Goal: Task Accomplishment & Management: Manage account settings

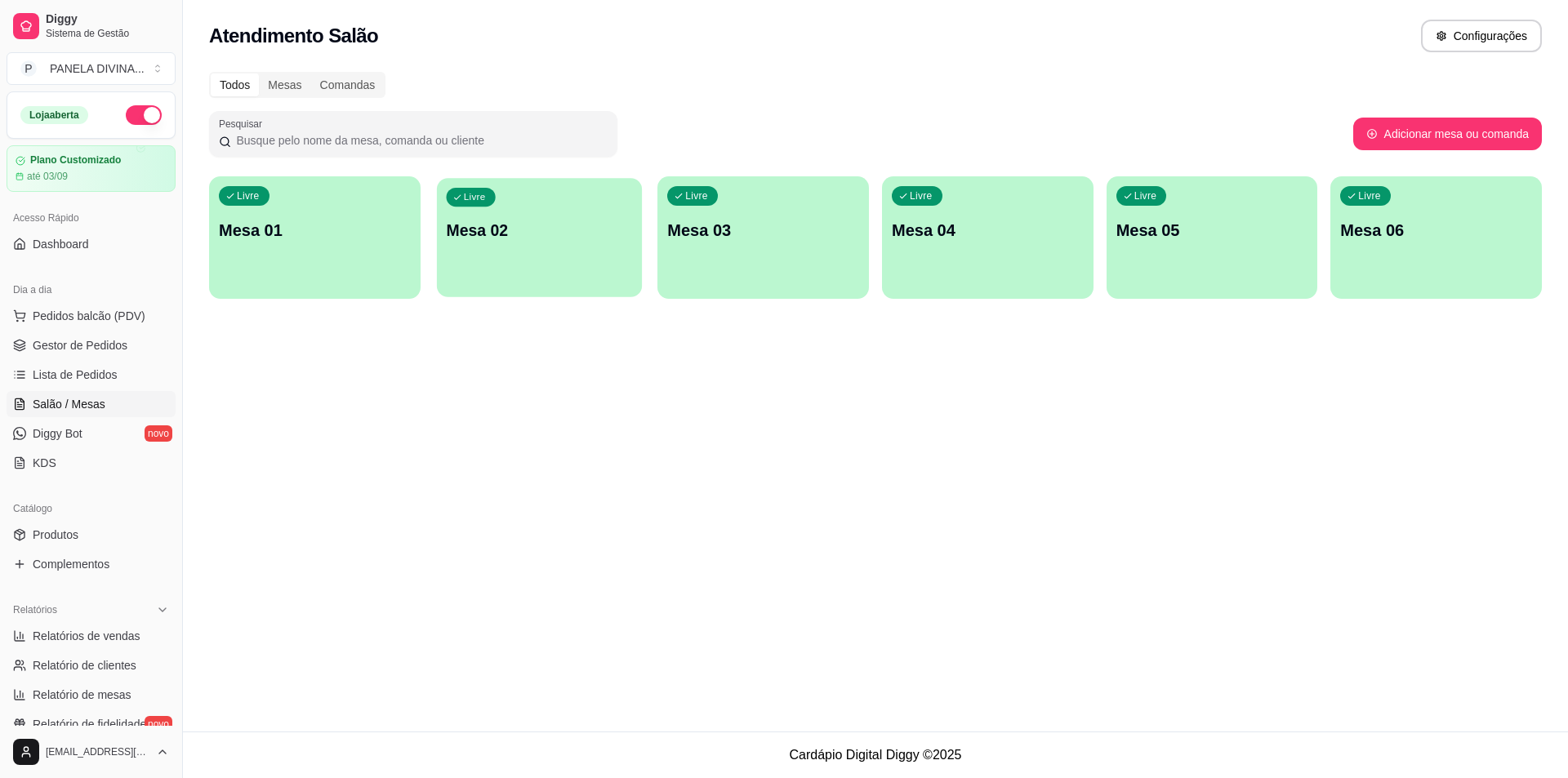
click at [518, 251] on div "Livre Mesa 02" at bounding box center [539, 228] width 205 height 99
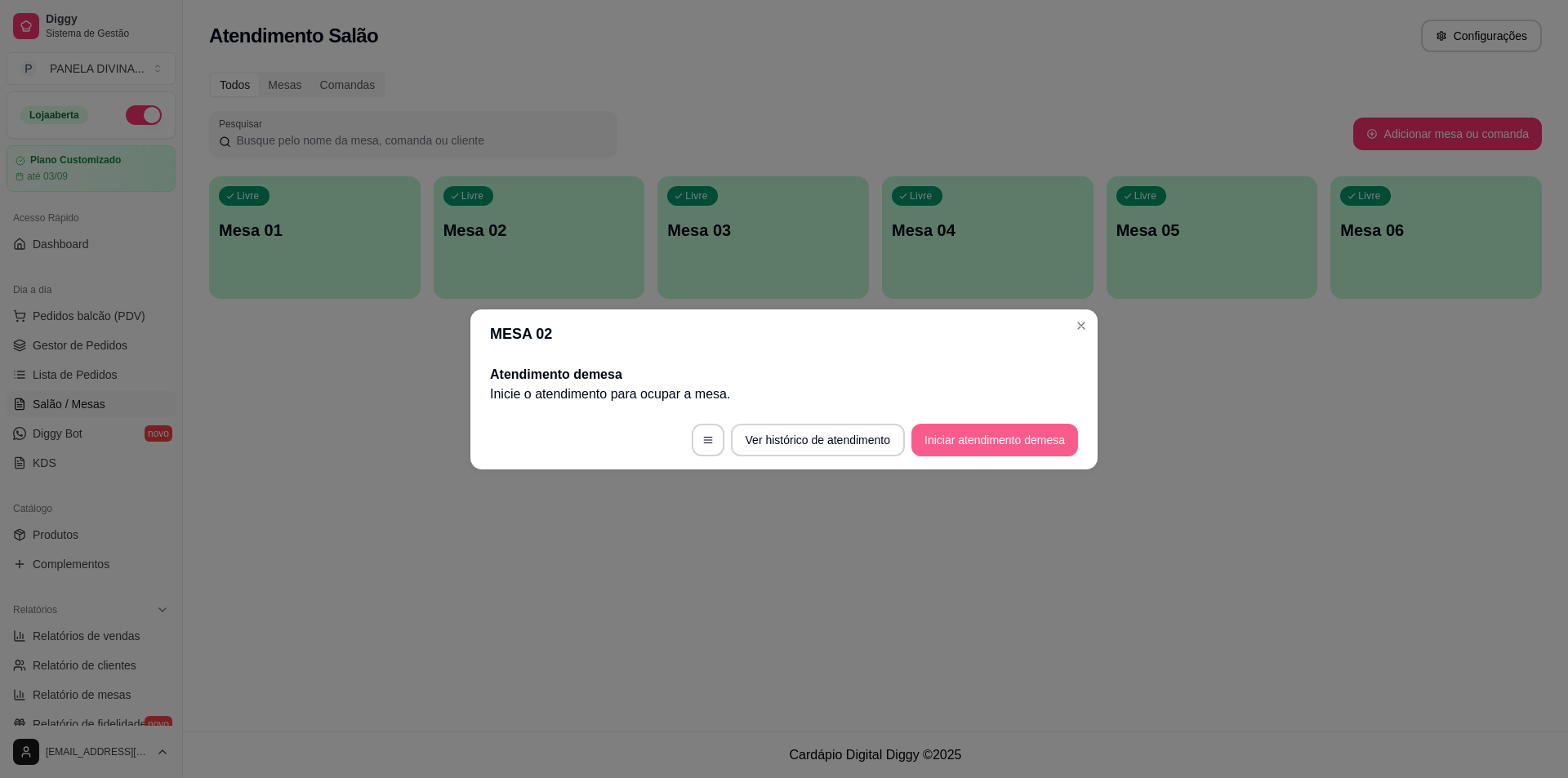
click at [964, 442] on button "Iniciar atendimento de mesa" at bounding box center [994, 440] width 167 height 33
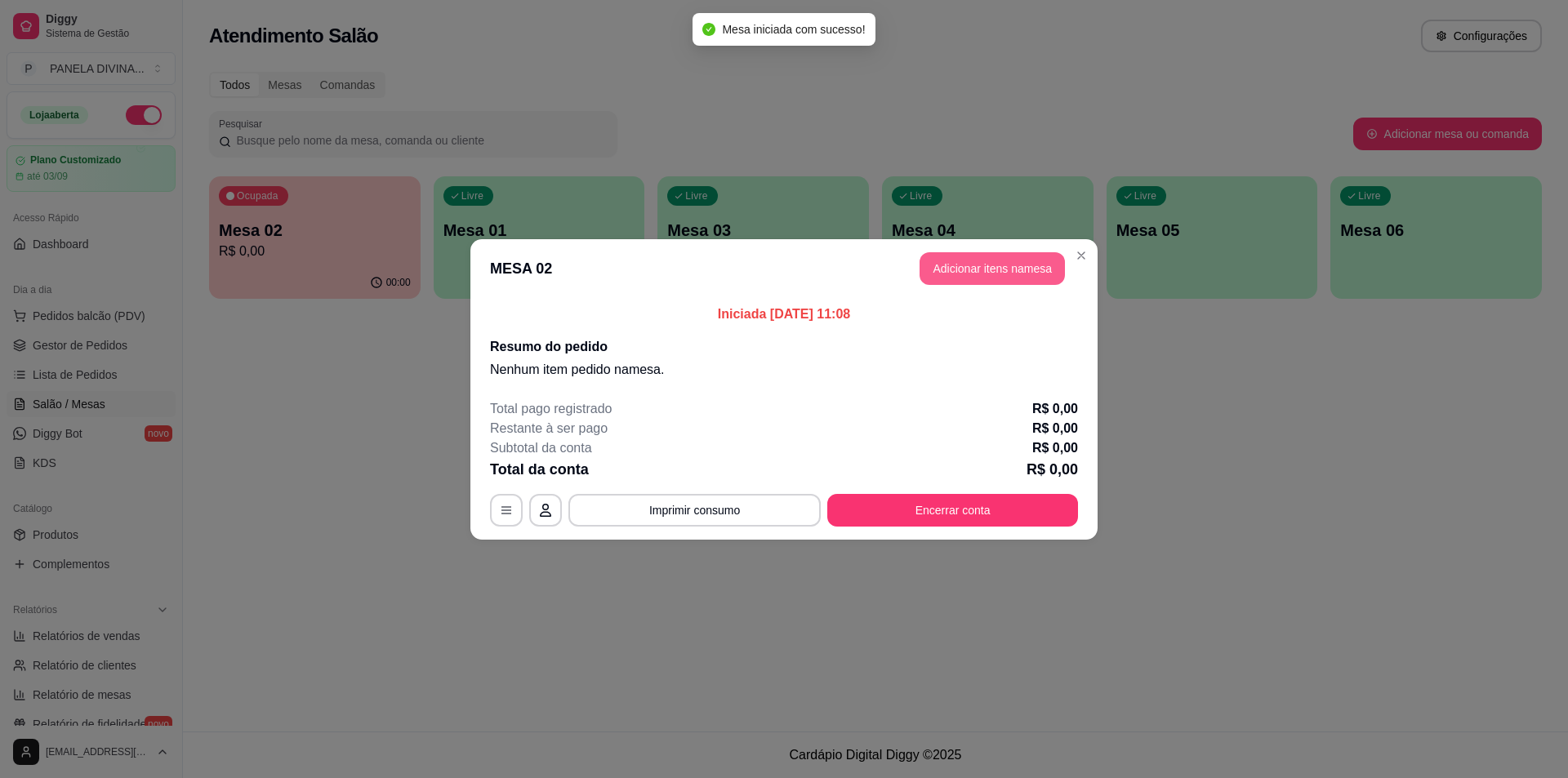
click at [962, 273] on button "Adicionar itens na mesa" at bounding box center [992, 269] width 145 height 33
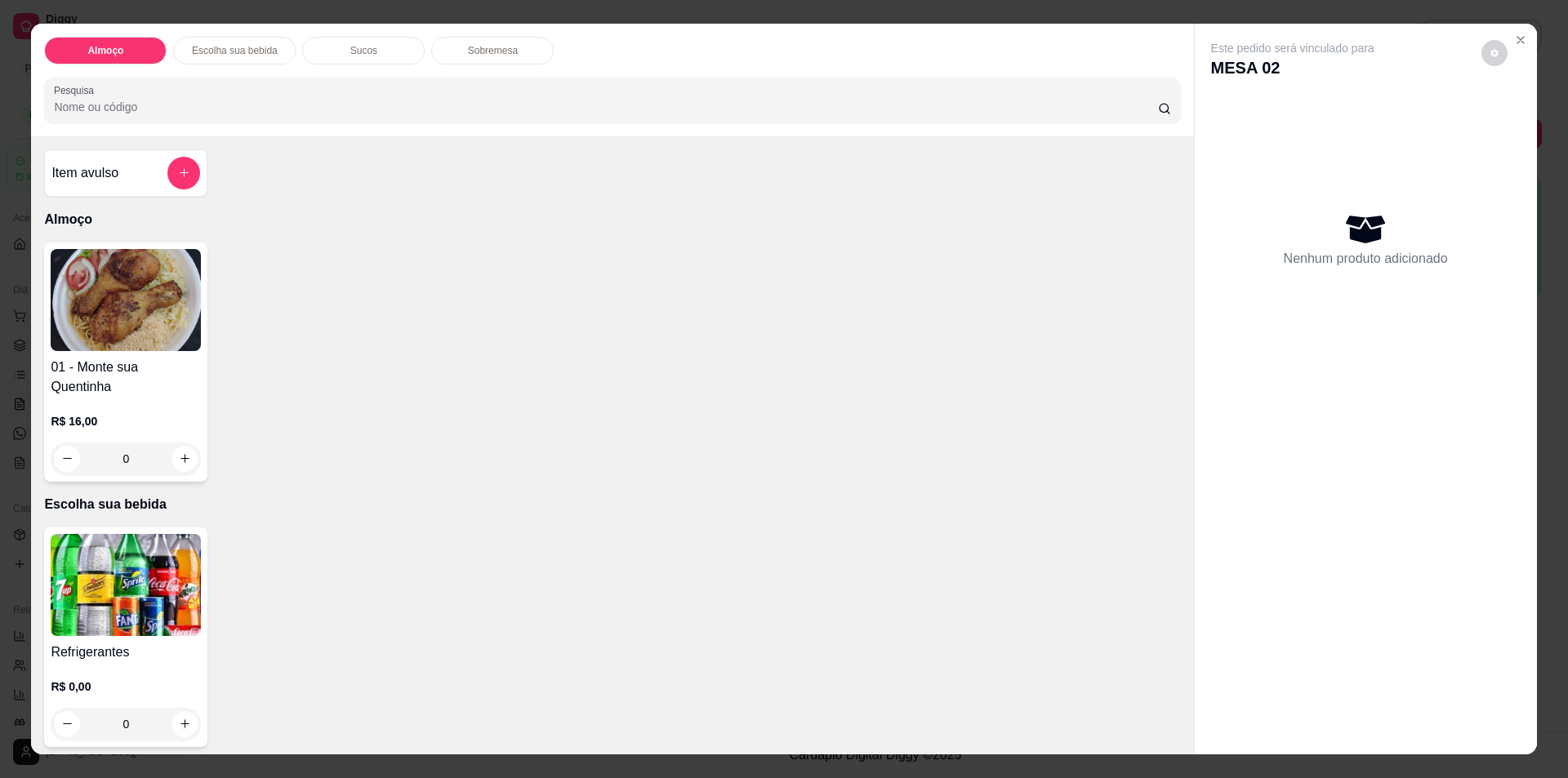
click at [96, 182] on h4 "Item avulso" at bounding box center [85, 173] width 67 height 20
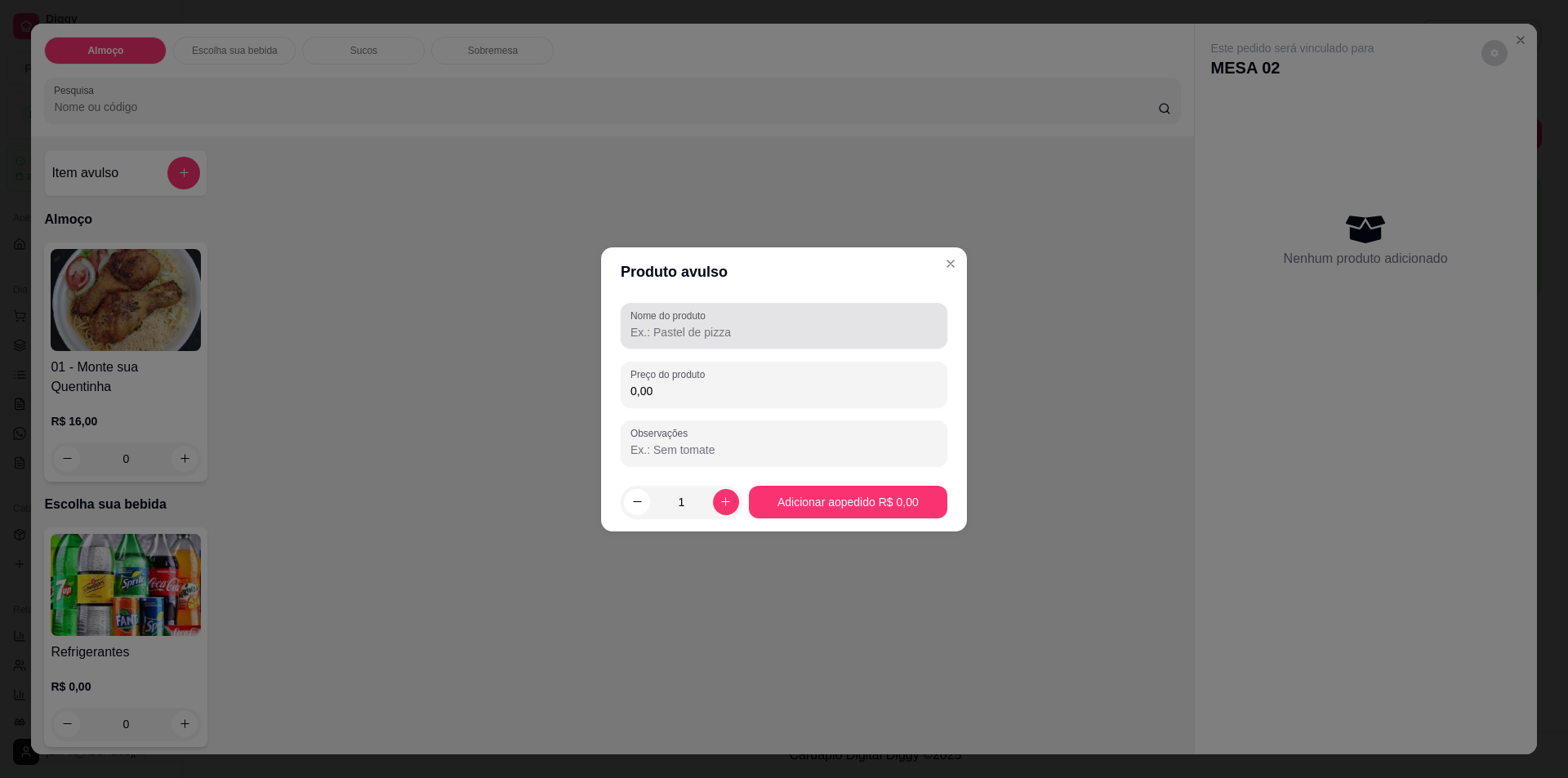
click at [699, 338] on input "Nome do produto" at bounding box center [784, 333] width 307 height 16
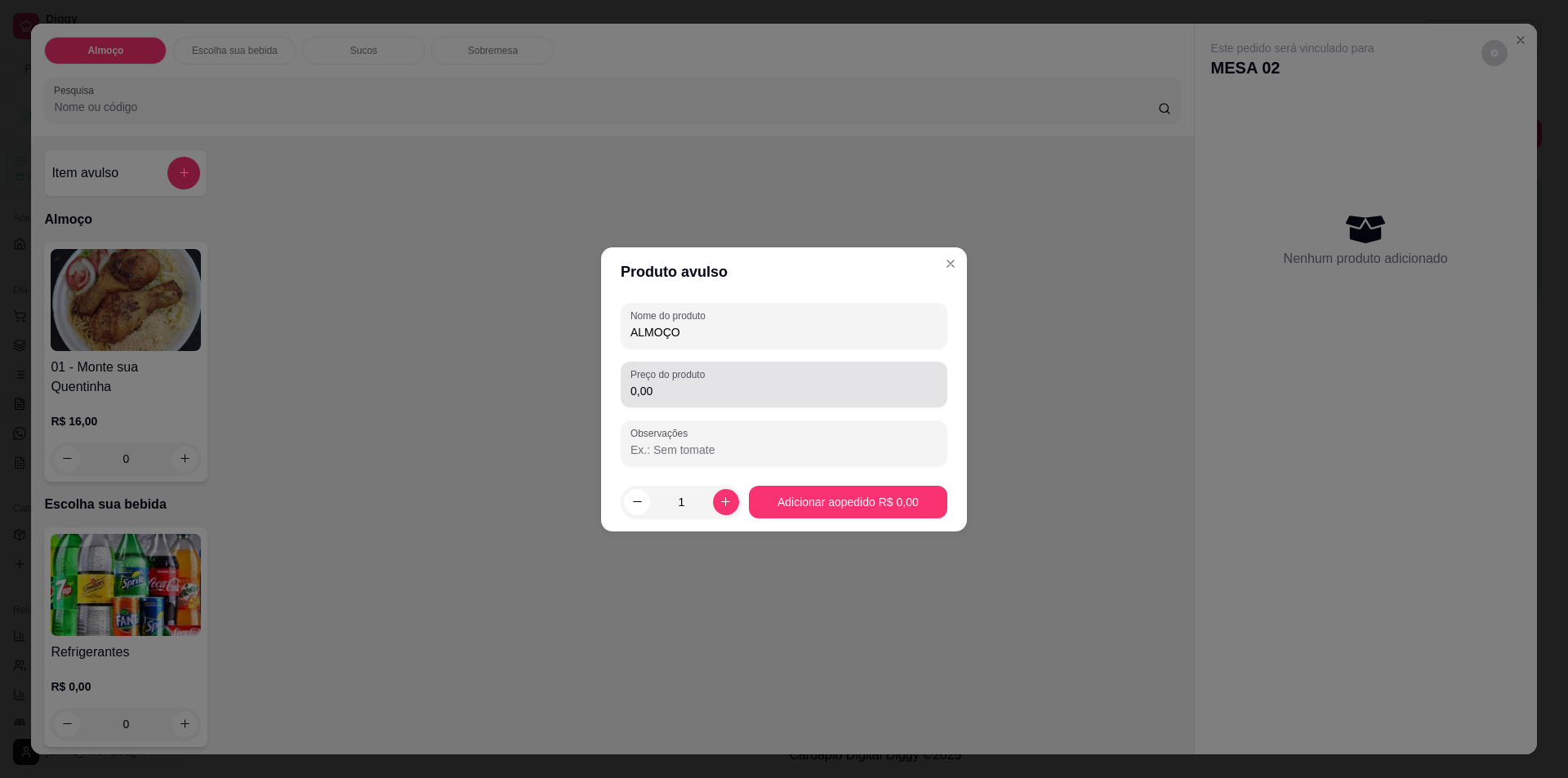
type input "ALMOÇO"
click at [725, 385] on input "0,00" at bounding box center [784, 391] width 307 height 16
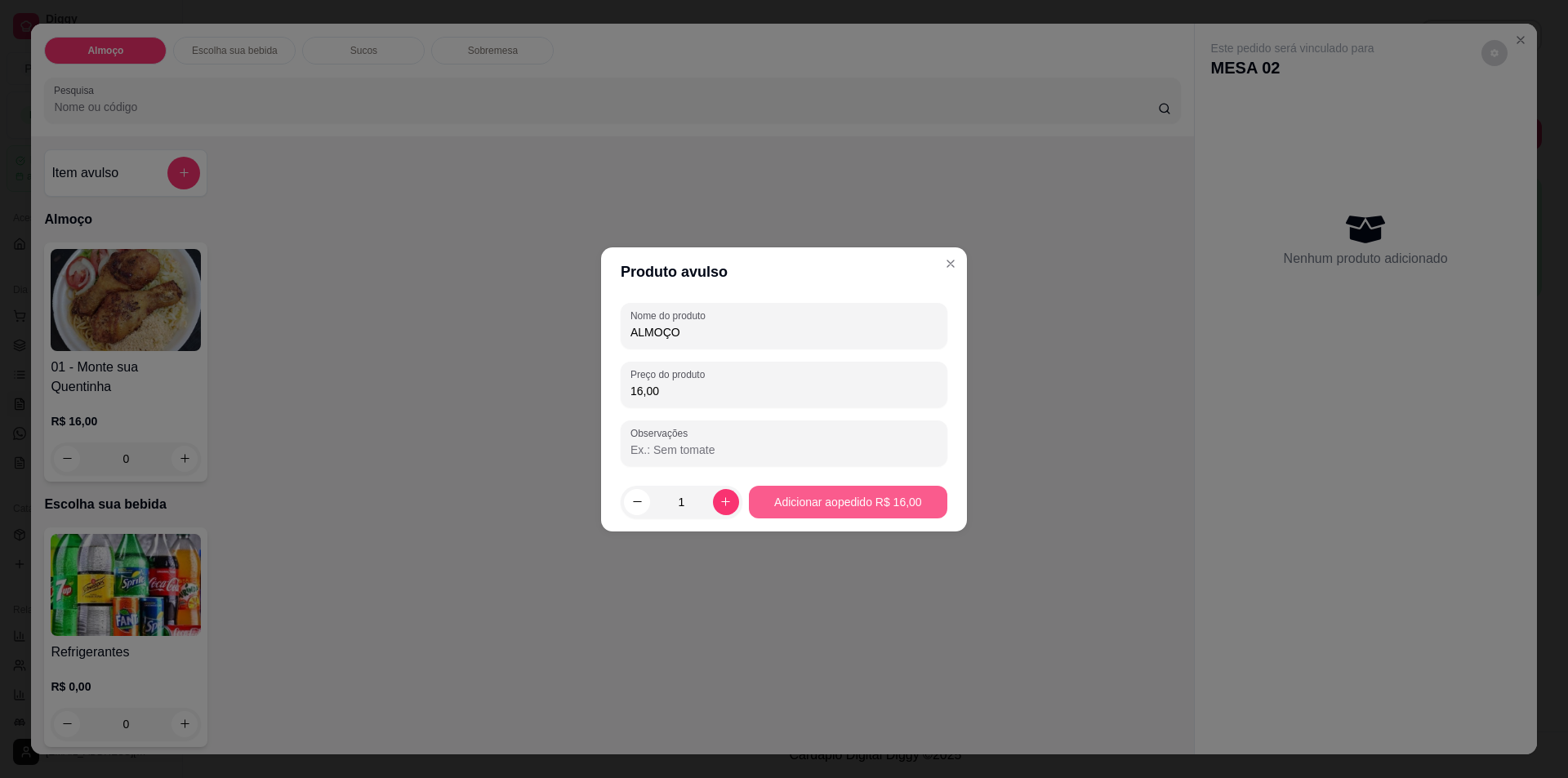
type input "16,00"
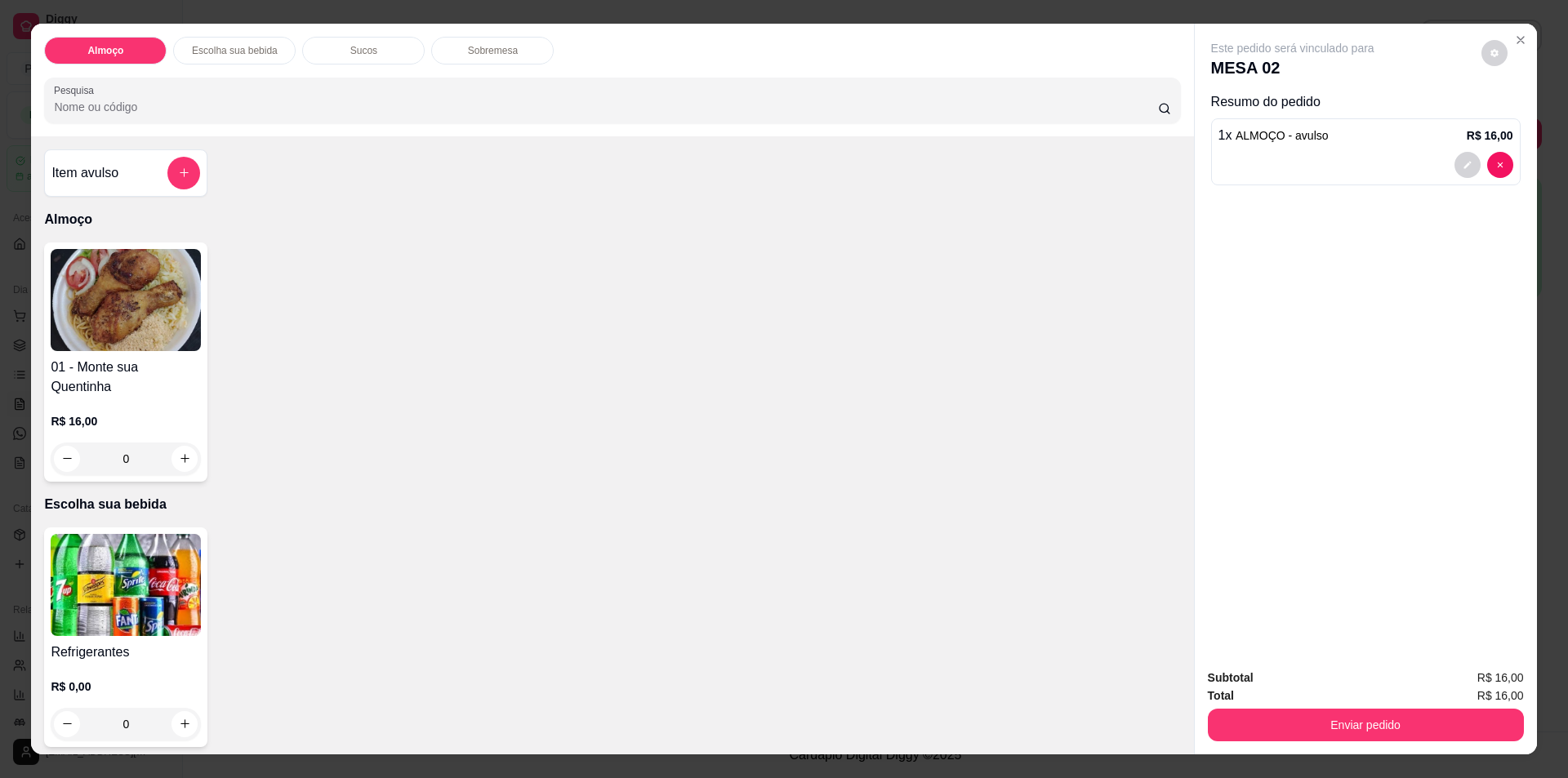
click at [132, 180] on div "Item avulso" at bounding box center [126, 173] width 149 height 33
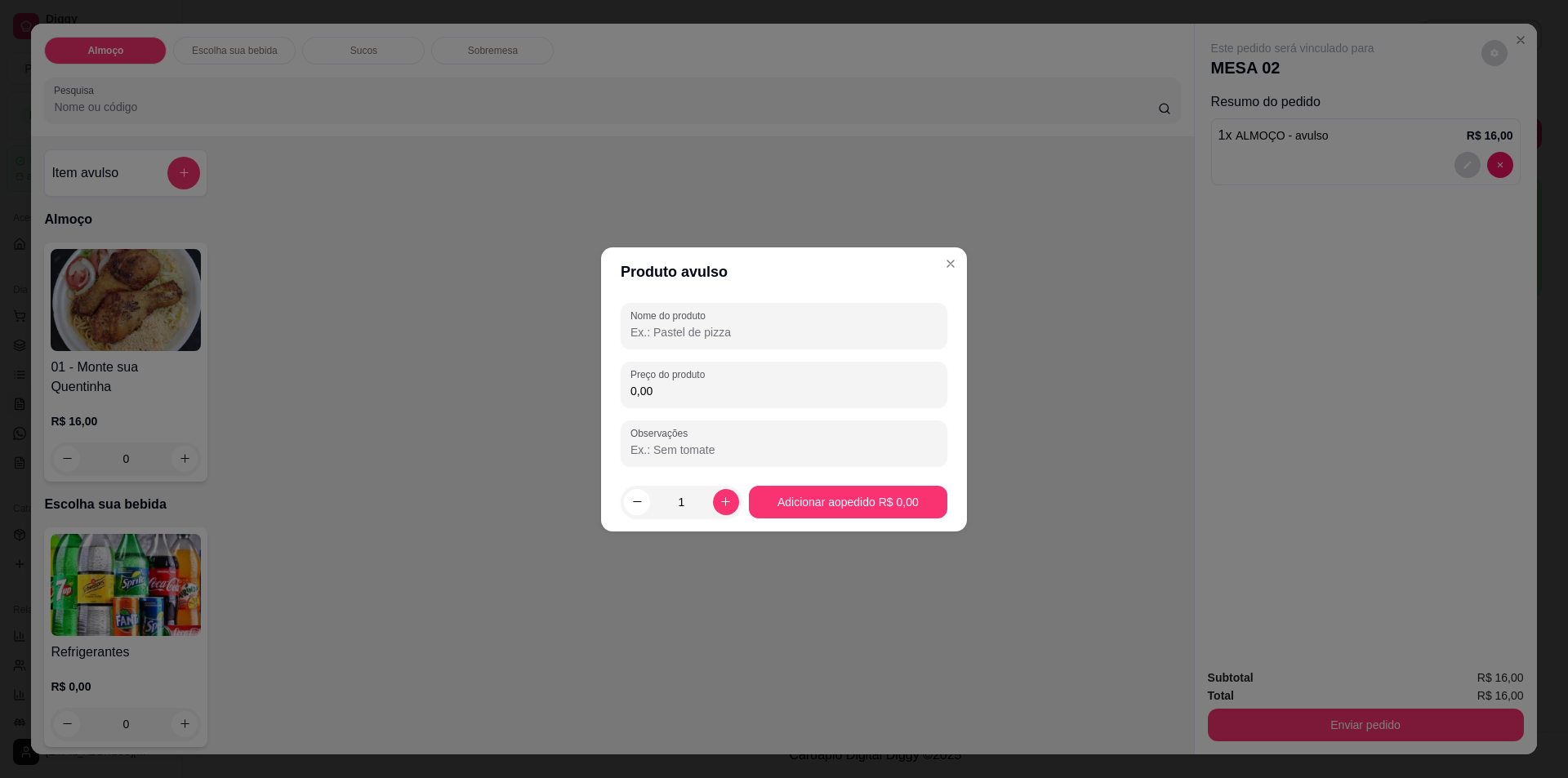
click at [692, 334] on input "Nome do produto" at bounding box center [784, 333] width 307 height 16
type input "SUCO"
click at [671, 404] on div "Preço do produto 0,00" at bounding box center [784, 384] width 327 height 46
type input "2,00"
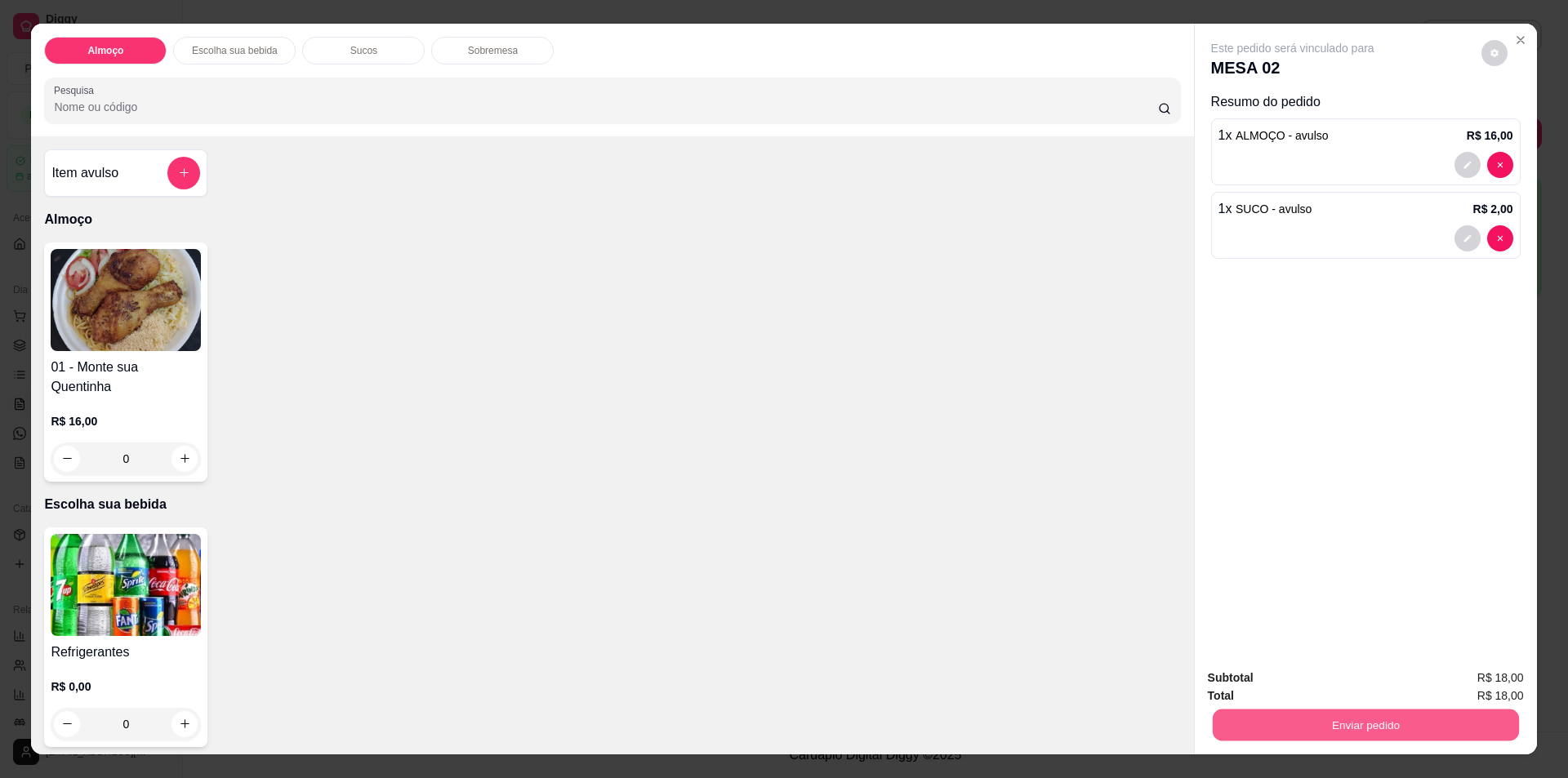
click at [1356, 723] on button "Enviar pedido" at bounding box center [1365, 725] width 307 height 32
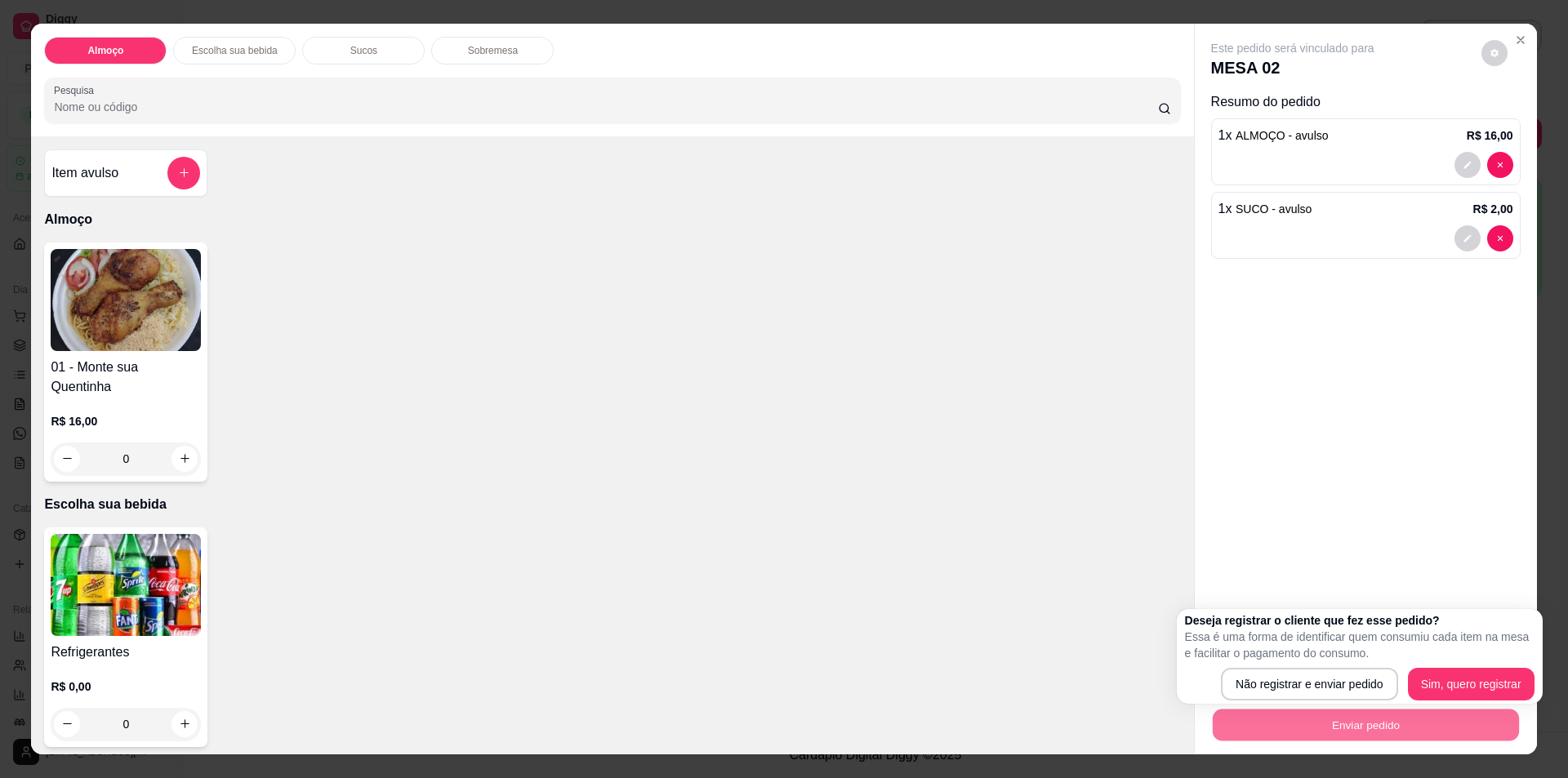
click at [1302, 548] on div "Este pedido será vinculado para MESA 02 Resumo do pedido 1 x ALMOÇO - avulso R$…" at bounding box center [1366, 340] width 342 height 633
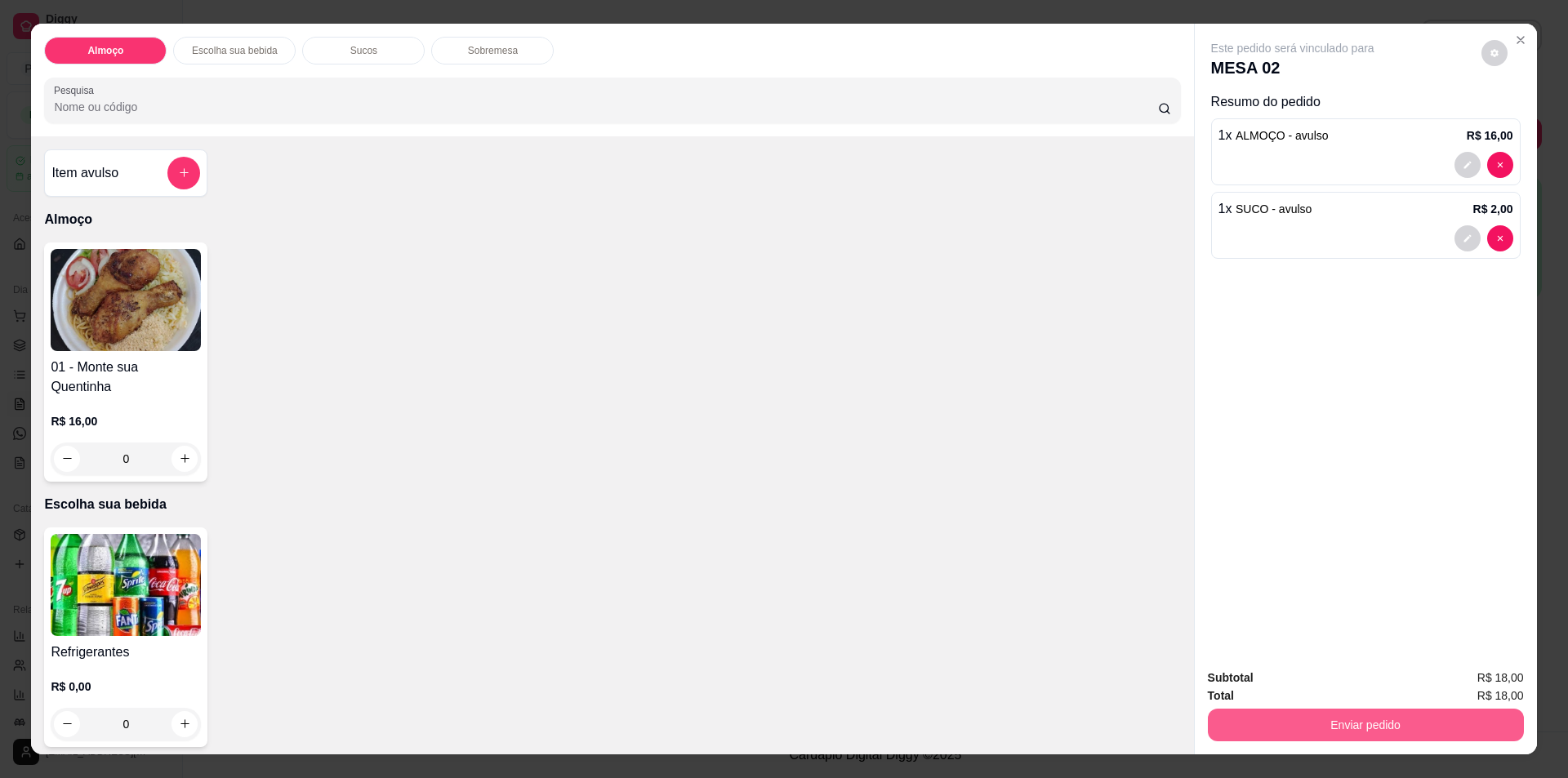
click at [1294, 719] on button "Enviar pedido" at bounding box center [1366, 725] width 316 height 33
click at [1464, 689] on button "Sim, quero registrar" at bounding box center [1466, 685] width 122 height 31
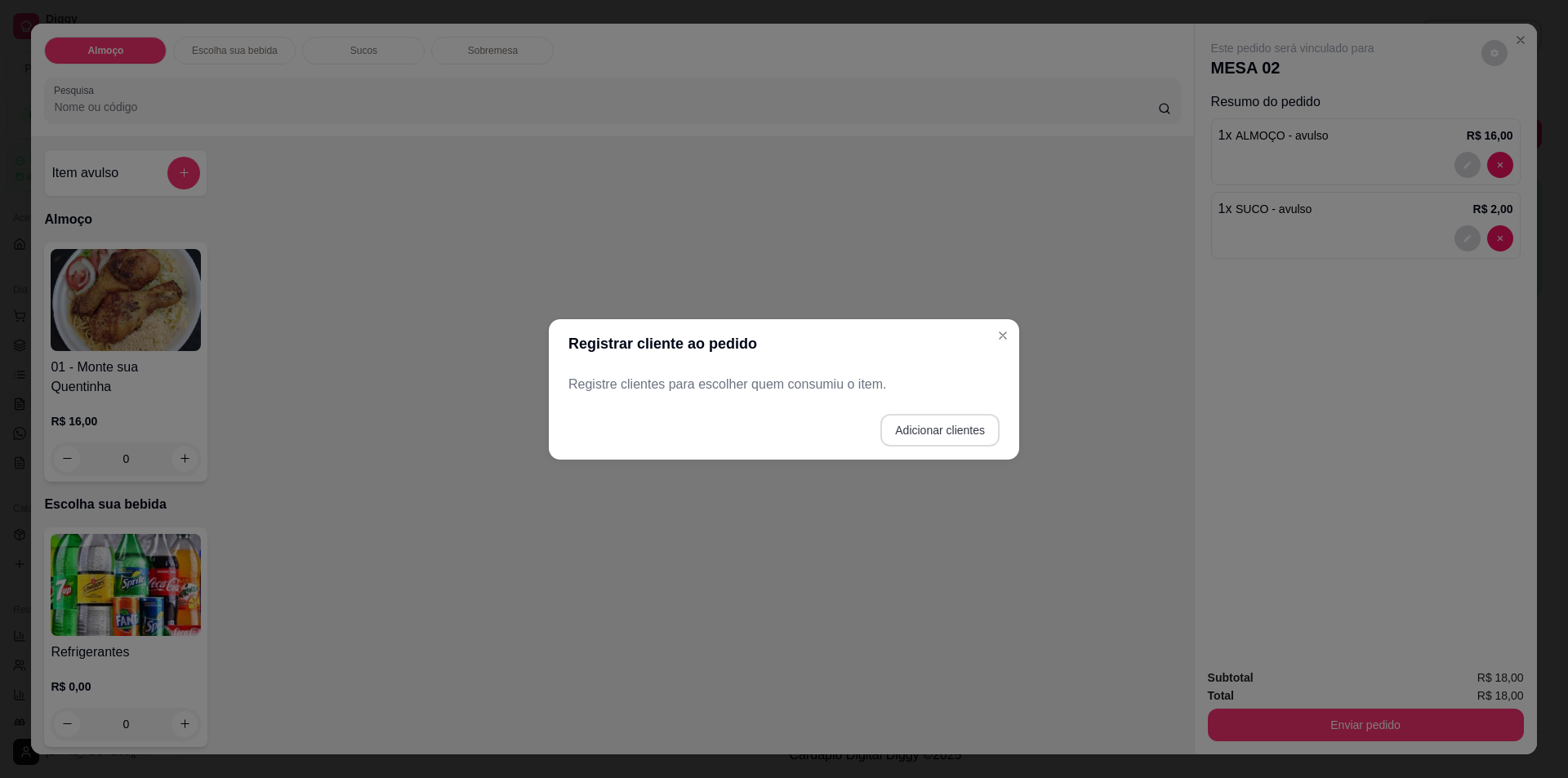
click at [952, 432] on button "Adicionar clientes" at bounding box center [939, 430] width 119 height 33
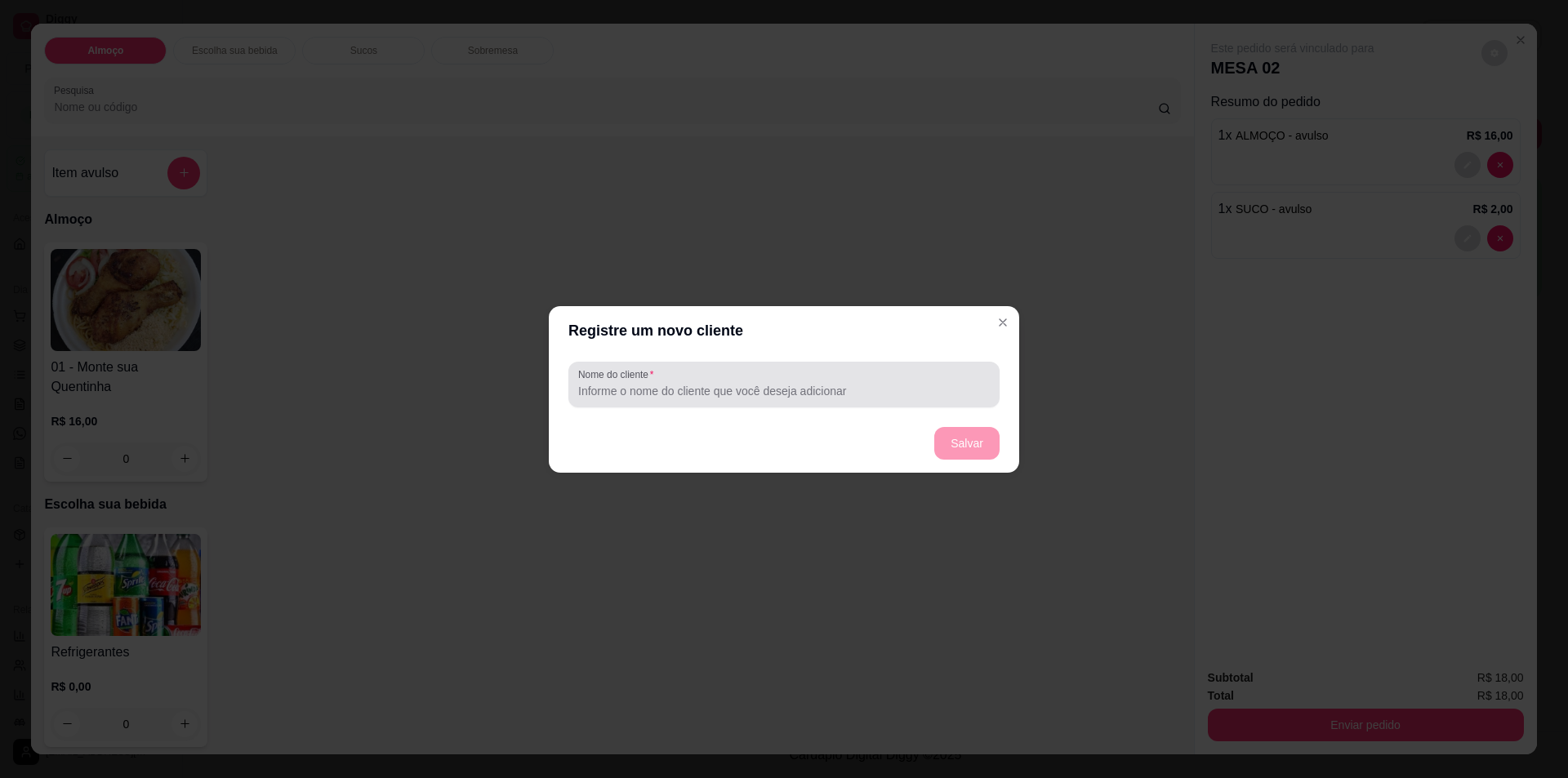
click at [649, 393] on input "Nome do cliente" at bounding box center [784, 391] width 412 height 16
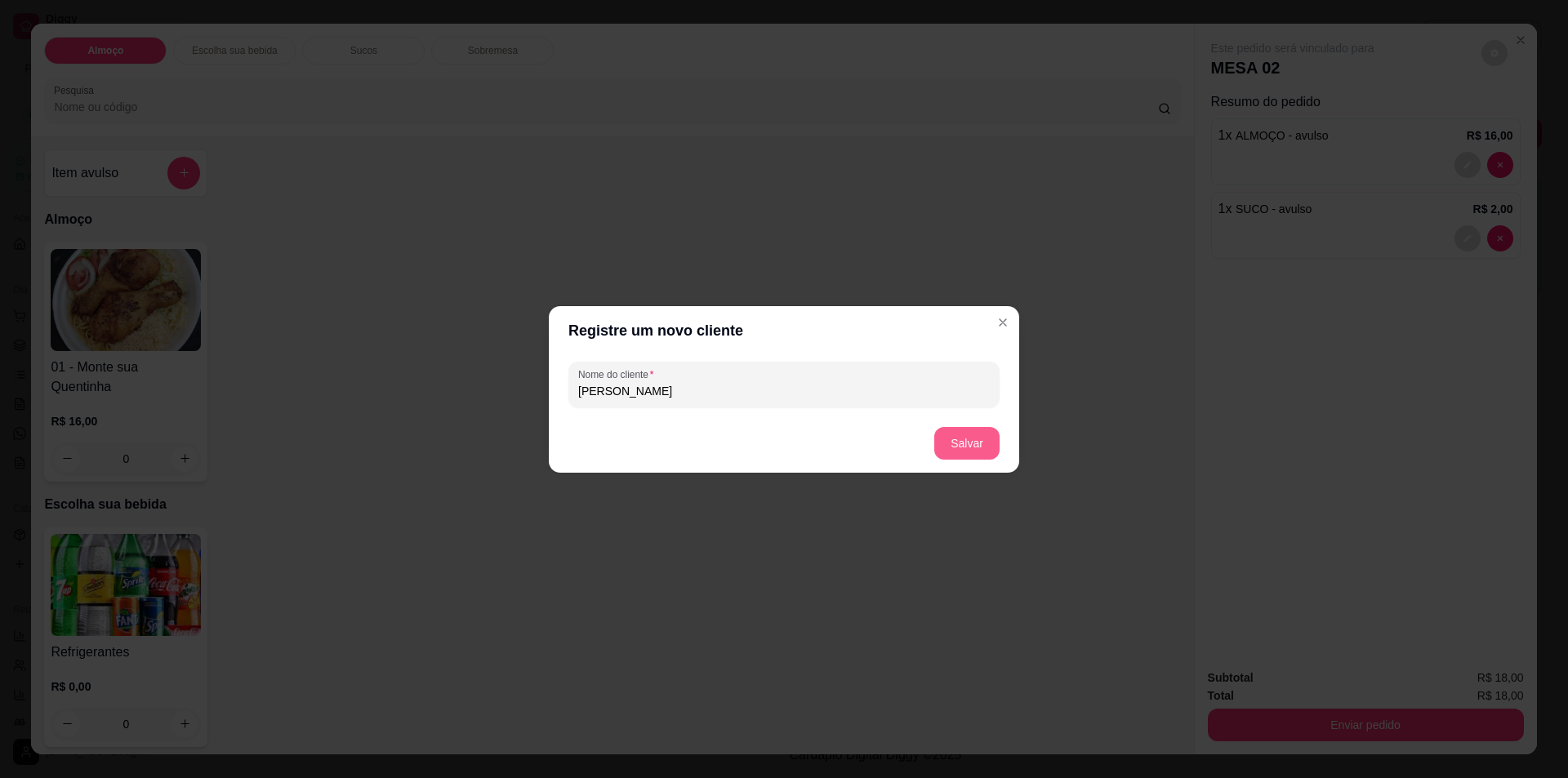
type input "[PERSON_NAME]"
click at [964, 442] on button "Salvar" at bounding box center [967, 443] width 64 height 32
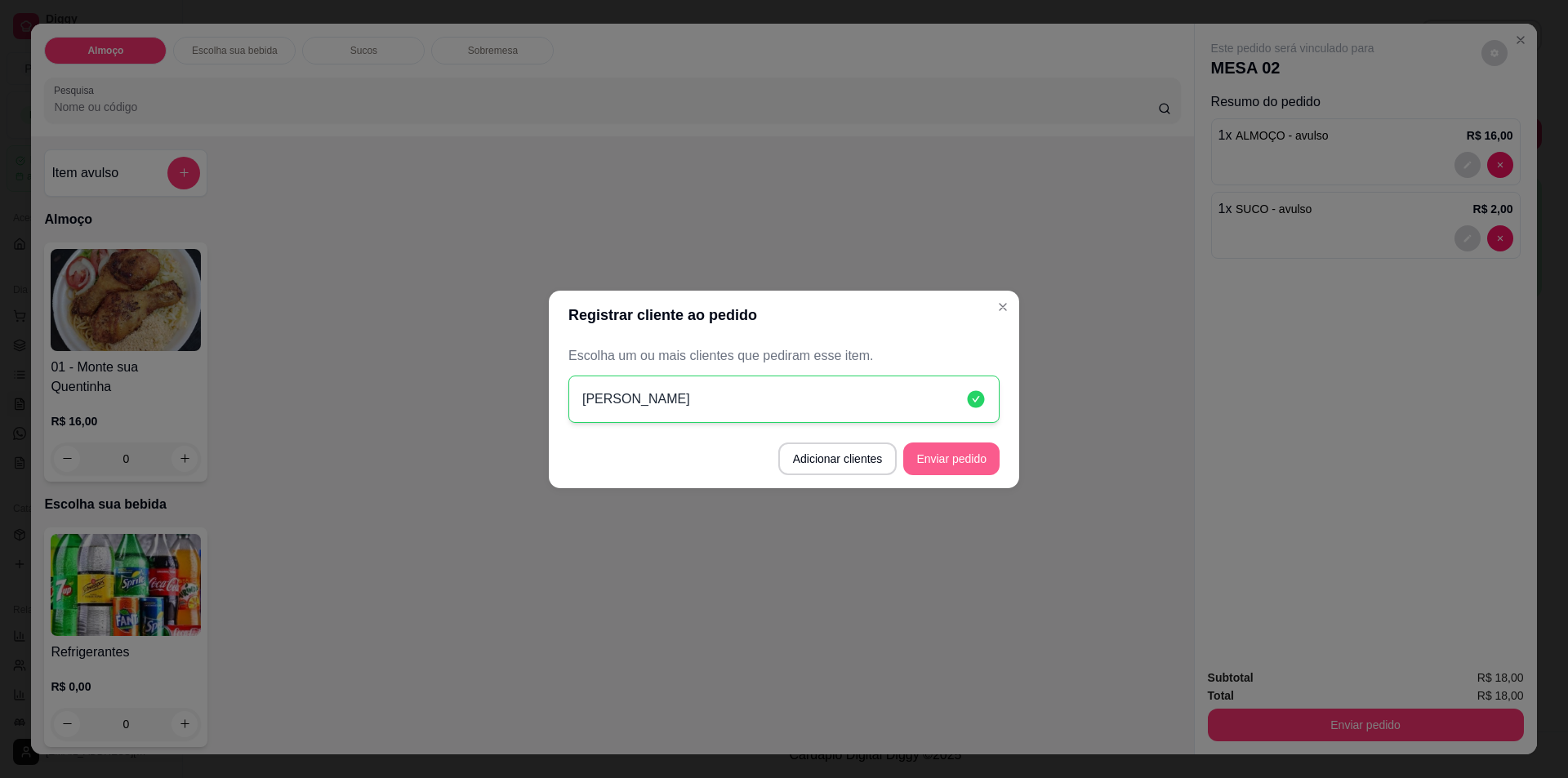
click at [968, 465] on button "Enviar pedido" at bounding box center [951, 459] width 96 height 33
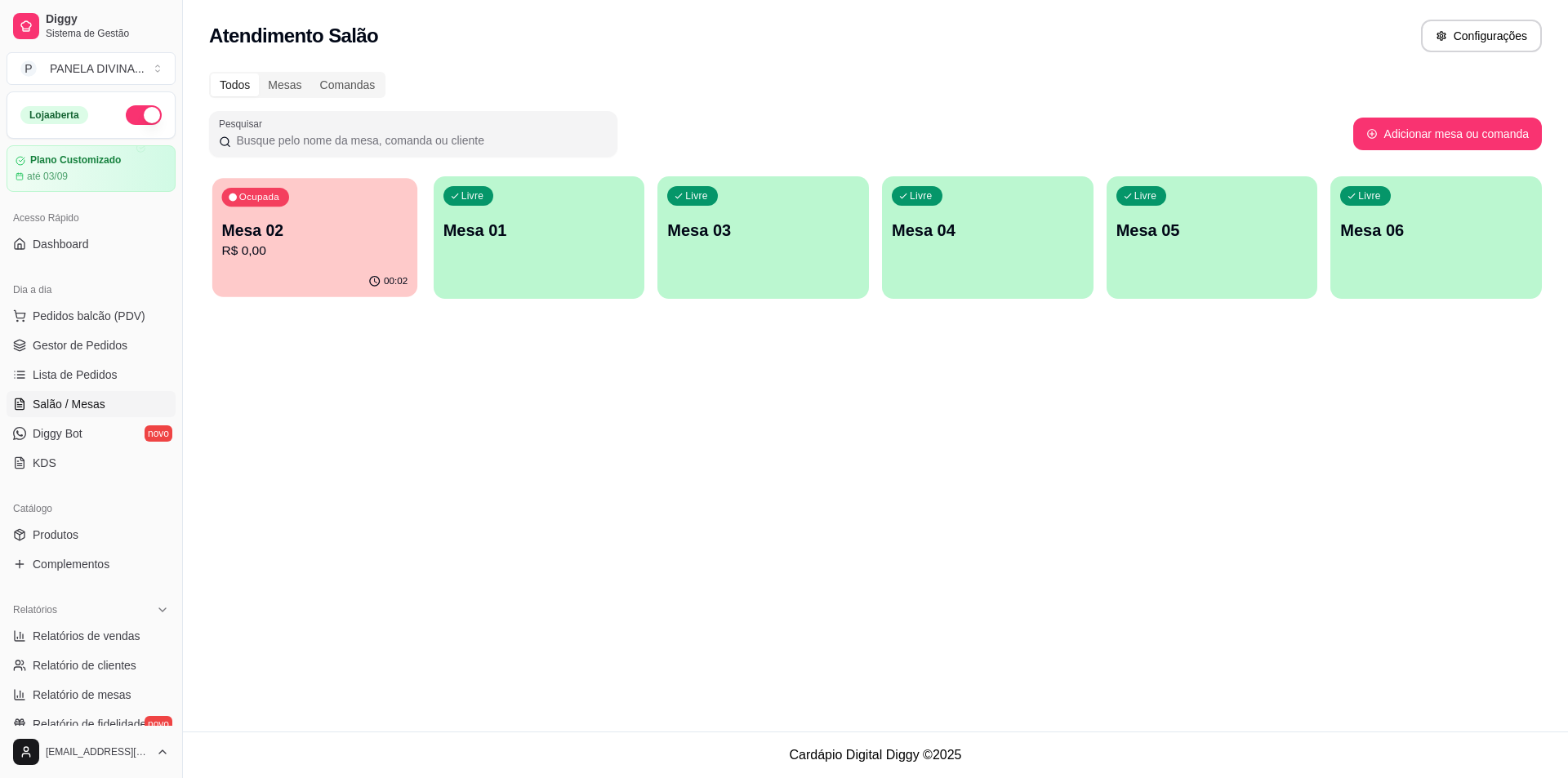
click at [360, 242] on p "R$ 0,00" at bounding box center [315, 251] width 187 height 19
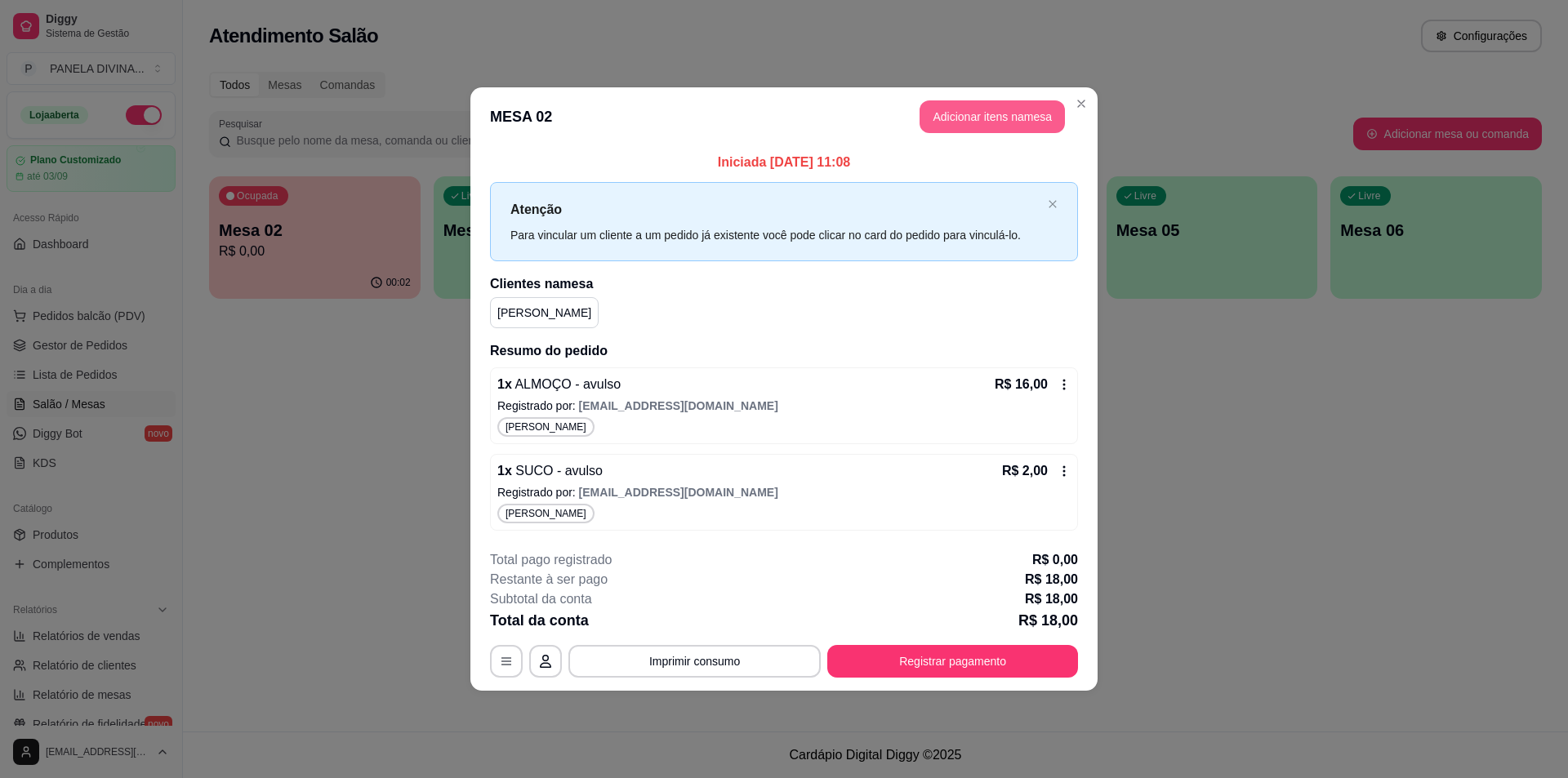
click at [985, 118] on button "Adicionar itens na mesa" at bounding box center [992, 117] width 145 height 33
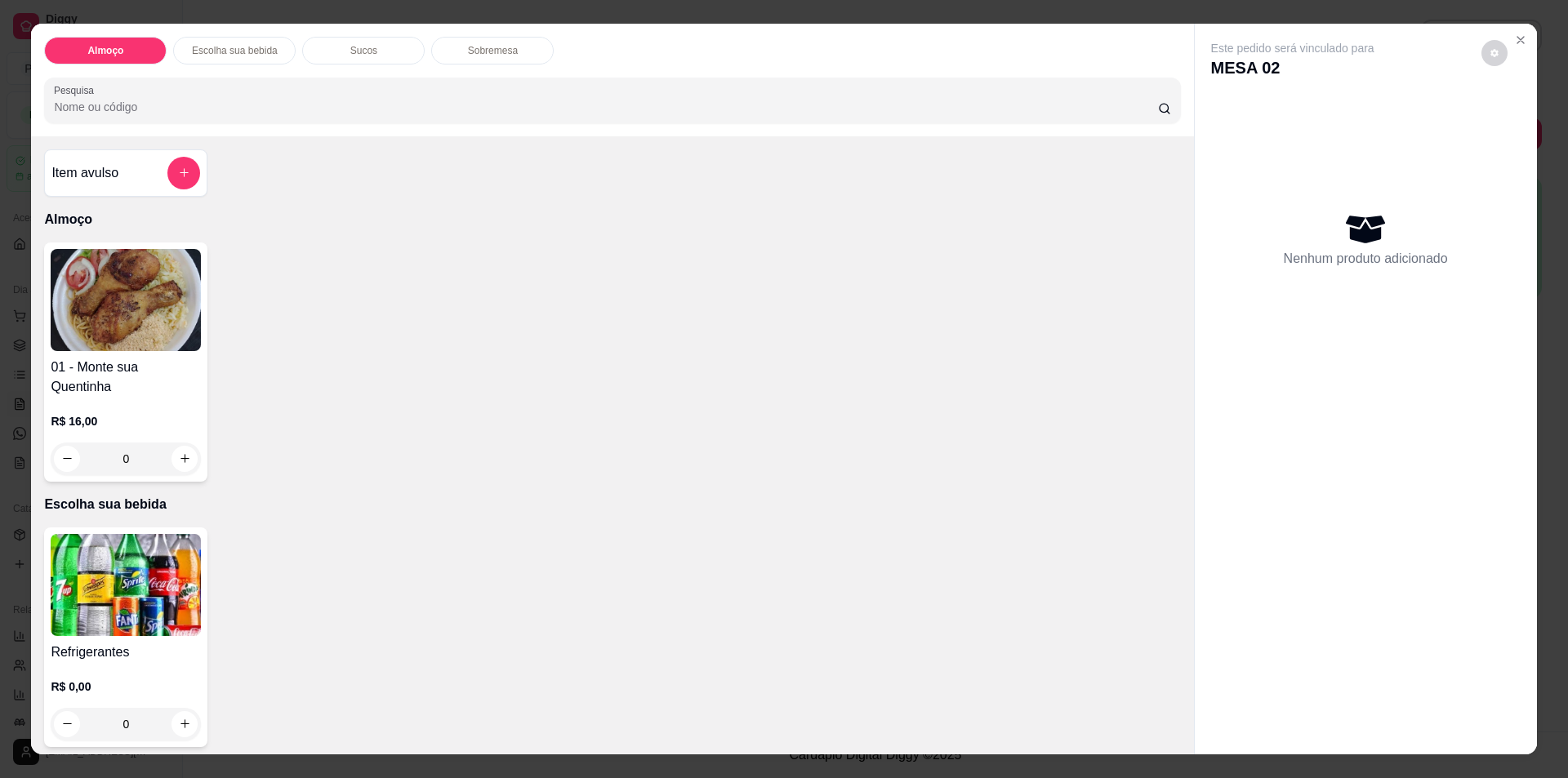
click at [104, 182] on h4 "Item avulso" at bounding box center [85, 173] width 67 height 20
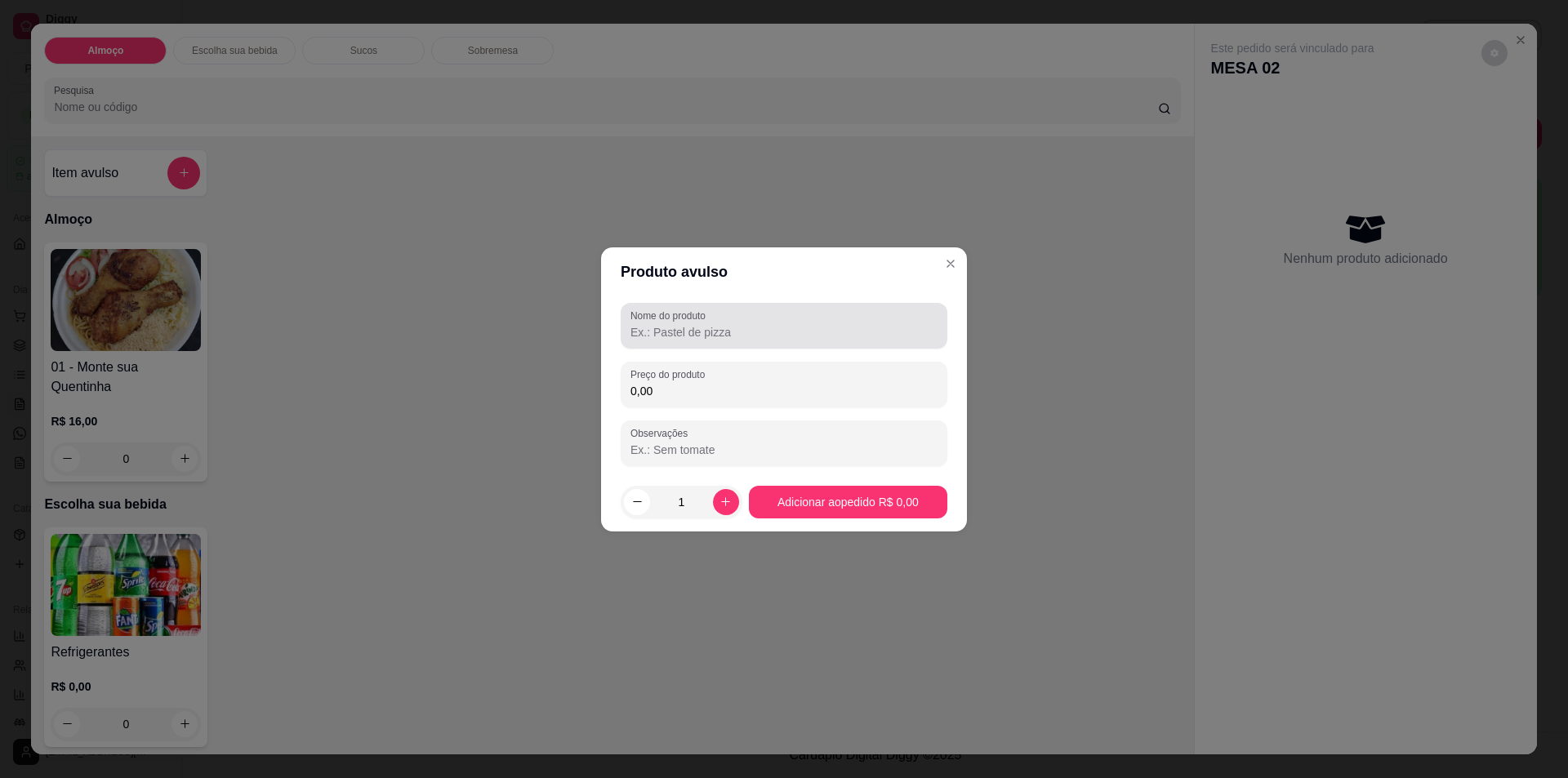
click at [701, 344] on div "Nome do produto" at bounding box center [784, 326] width 327 height 46
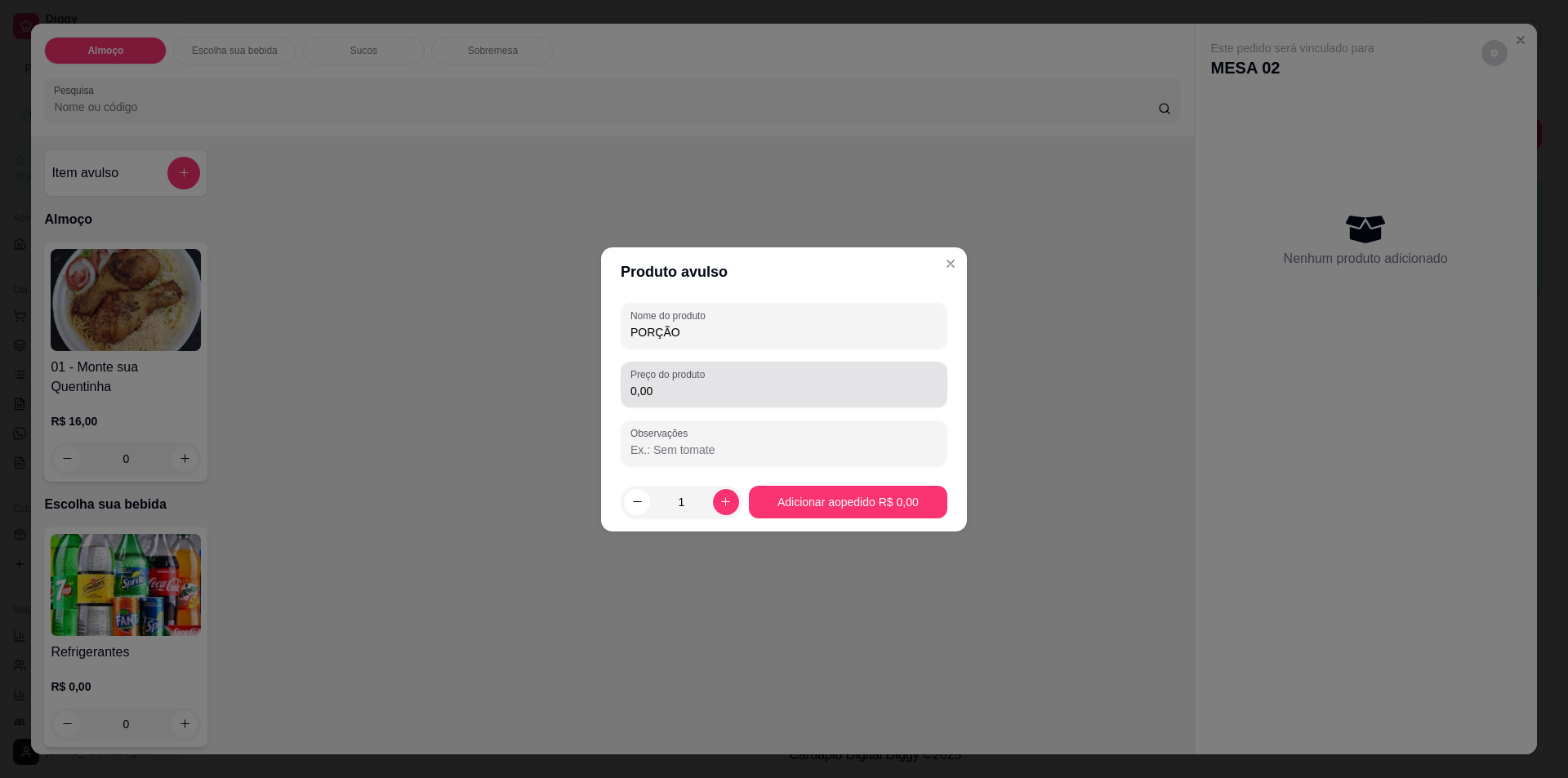
type input "PORÇÃO"
click at [683, 399] on div "0,00" at bounding box center [784, 384] width 307 height 33
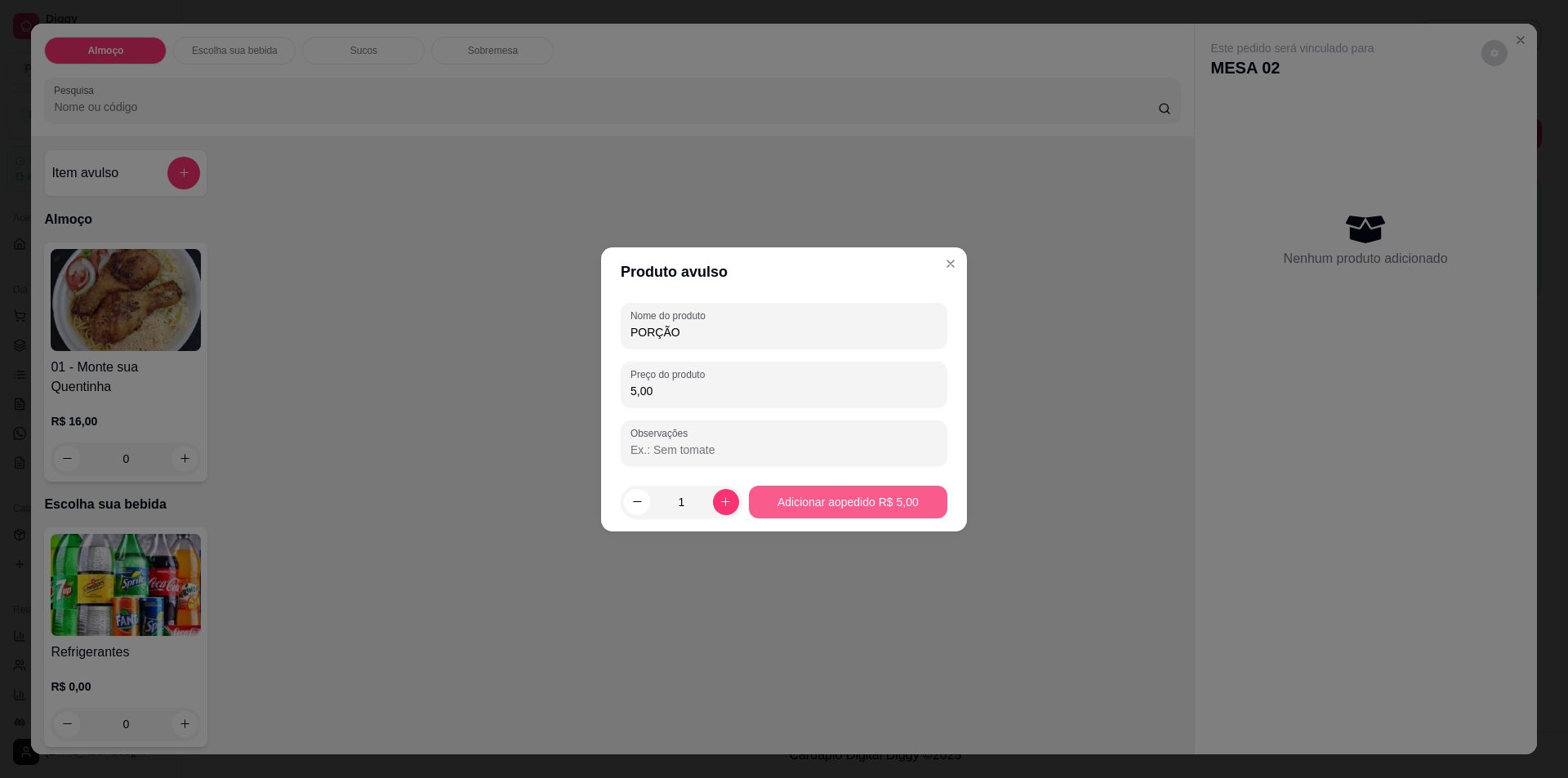
type input "5,00"
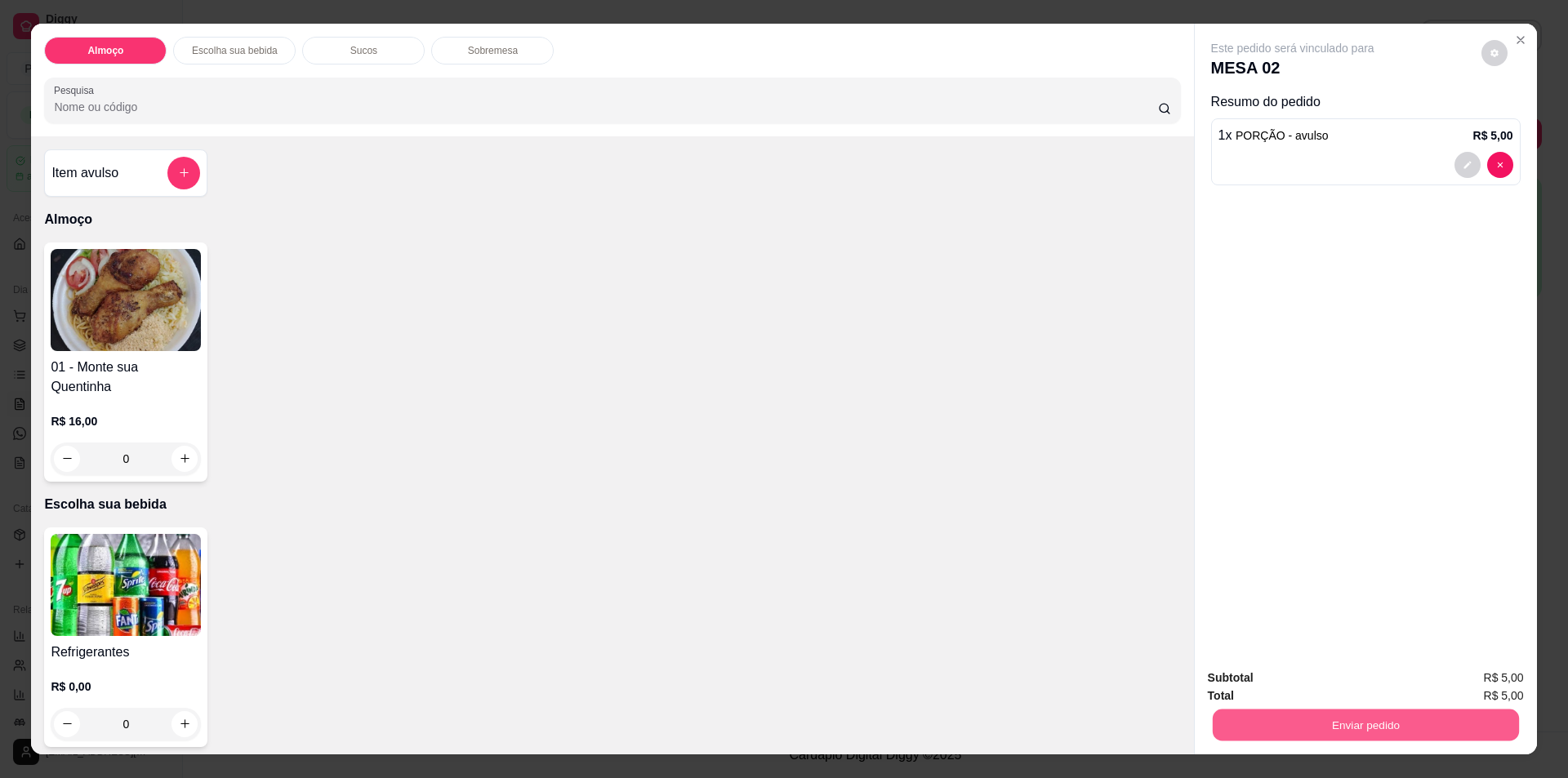
click at [1265, 726] on button "Enviar pedido" at bounding box center [1365, 725] width 307 height 32
click at [1317, 679] on button "Não registrar e enviar pedido" at bounding box center [1312, 685] width 170 height 31
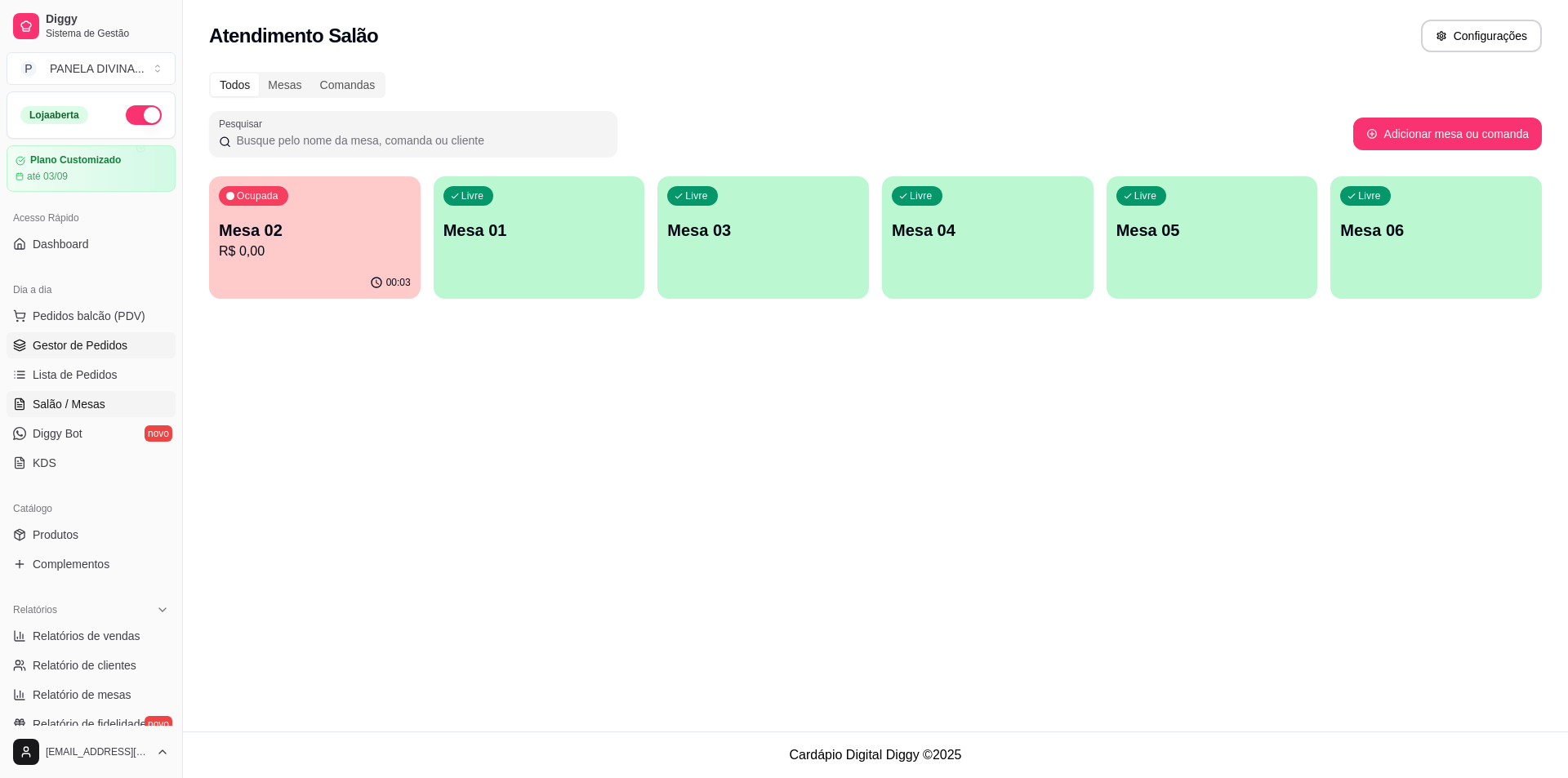
click at [134, 340] on link "Gestor de Pedidos" at bounding box center [91, 345] width 169 height 26
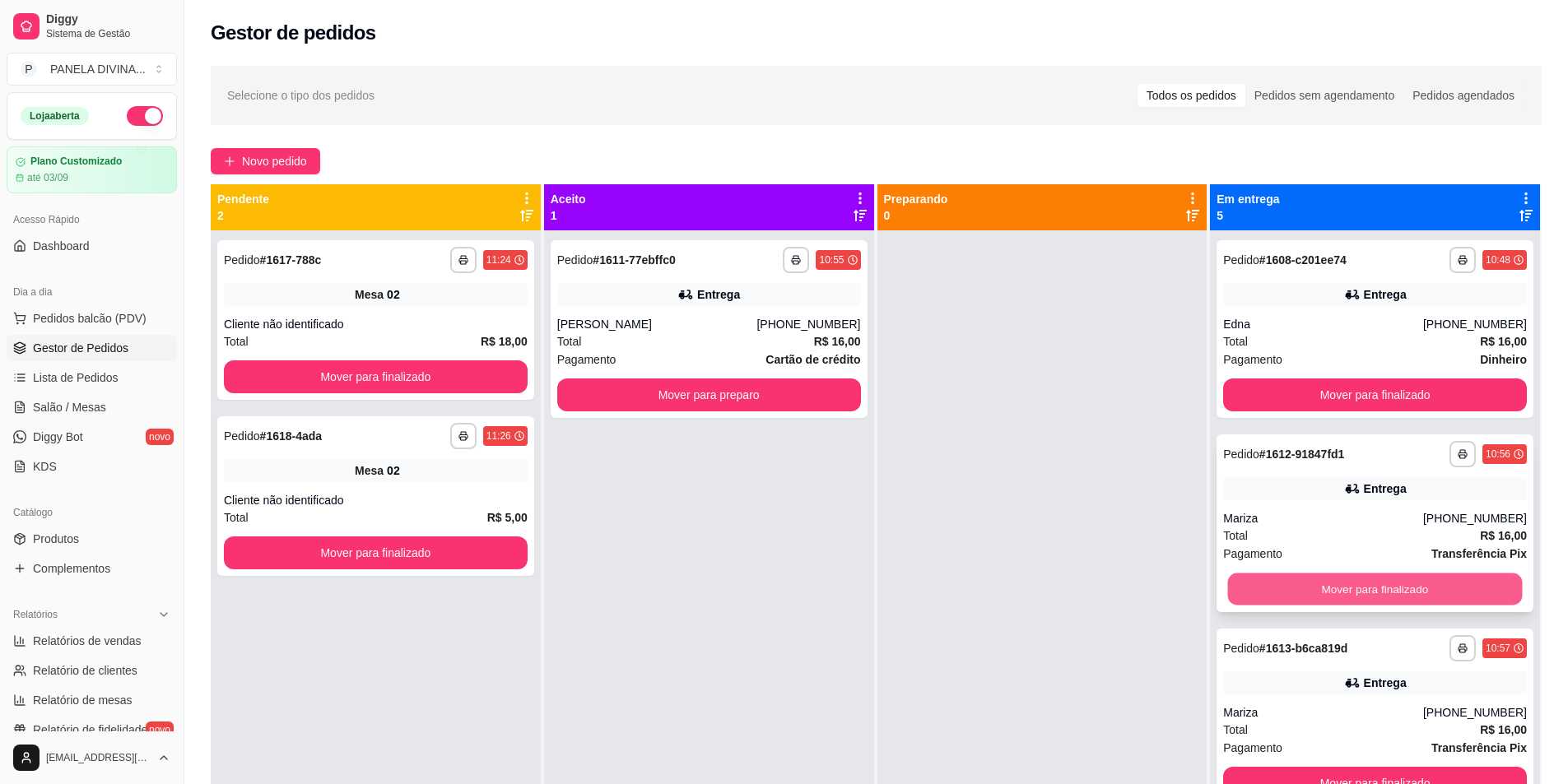
click at [1270, 590] on button "Mover para finalizado" at bounding box center [1376, 589] width 295 height 32
click at [1270, 590] on button "Mover para finalizado" at bounding box center [1375, 589] width 304 height 33
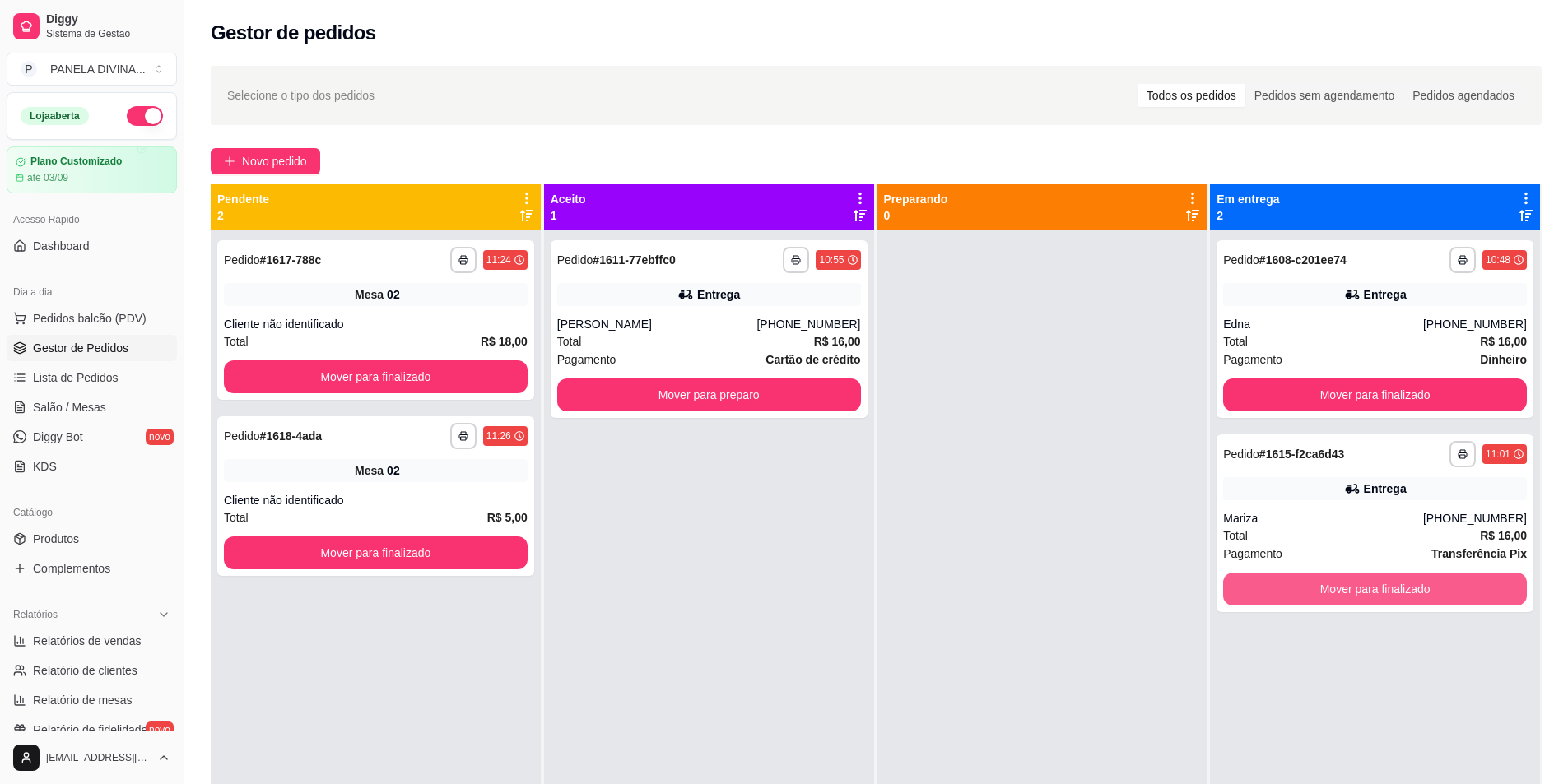
click at [1270, 590] on button "Mover para finalizado" at bounding box center [1375, 589] width 304 height 33
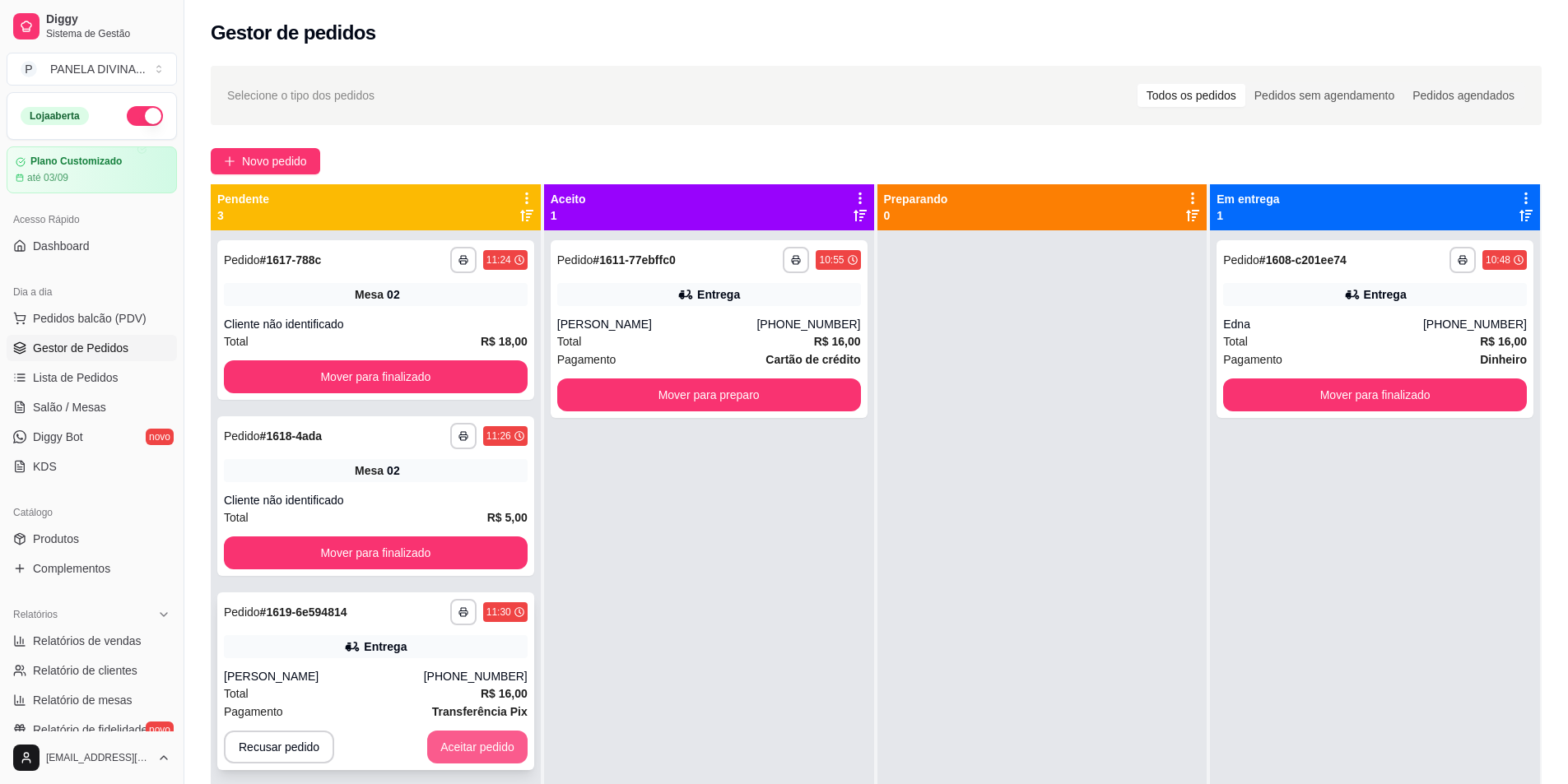
click at [459, 747] on button "Aceitar pedido" at bounding box center [477, 747] width 100 height 33
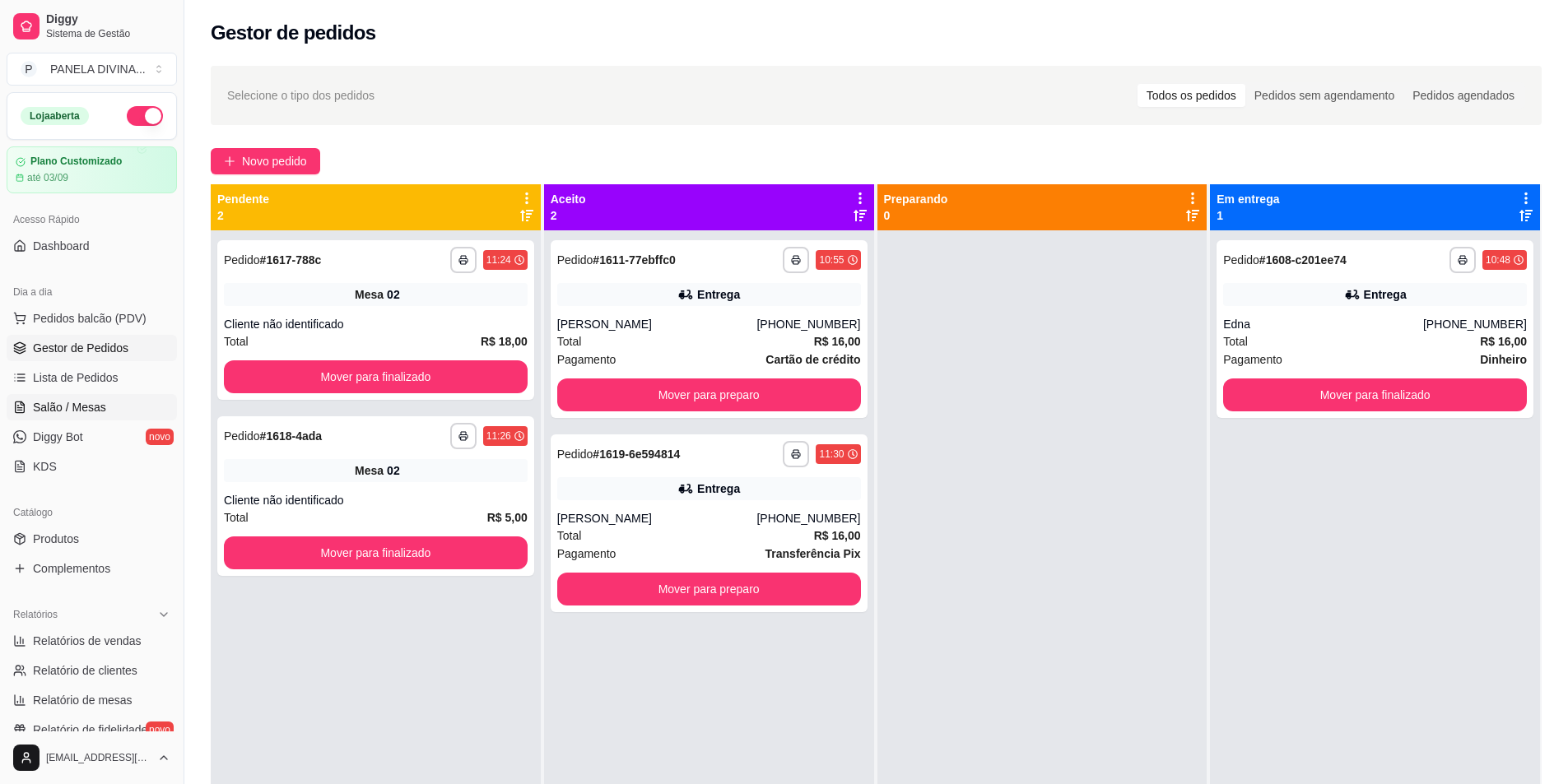
click at [90, 405] on span "Salão / Mesas" at bounding box center [70, 407] width 73 height 17
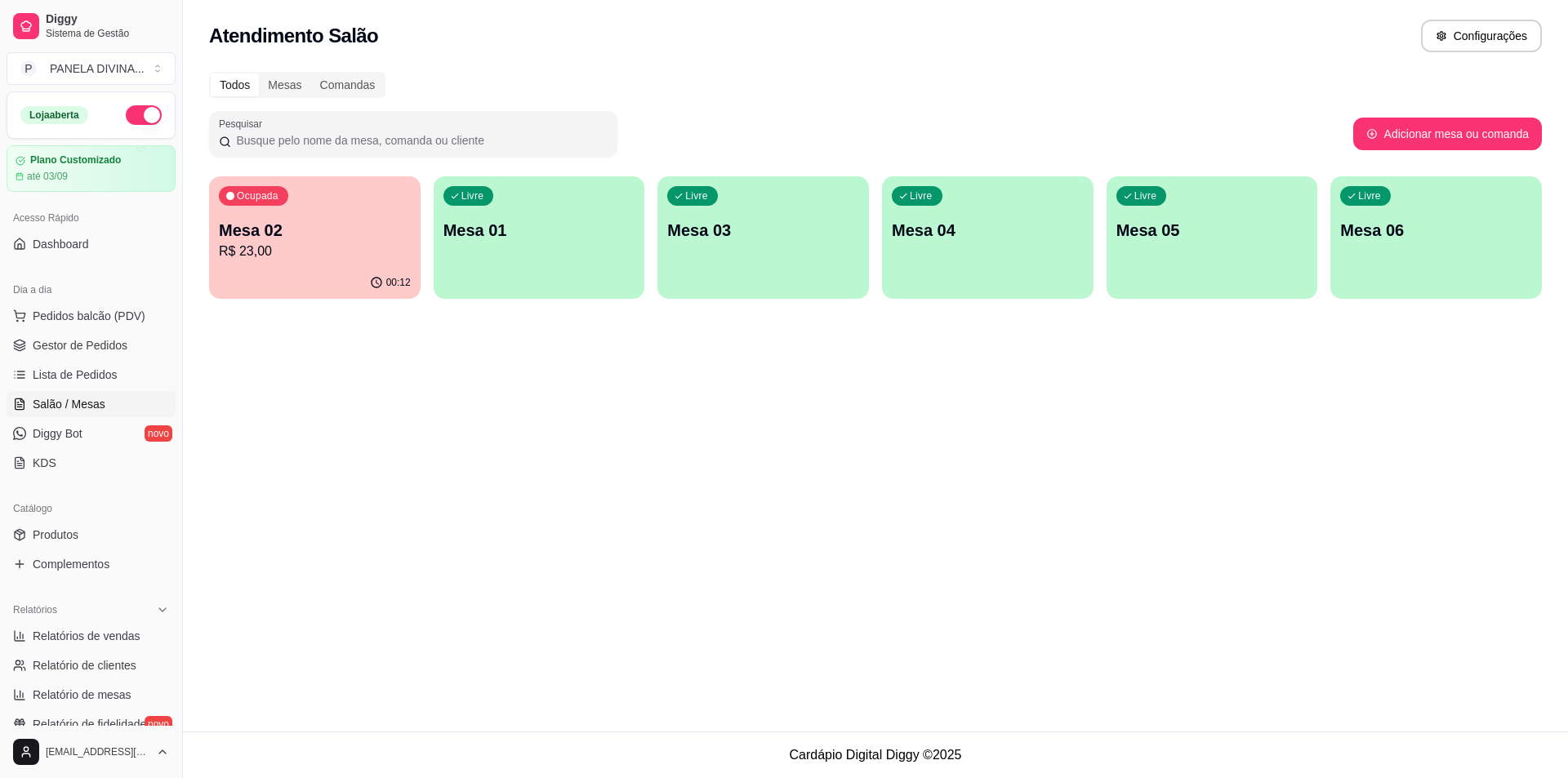
click at [334, 242] on div "Mesa 02 R$ 23,00" at bounding box center [315, 240] width 192 height 43
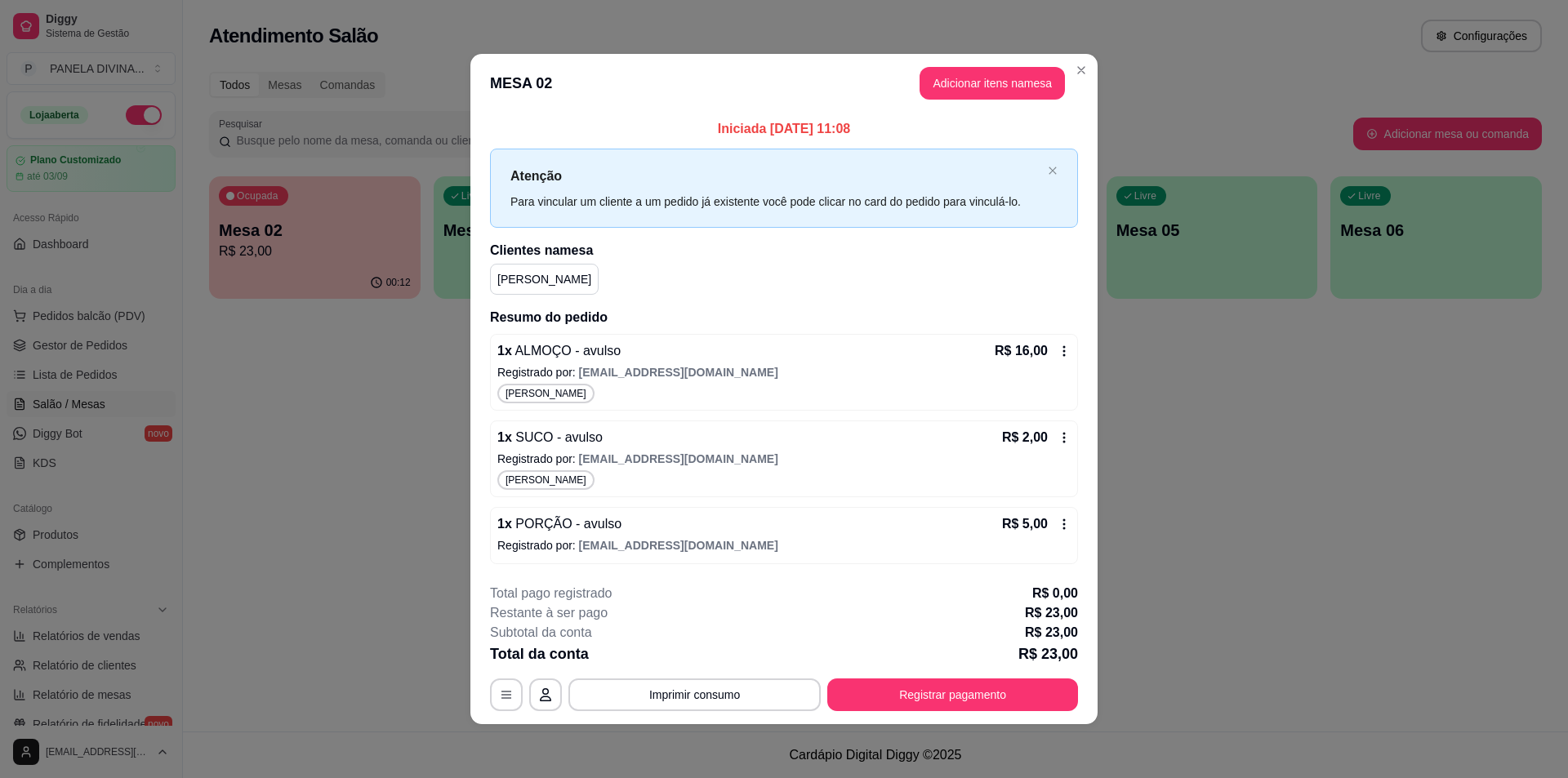
click at [698, 526] on div "1 x PORÇÃO - avulso R$ 5,00" at bounding box center [784, 524] width 574 height 20
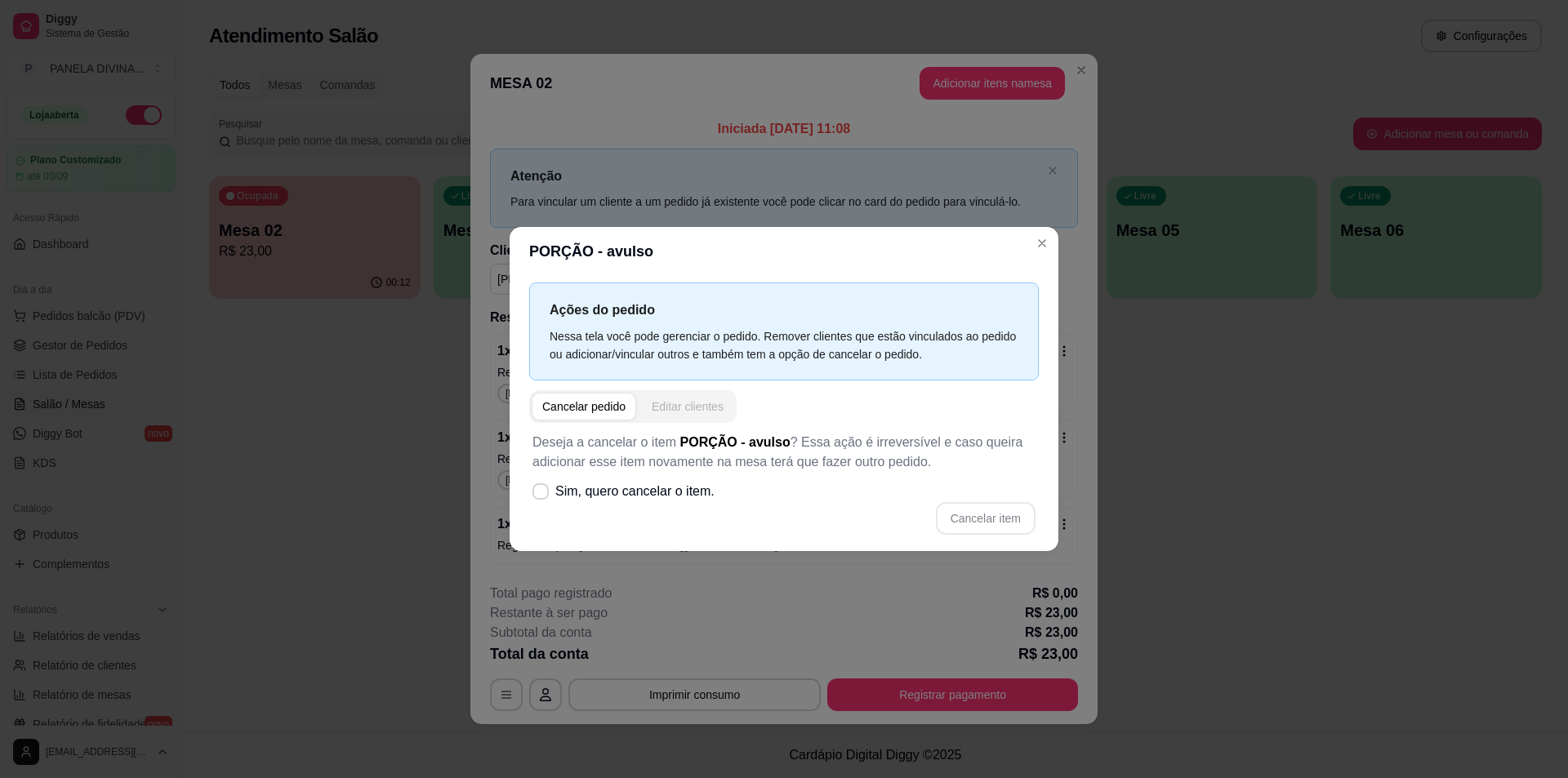
click at [679, 408] on div "Editar clientes" at bounding box center [687, 407] width 71 height 16
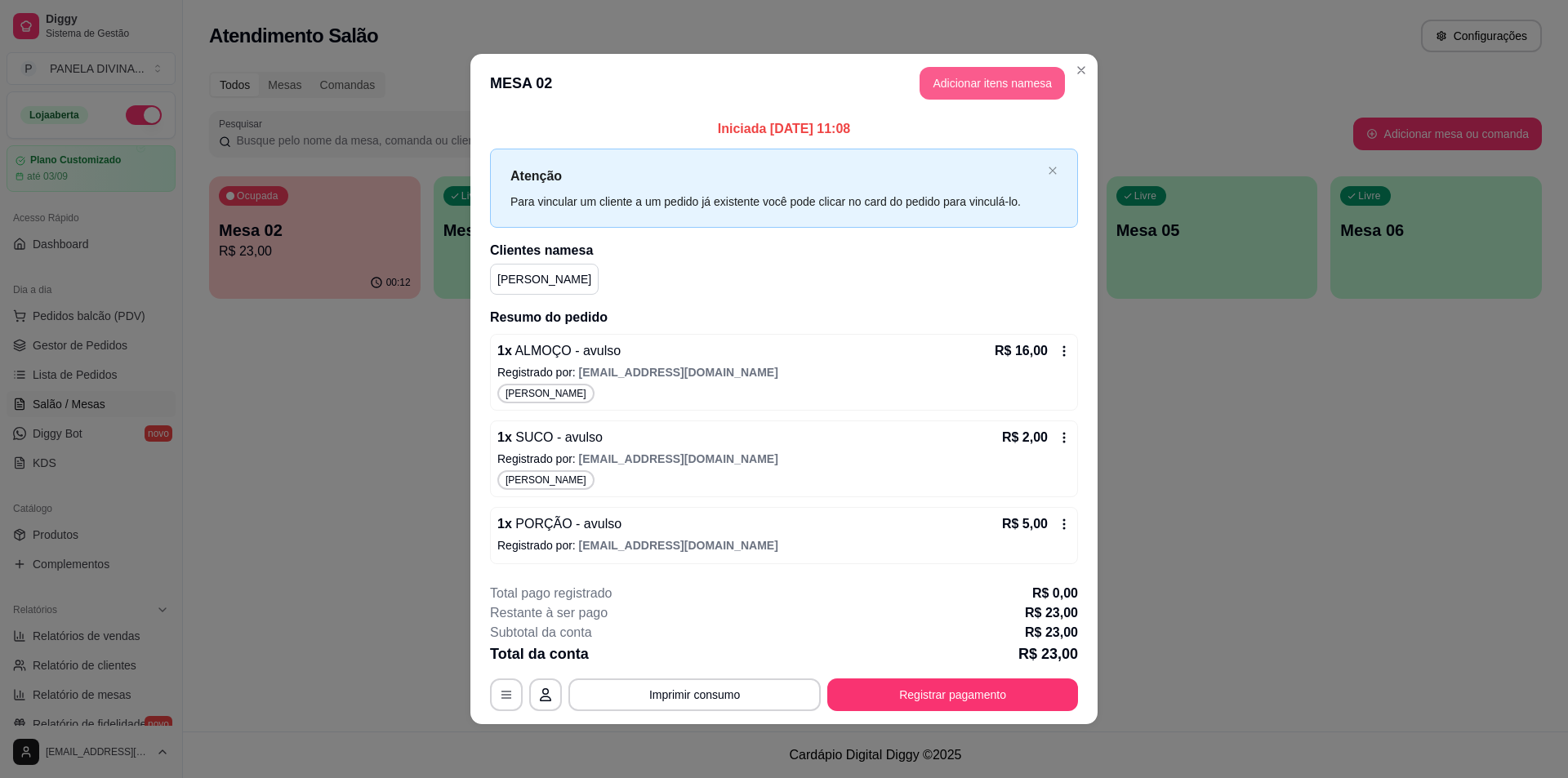
click at [982, 91] on button "Adicionar itens na mesa" at bounding box center [992, 83] width 145 height 33
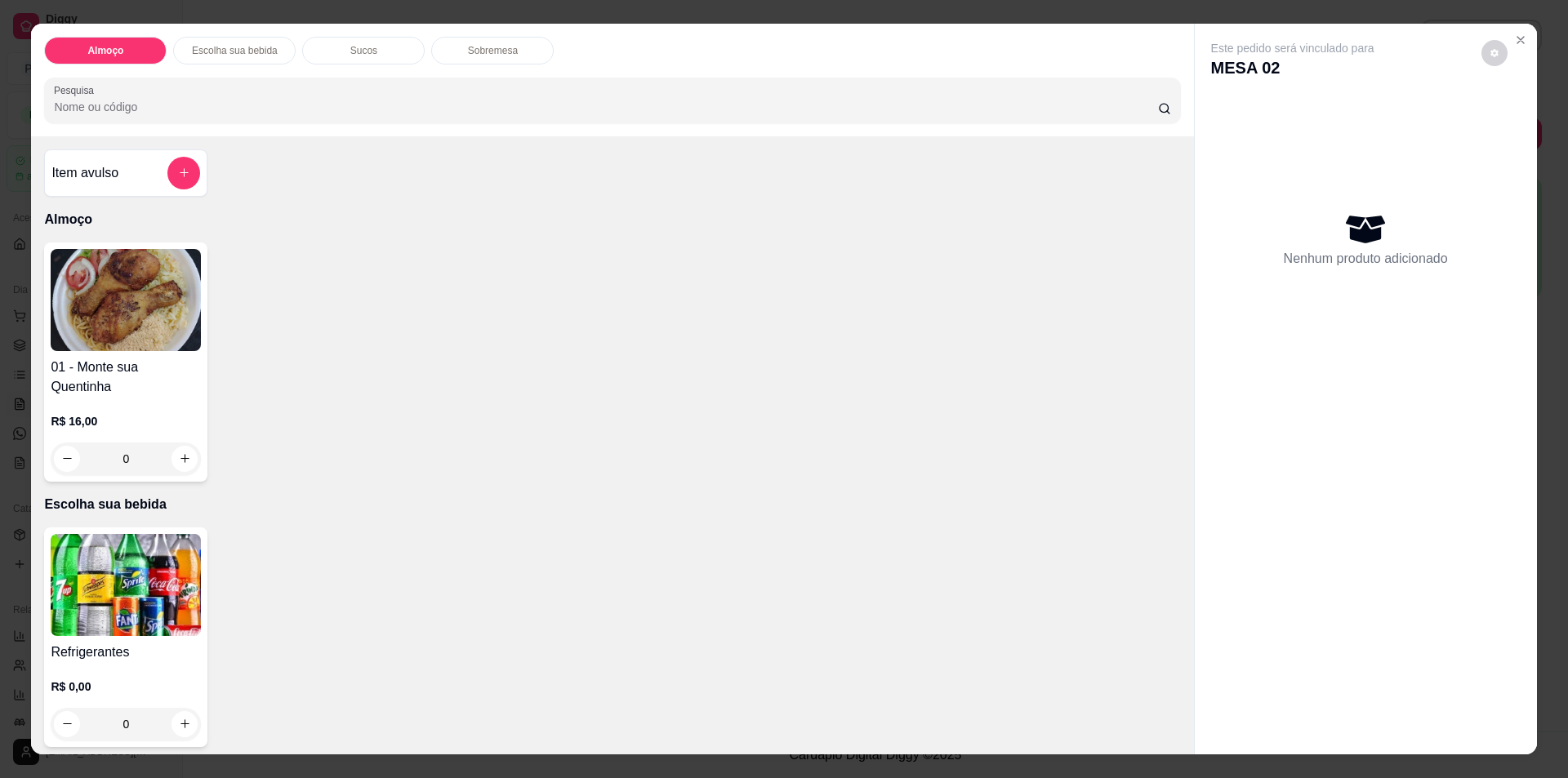
click at [116, 168] on div "Item avulso" at bounding box center [126, 173] width 149 height 33
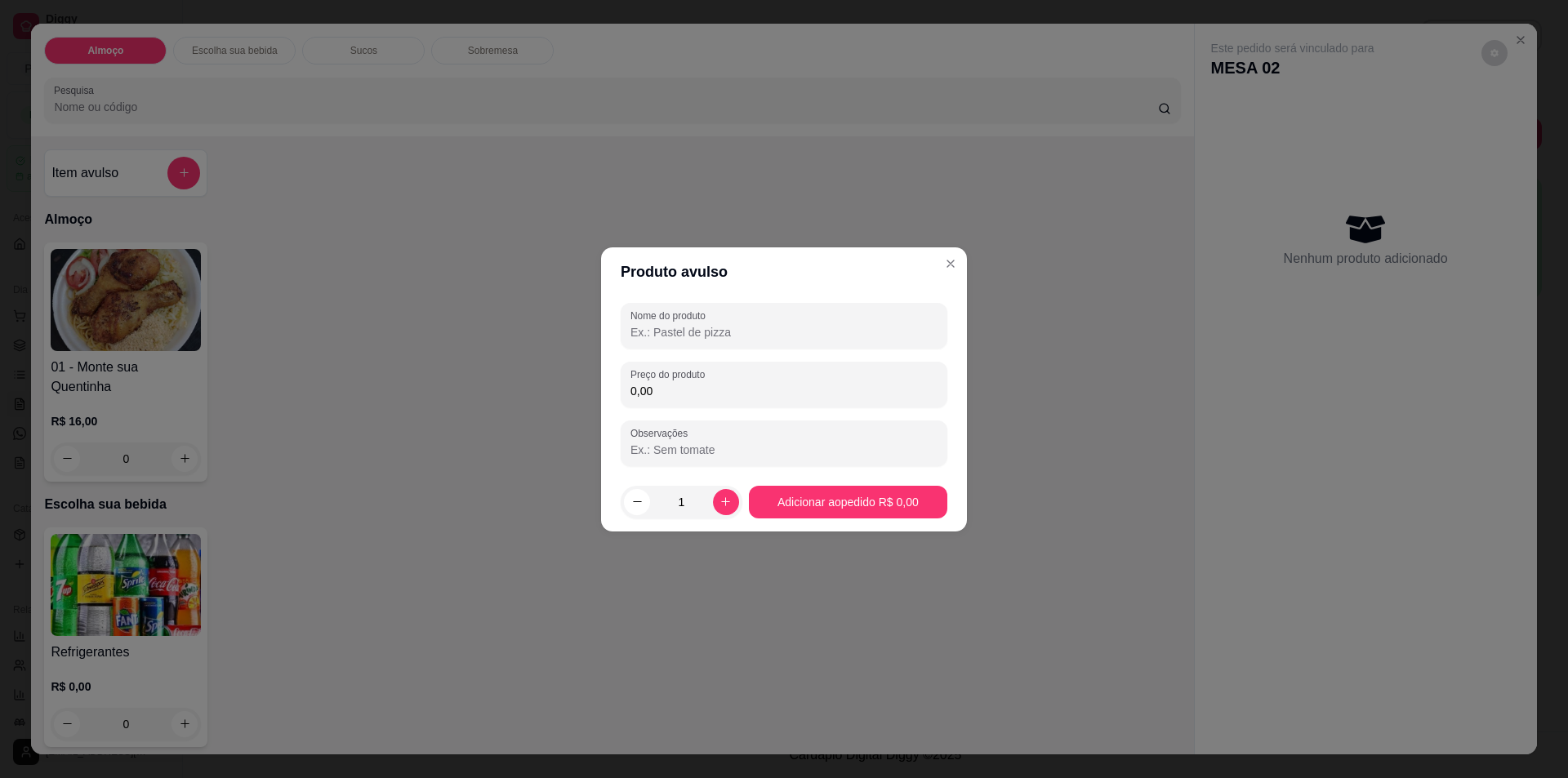
click at [697, 397] on input "0,00" at bounding box center [784, 391] width 307 height 16
click at [673, 339] on input "Nome do produto" at bounding box center [784, 333] width 307 height 16
type input "PORCAO"
click at [671, 392] on input "0,00" at bounding box center [784, 391] width 307 height 16
type input "5,00"
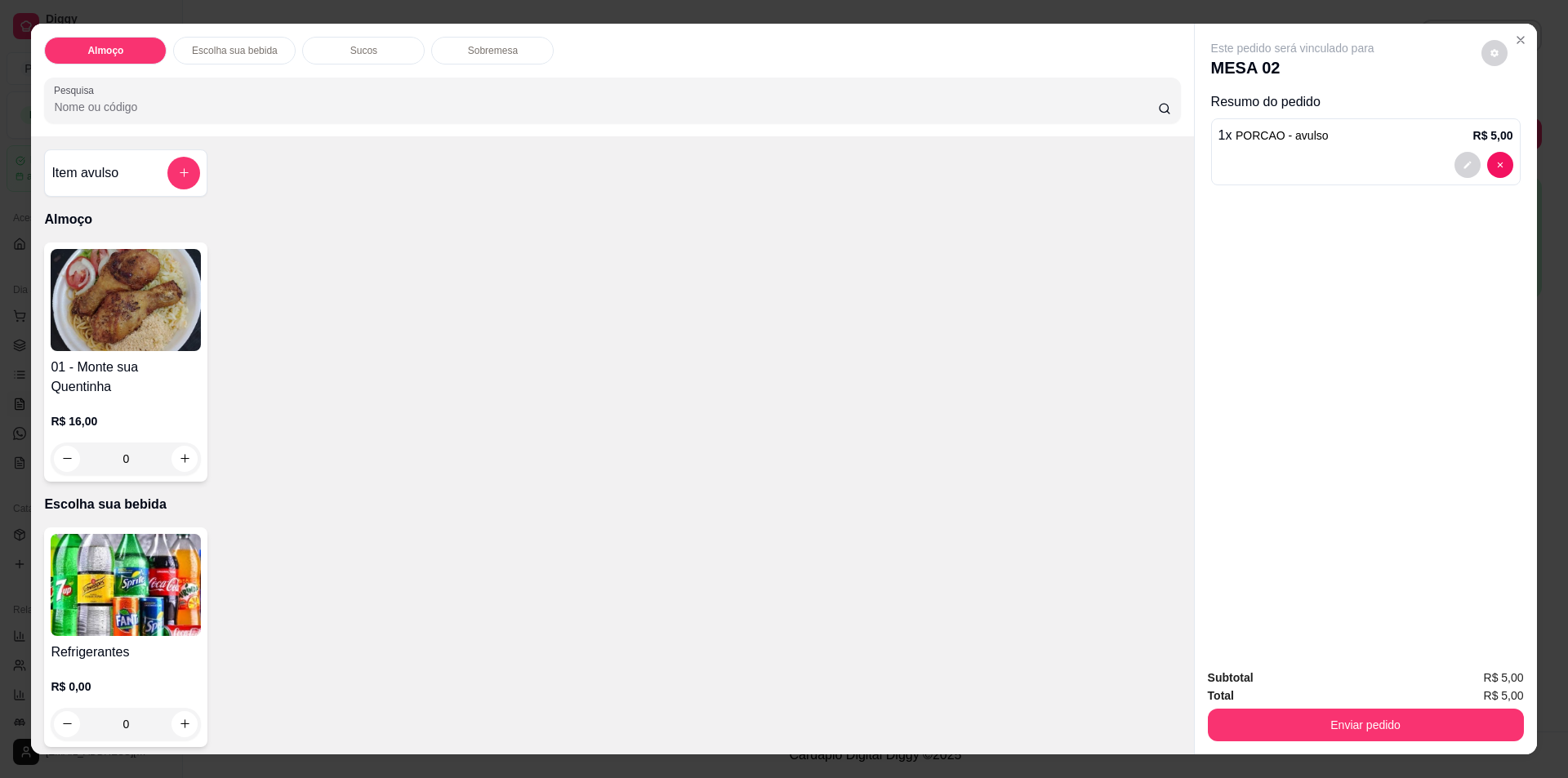
click at [120, 177] on div "Item avulso" at bounding box center [126, 173] width 149 height 33
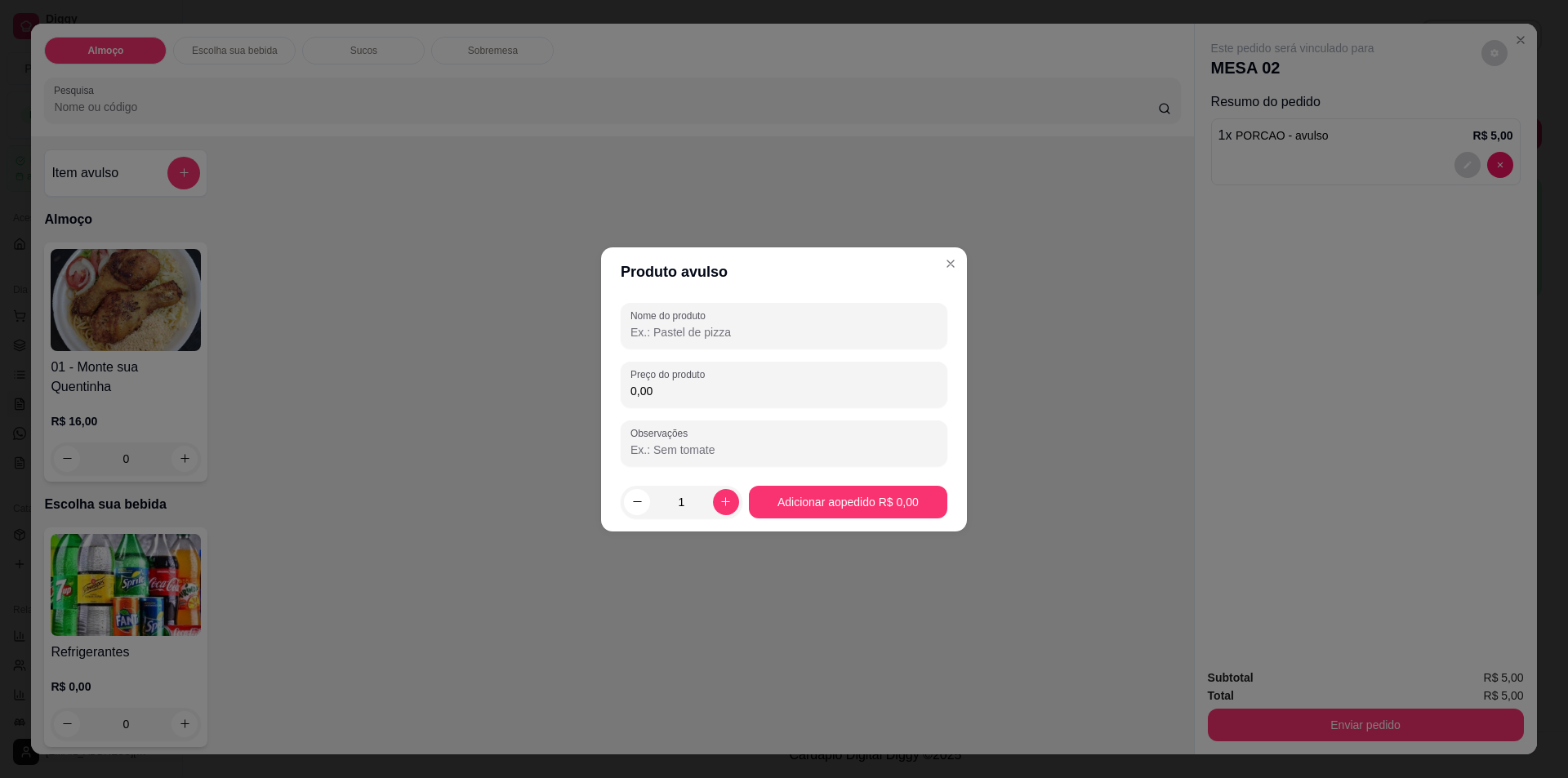
click at [657, 328] on input "Nome do produto" at bounding box center [784, 333] width 307 height 16
type input "QUENTINHA"
click at [666, 395] on input "0,00" at bounding box center [784, 391] width 307 height 16
type input "16,00"
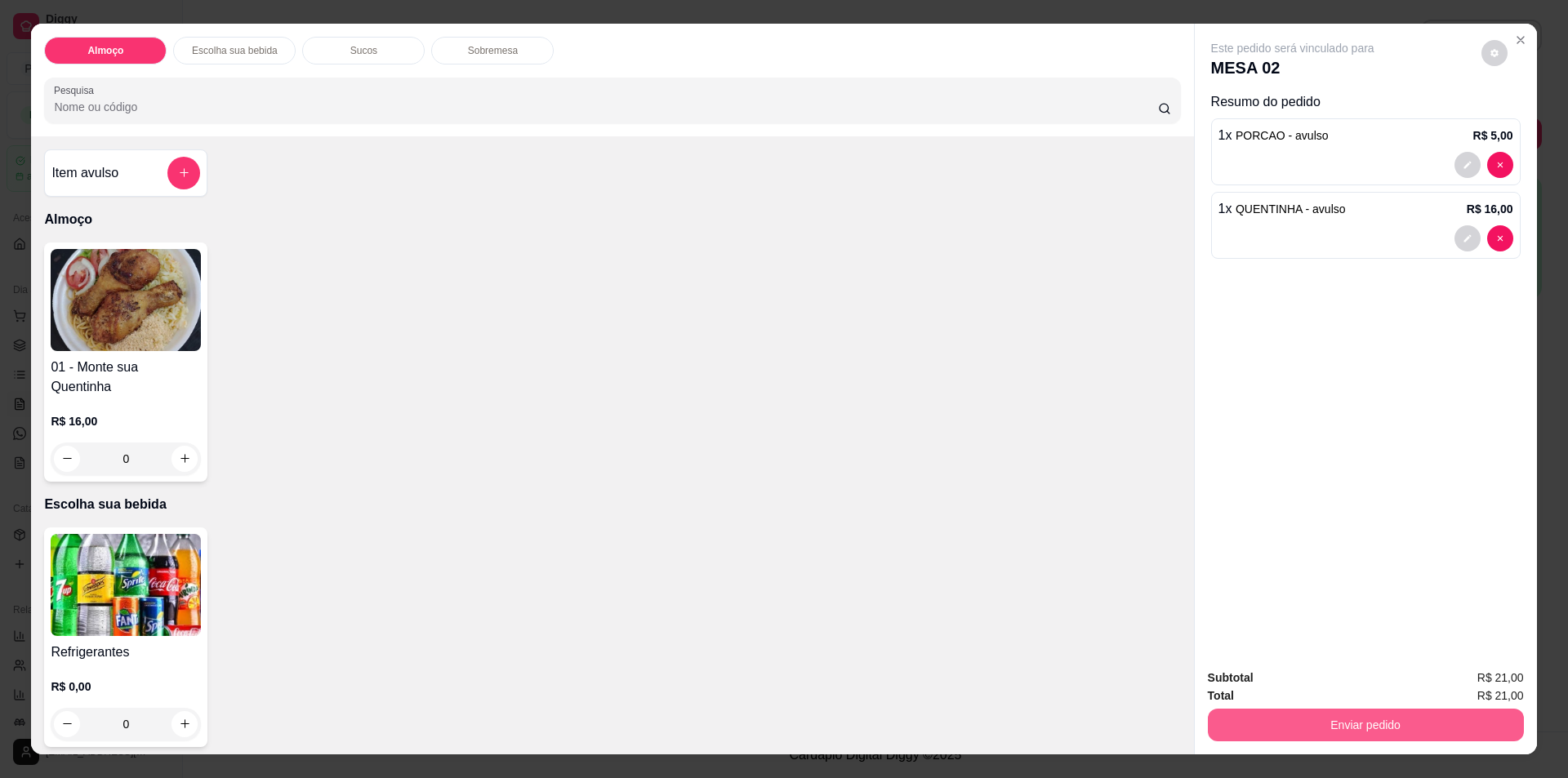
click at [1329, 727] on button "Enviar pedido" at bounding box center [1366, 725] width 316 height 33
click at [1342, 688] on button "Não registrar e enviar pedido" at bounding box center [1312, 685] width 170 height 31
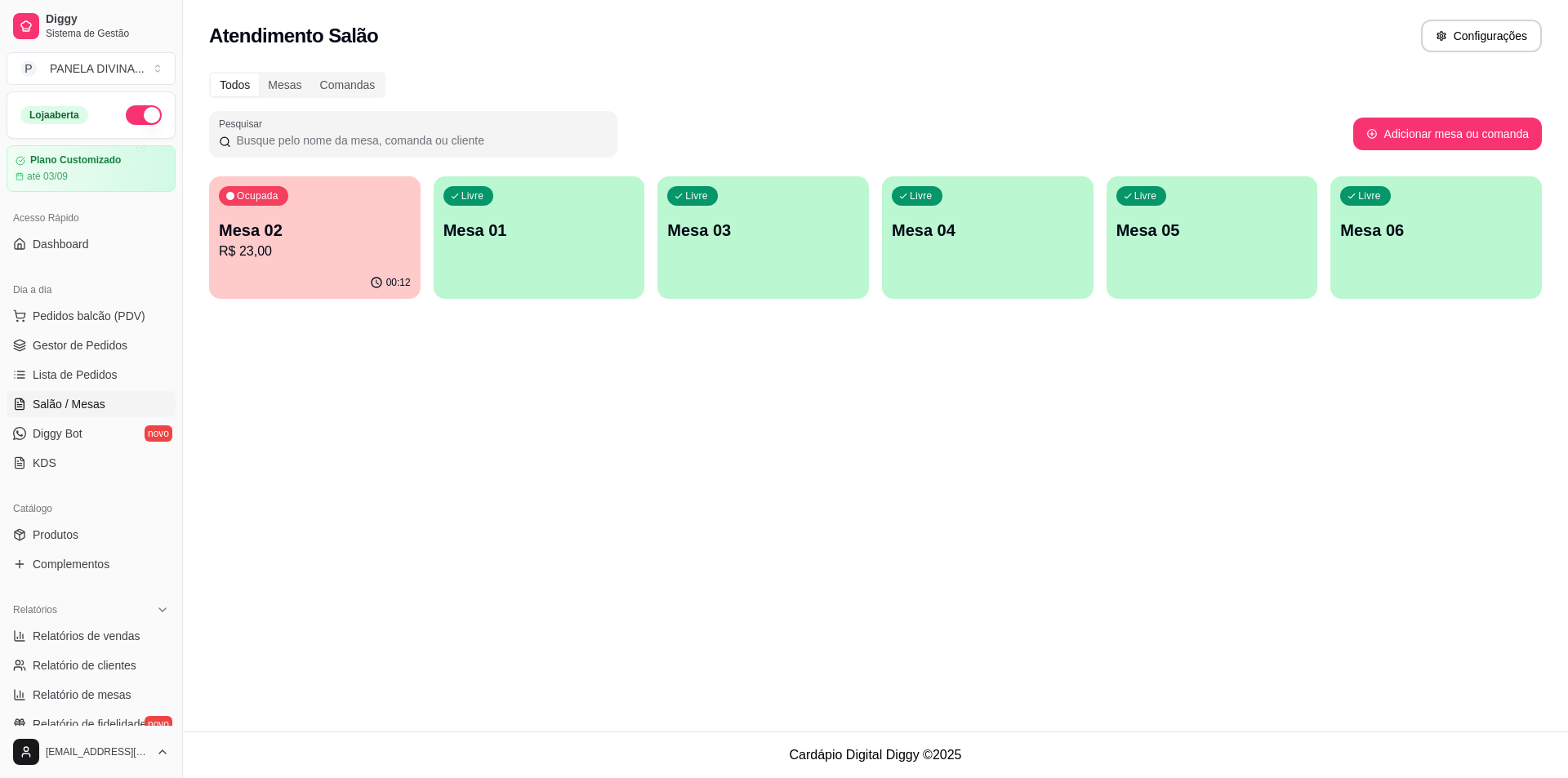
click at [333, 252] on p "R$ 23,00" at bounding box center [315, 251] width 192 height 20
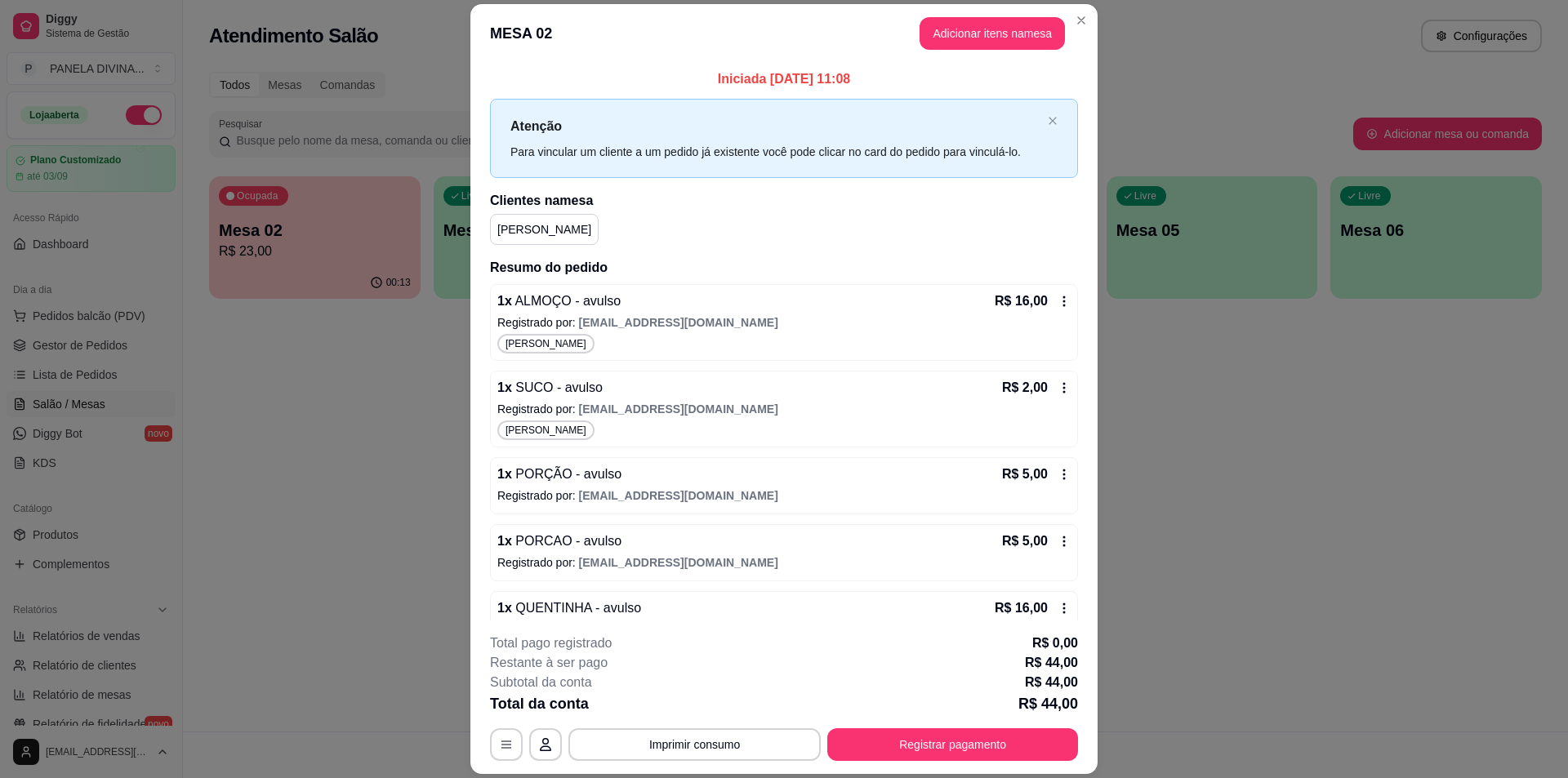
scroll to position [35, 0]
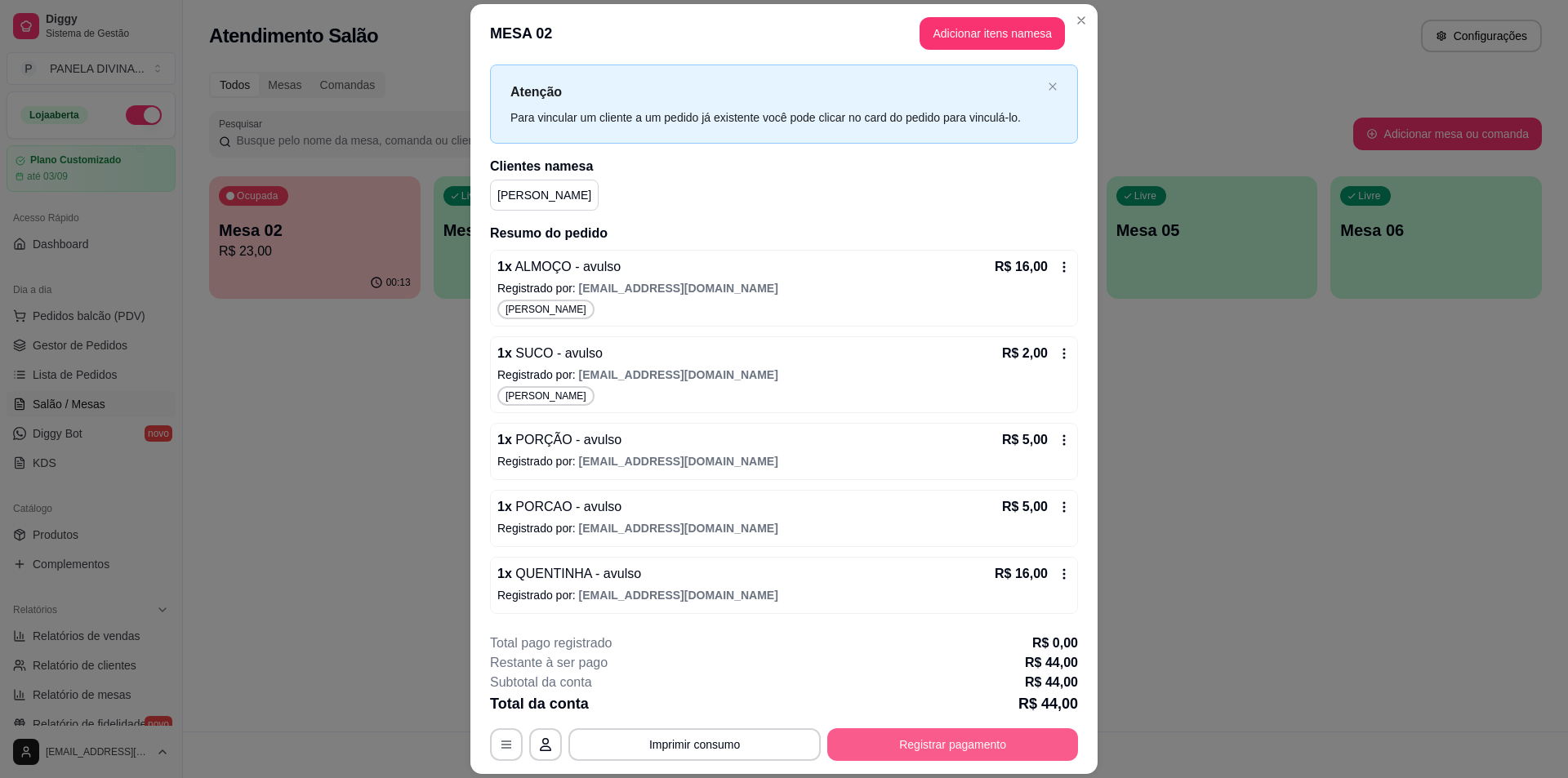
click at [926, 748] on button "Registrar pagamento" at bounding box center [952, 744] width 251 height 33
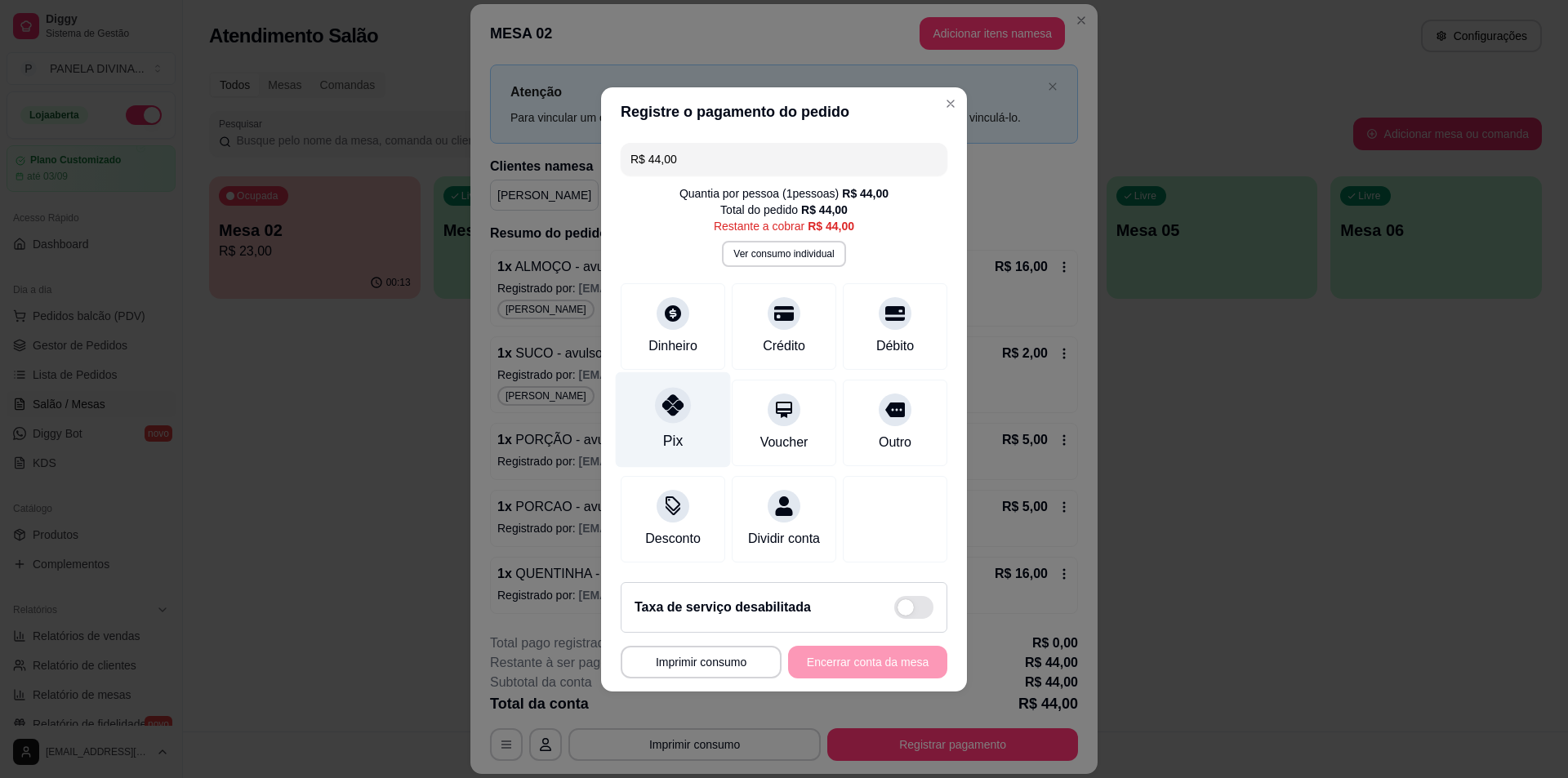
click at [668, 430] on div "Pix" at bounding box center [673, 441] width 20 height 21
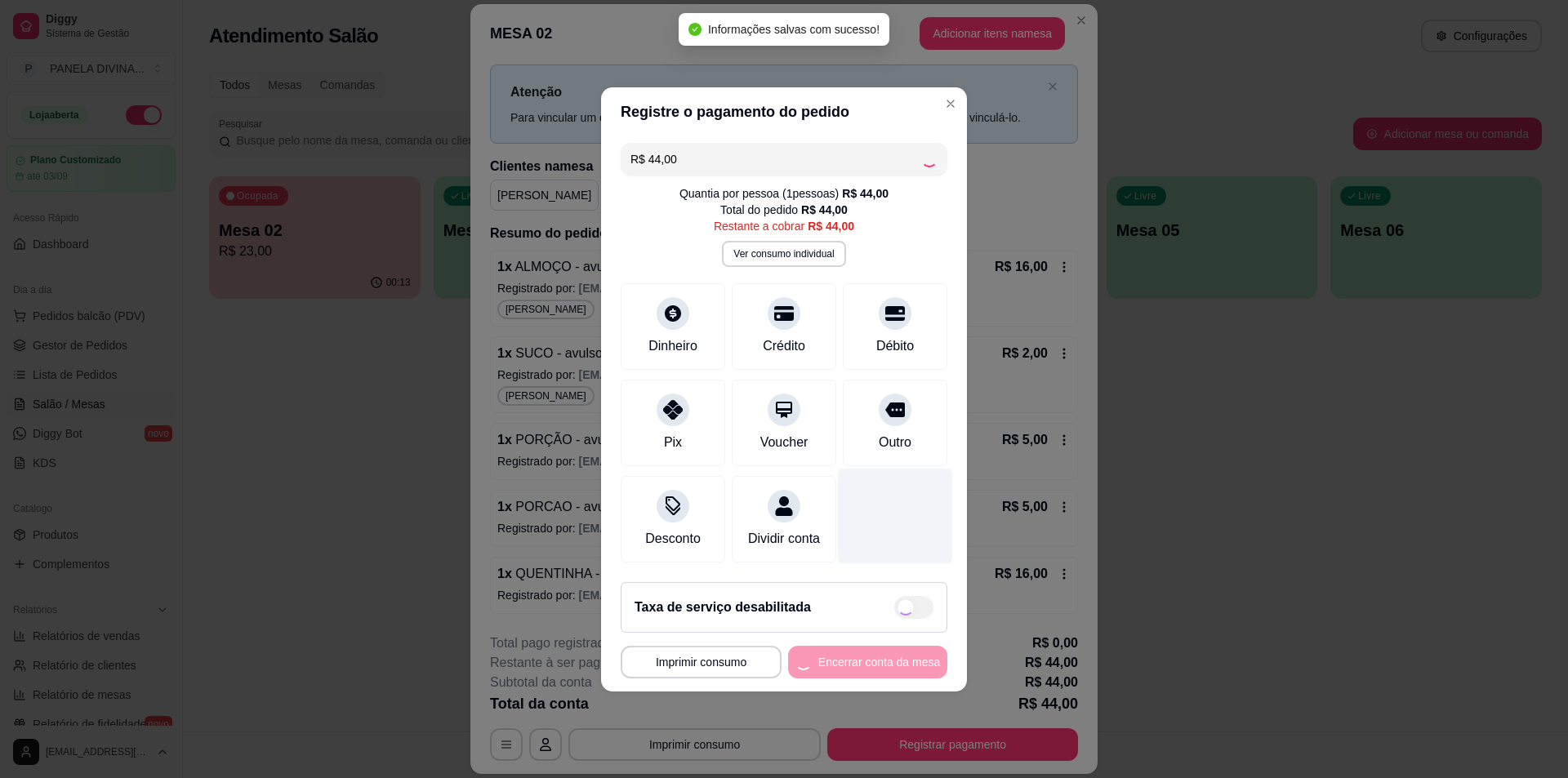
type input "R$ 0,00"
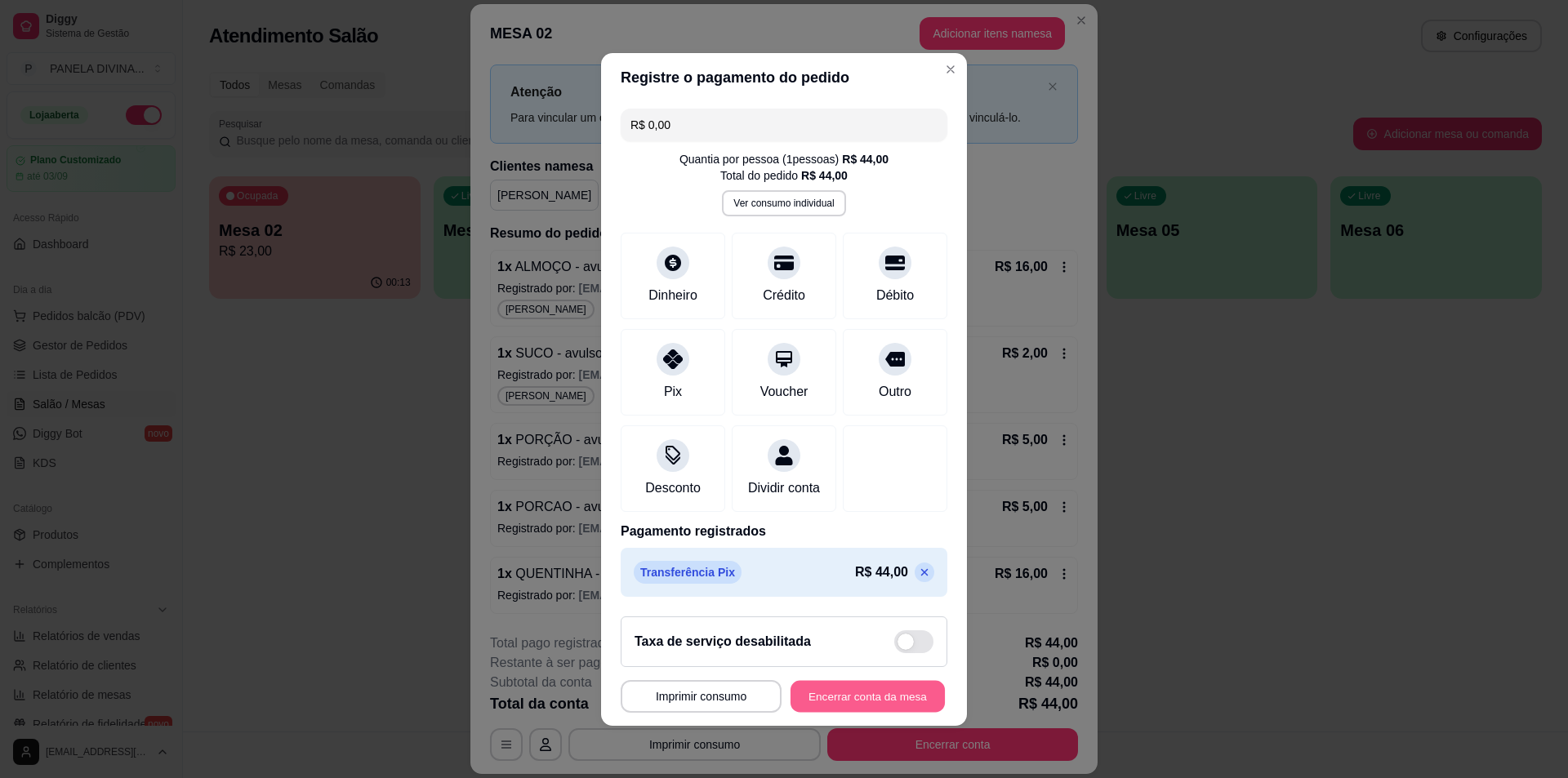
click at [859, 702] on button "Encerrar conta da mesa" at bounding box center [868, 696] width 154 height 32
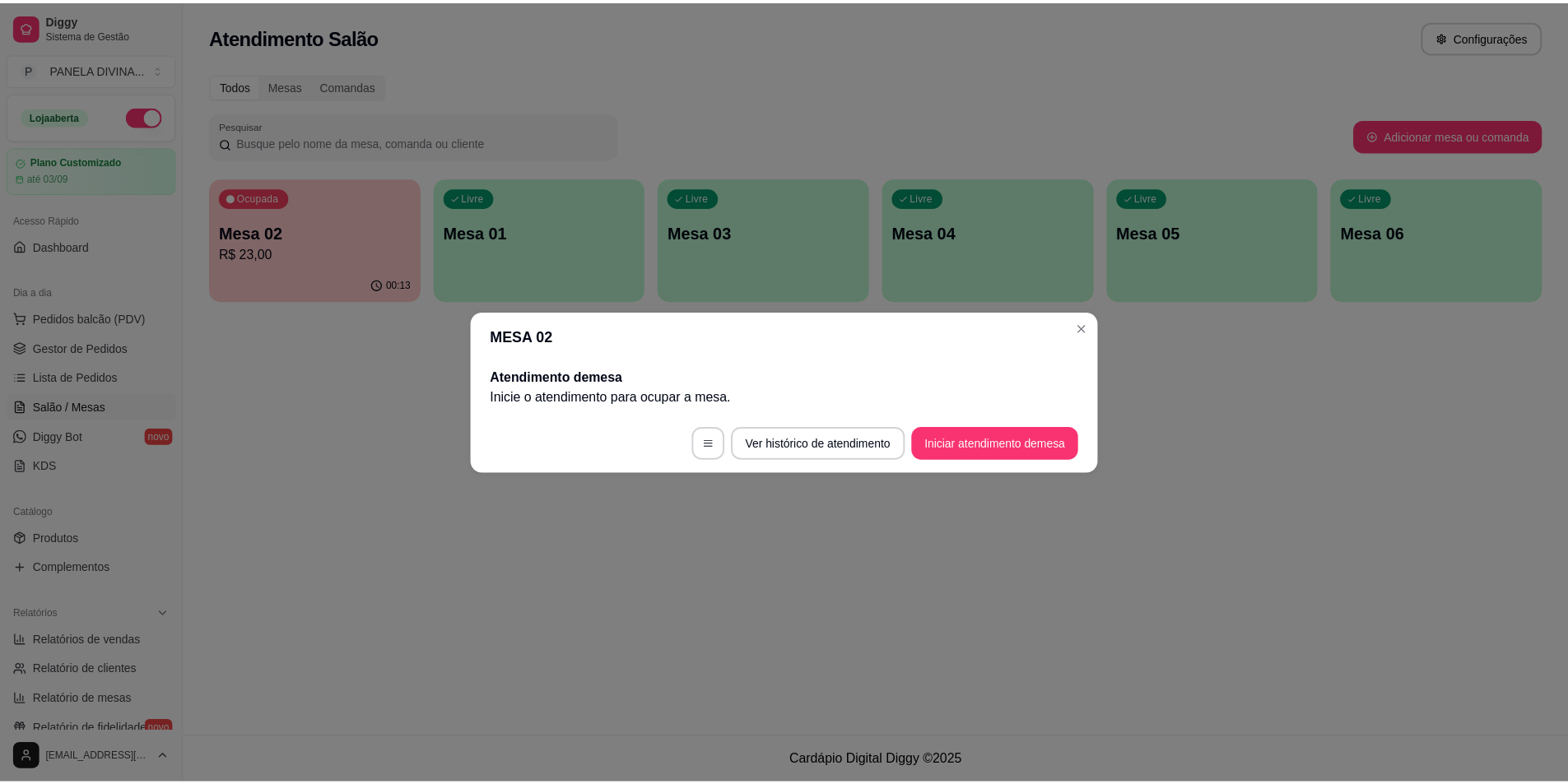
scroll to position [0, 0]
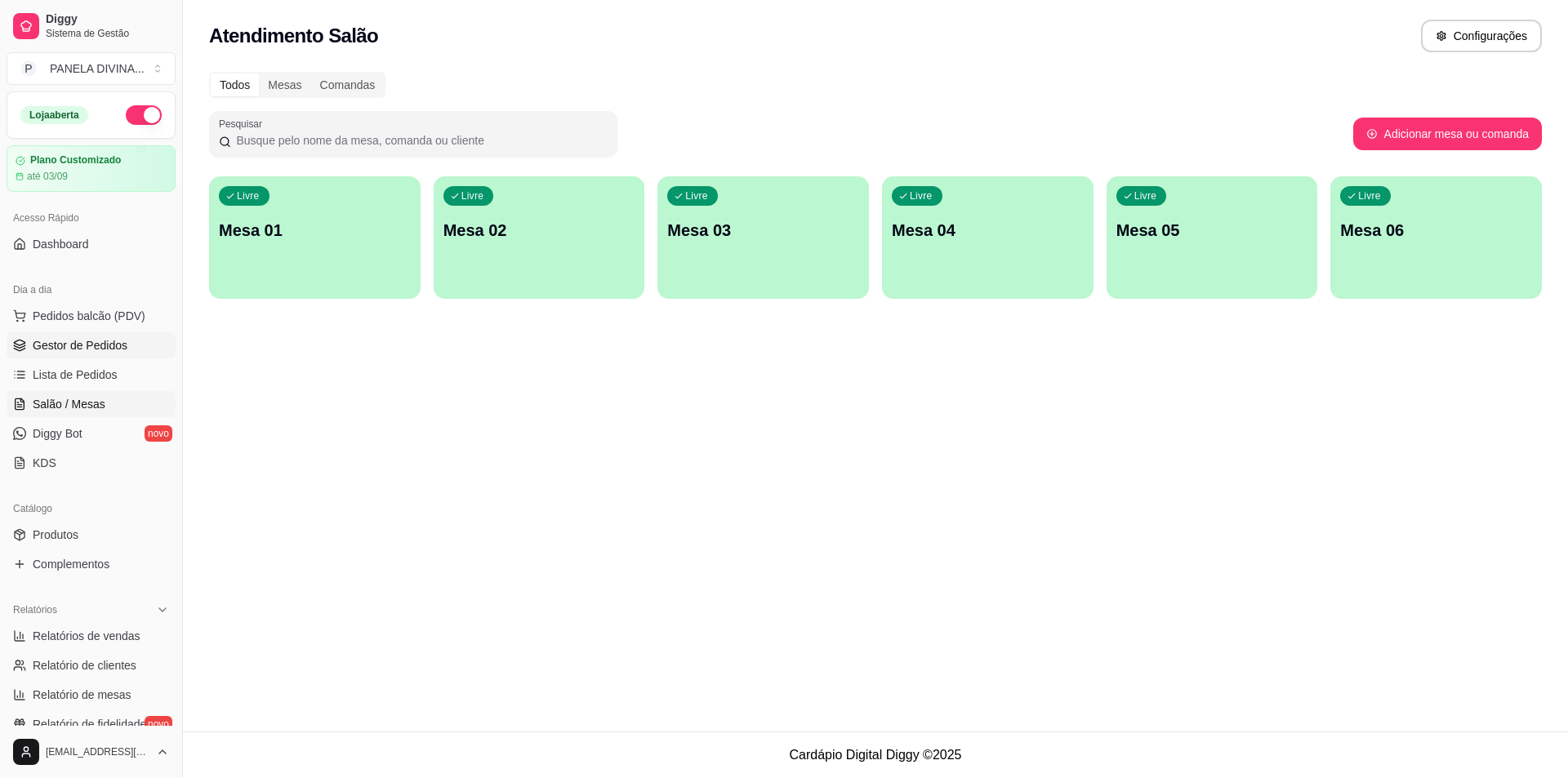
click at [87, 351] on span "Gestor de Pedidos" at bounding box center [80, 345] width 95 height 16
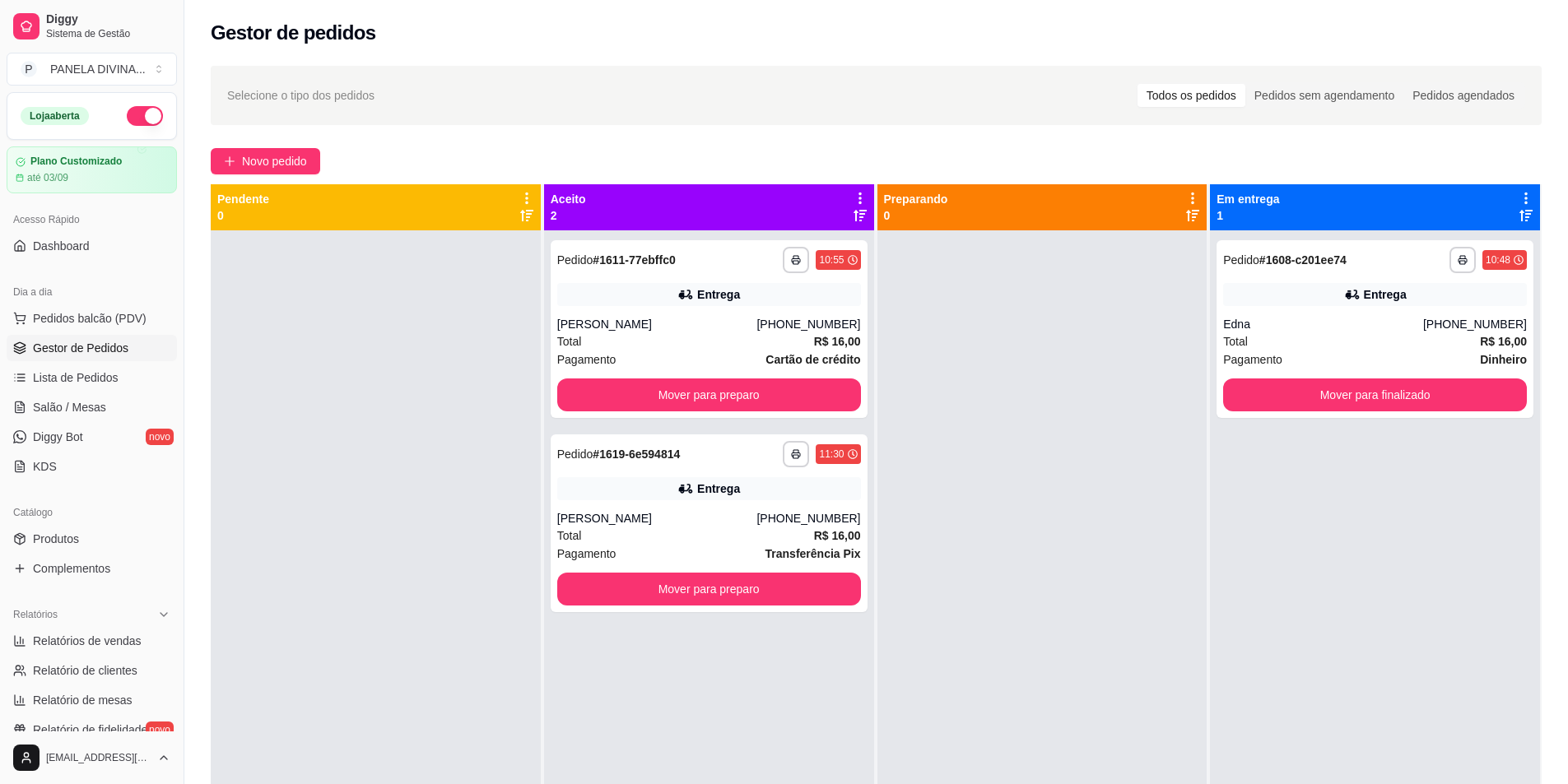
click at [978, 335] on div at bounding box center [1042, 622] width 330 height 784
click at [665, 601] on button "Mover para preparo" at bounding box center [709, 589] width 304 height 33
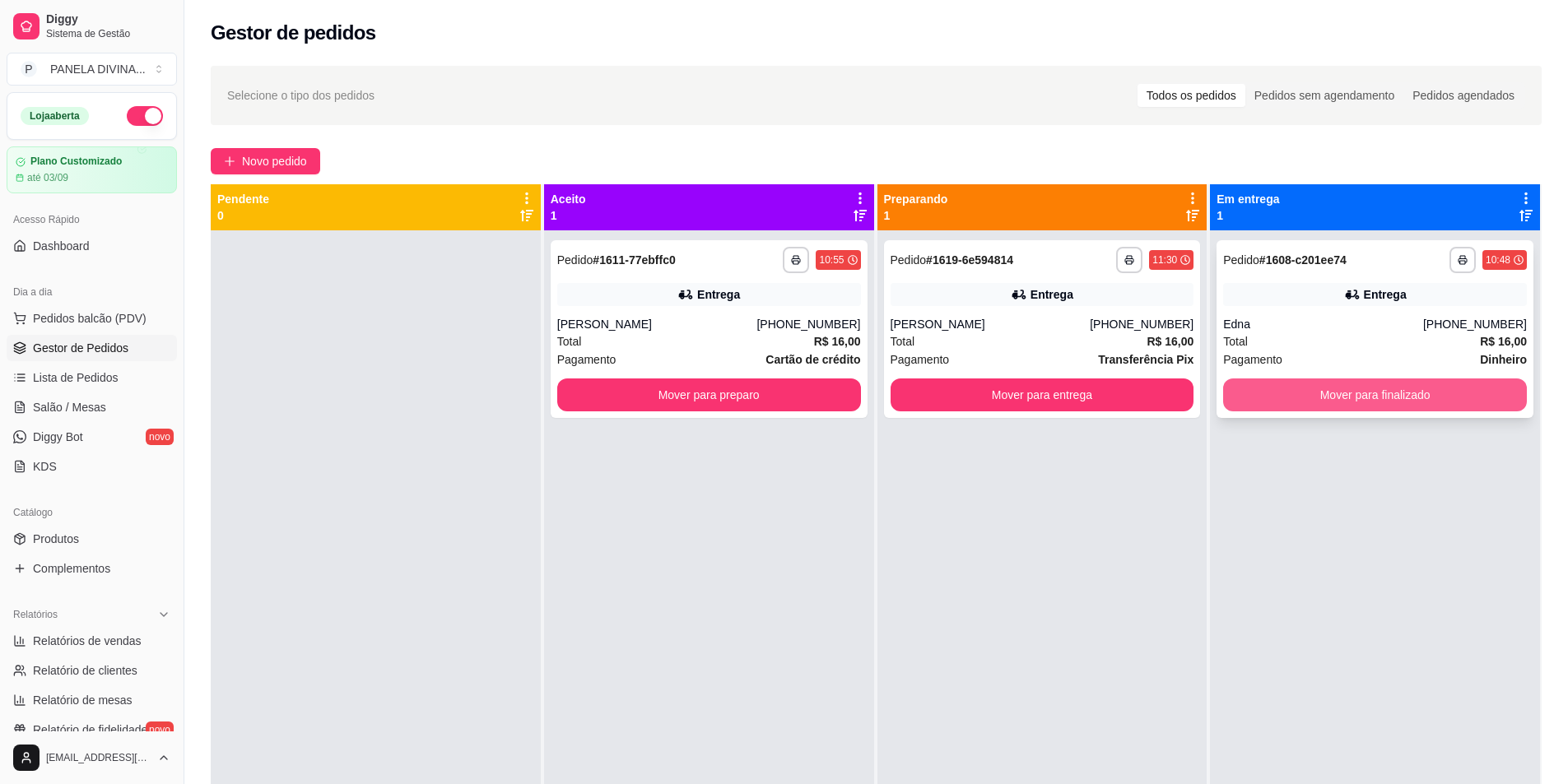
click at [1289, 387] on button "Mover para finalizado" at bounding box center [1375, 395] width 304 height 33
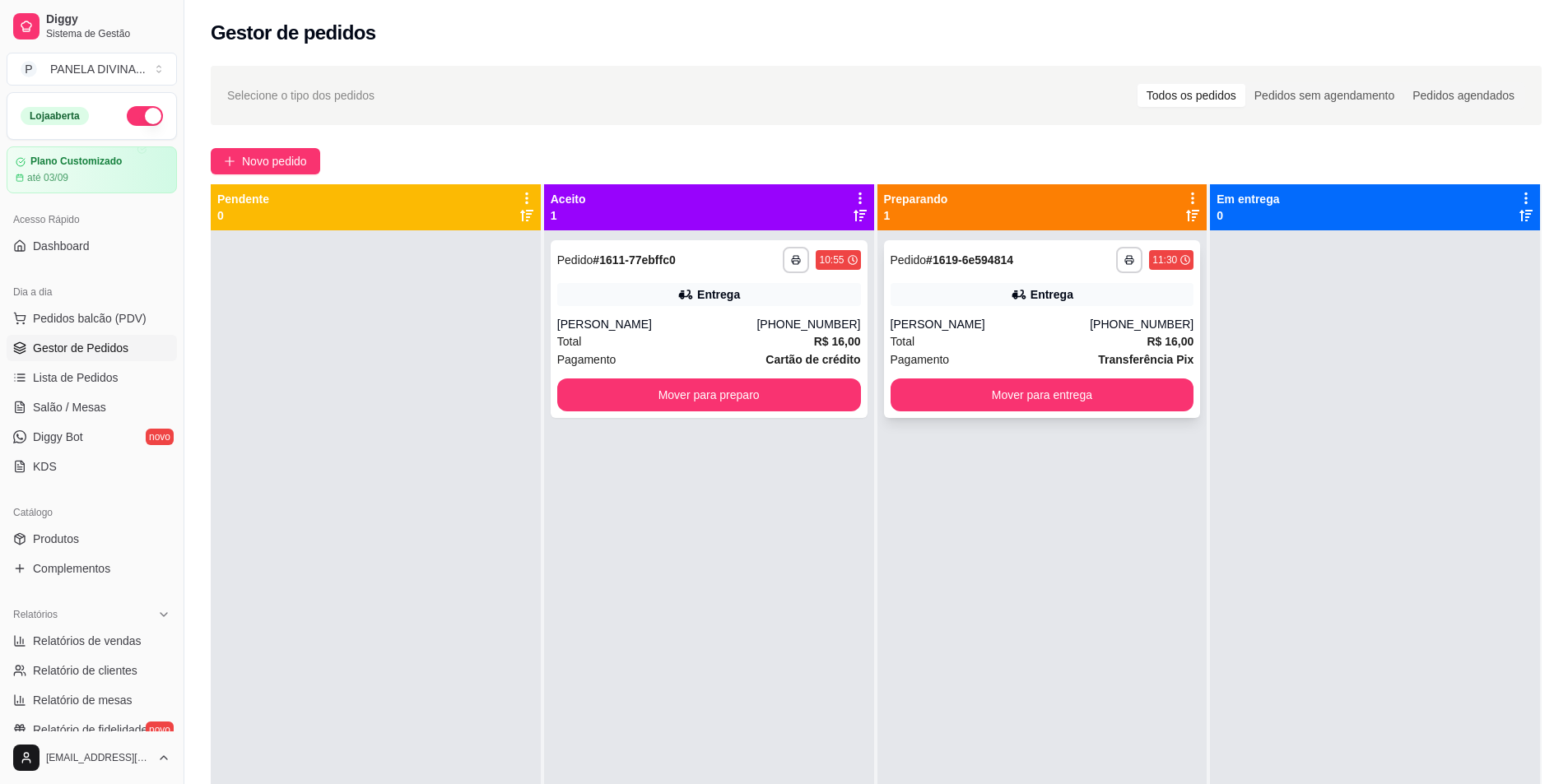
click at [973, 417] on div "**********" at bounding box center [1042, 329] width 317 height 178
click at [1010, 402] on button "Mover para entrega" at bounding box center [1042, 395] width 304 height 33
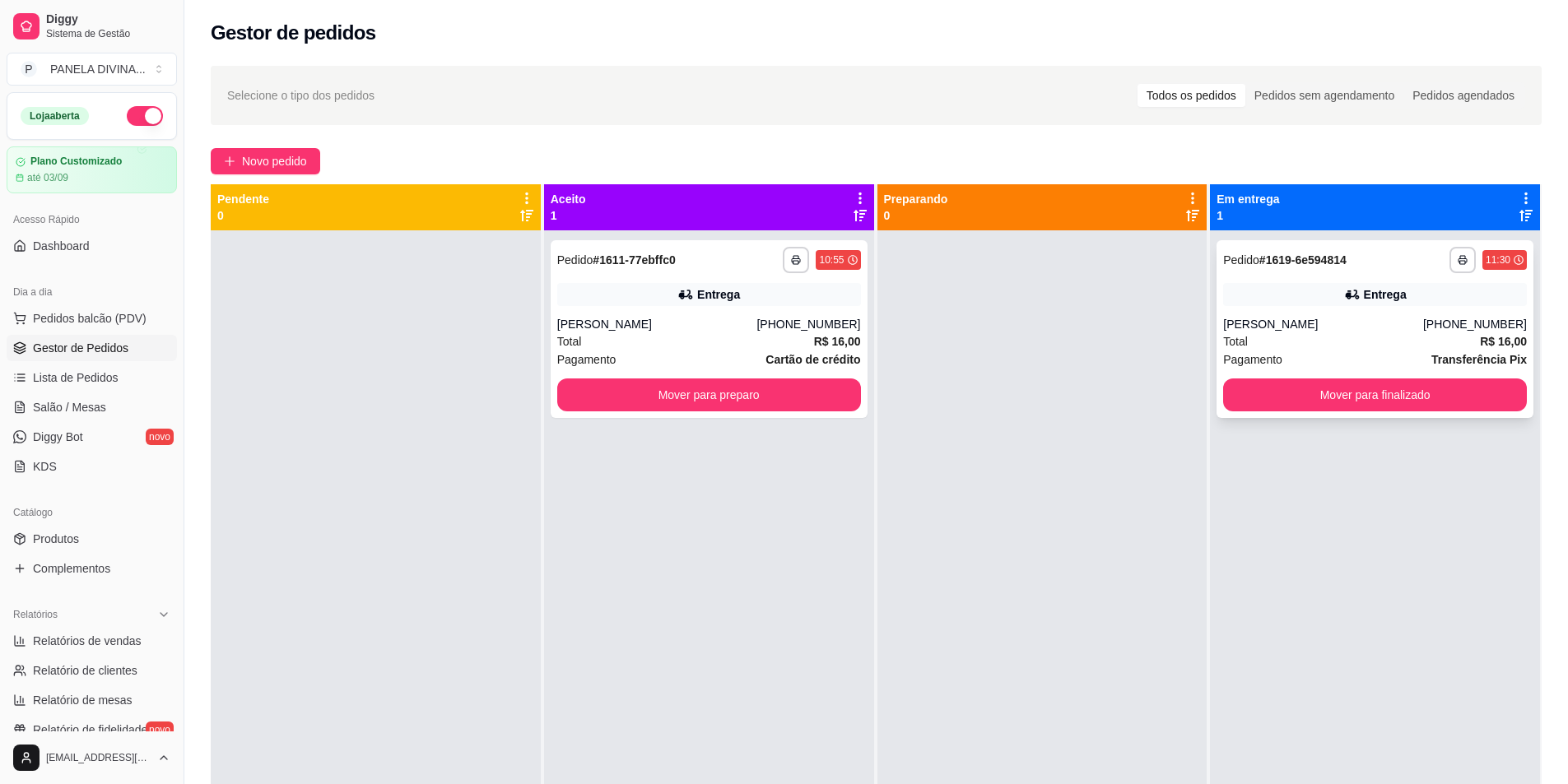
click at [1325, 358] on div "Pagamento Transferência Pix" at bounding box center [1375, 359] width 304 height 18
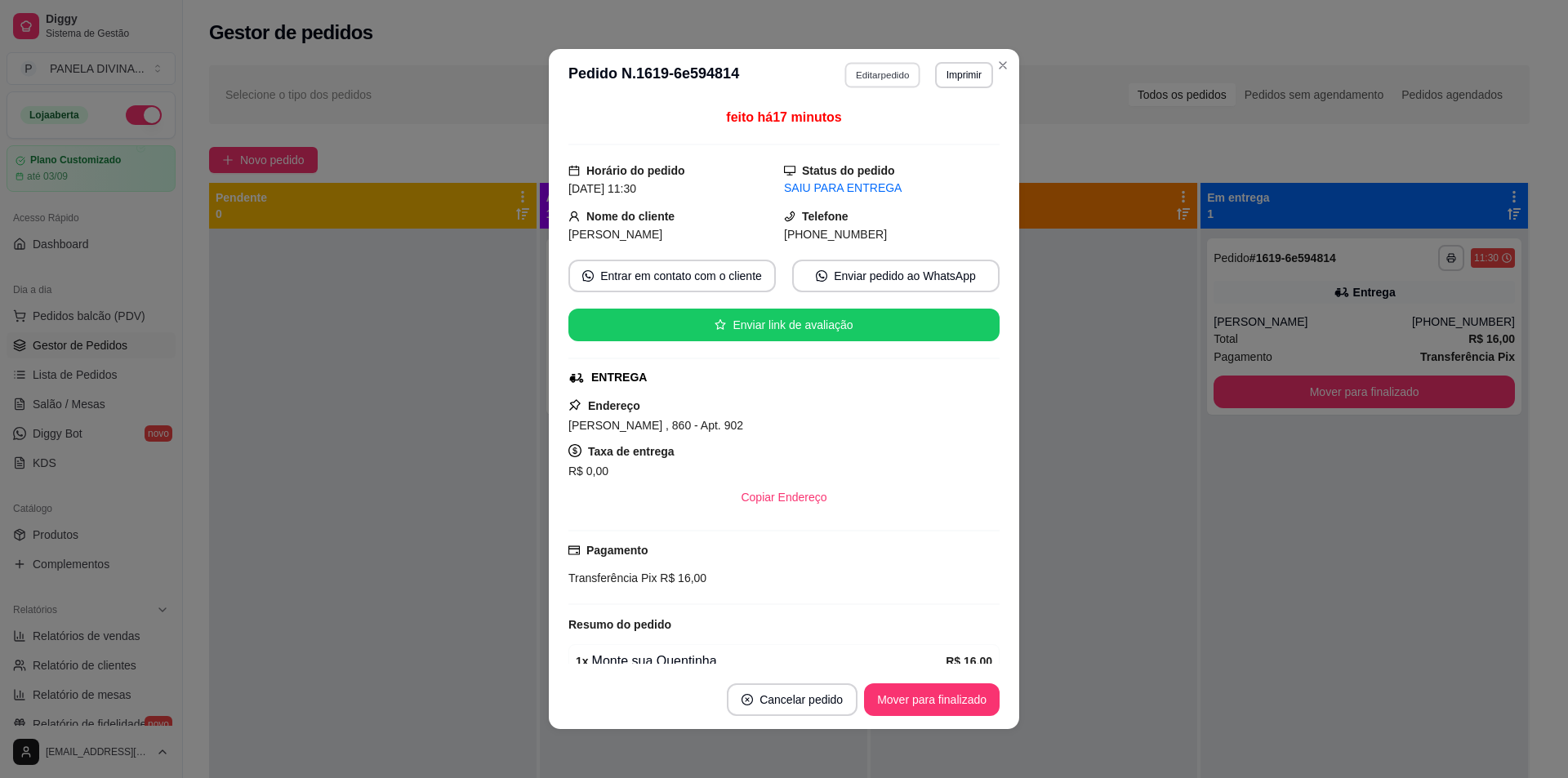
click at [892, 80] on button "Editar pedido" at bounding box center [883, 75] width 76 height 25
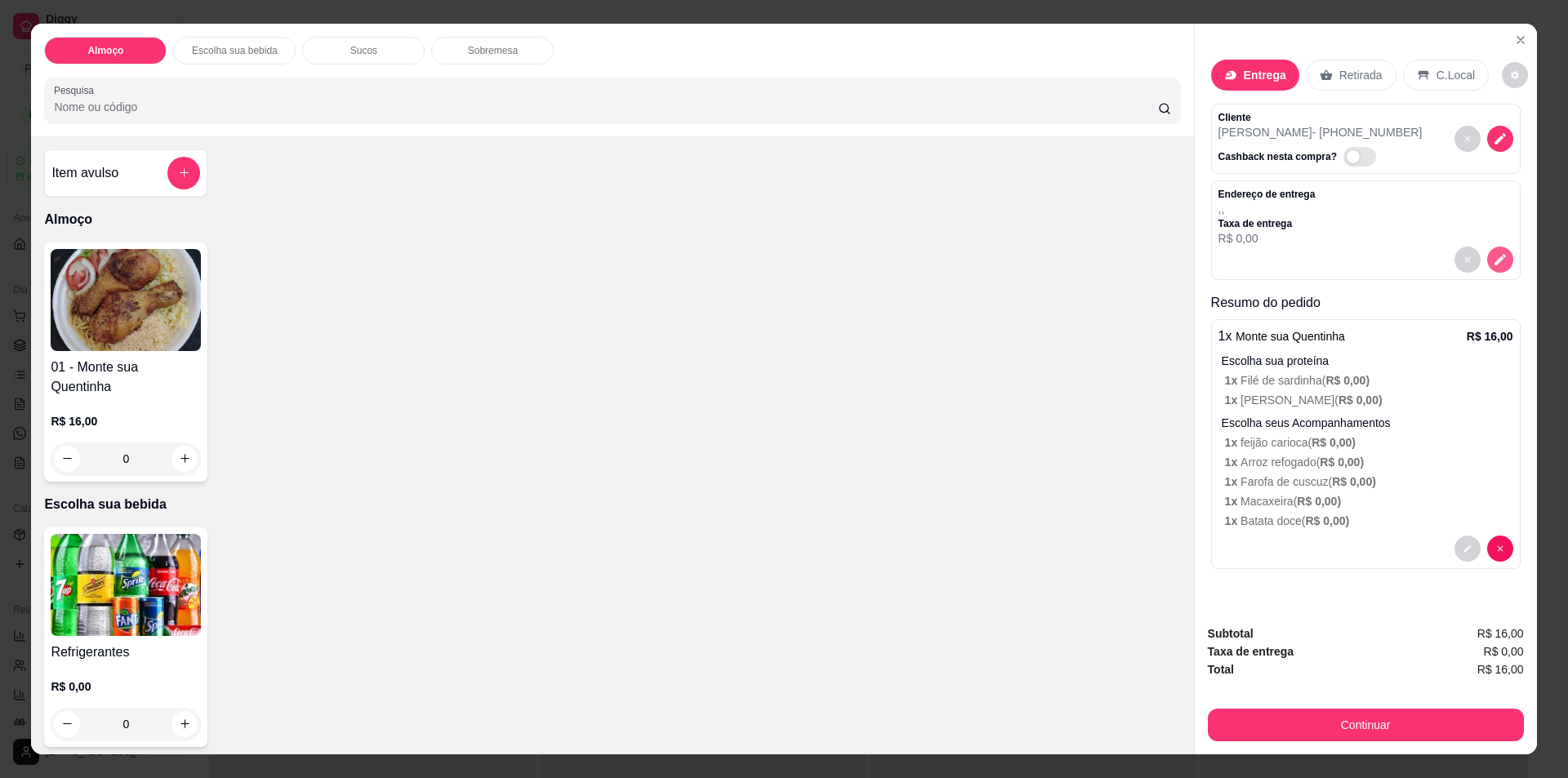
click at [1493, 265] on icon "decrease-product-quantity" at bounding box center [1501, 260] width 15 height 15
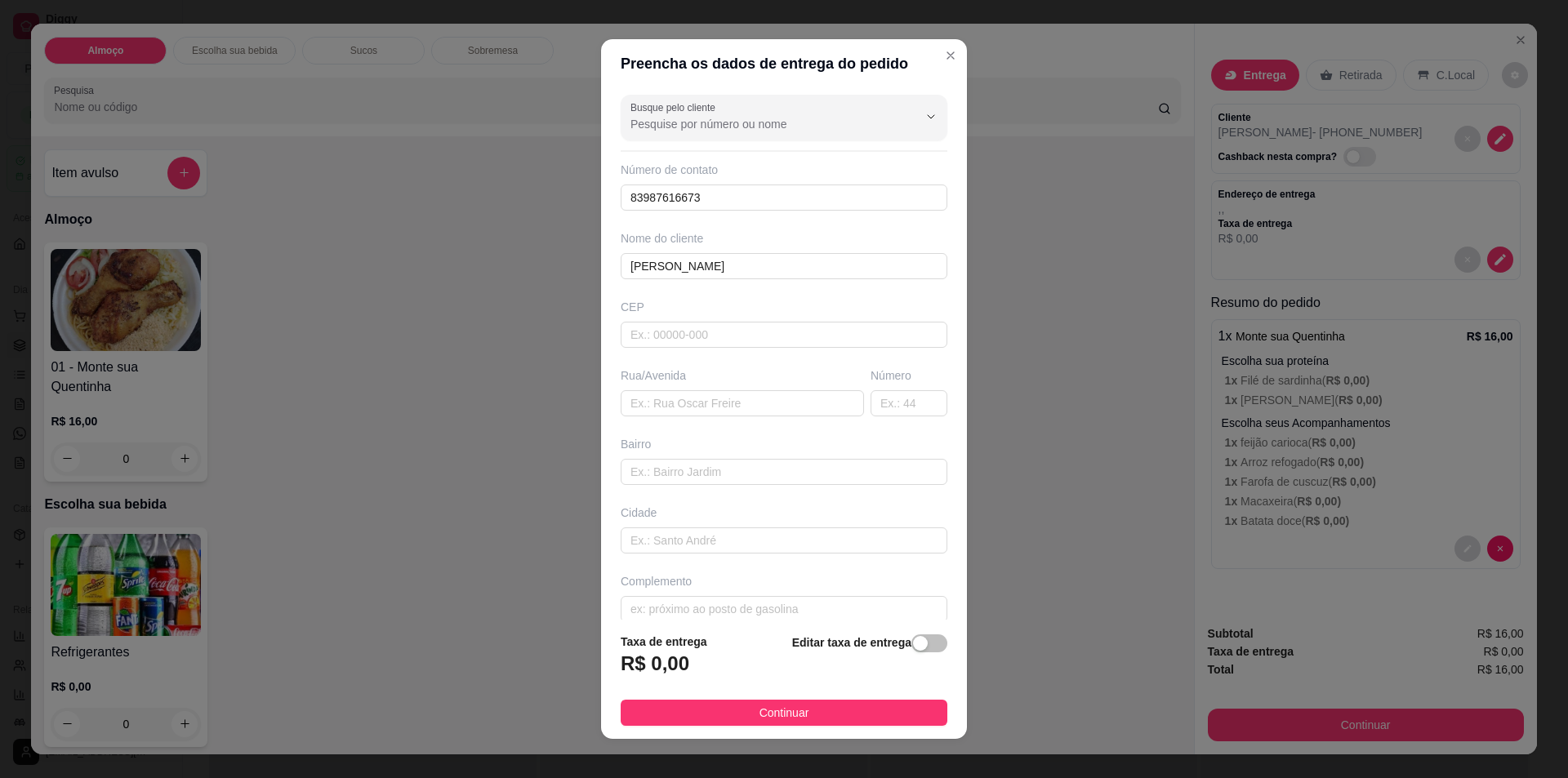
click at [694, 666] on div "R$ 0,00" at bounding box center [663, 669] width 86 height 36
drag, startPoint x: 908, startPoint y: 641, endPoint x: 846, endPoint y: 655, distance: 63.6
click at [913, 641] on div "button" at bounding box center [920, 643] width 15 height 15
click at [696, 671] on input "0,00" at bounding box center [708, 670] width 175 height 31
type input "5,00"
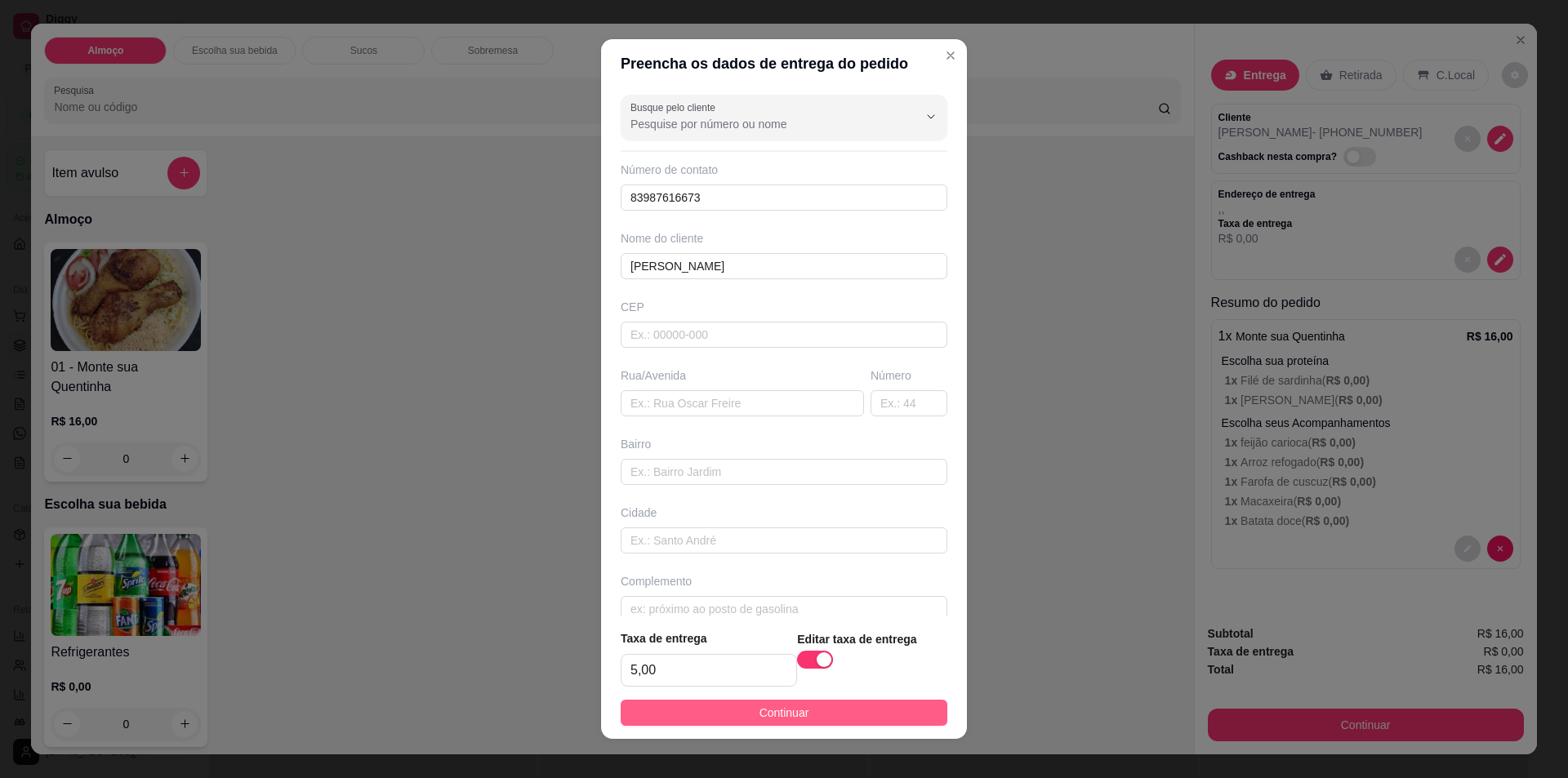
click at [733, 710] on button "Continuar" at bounding box center [784, 713] width 327 height 26
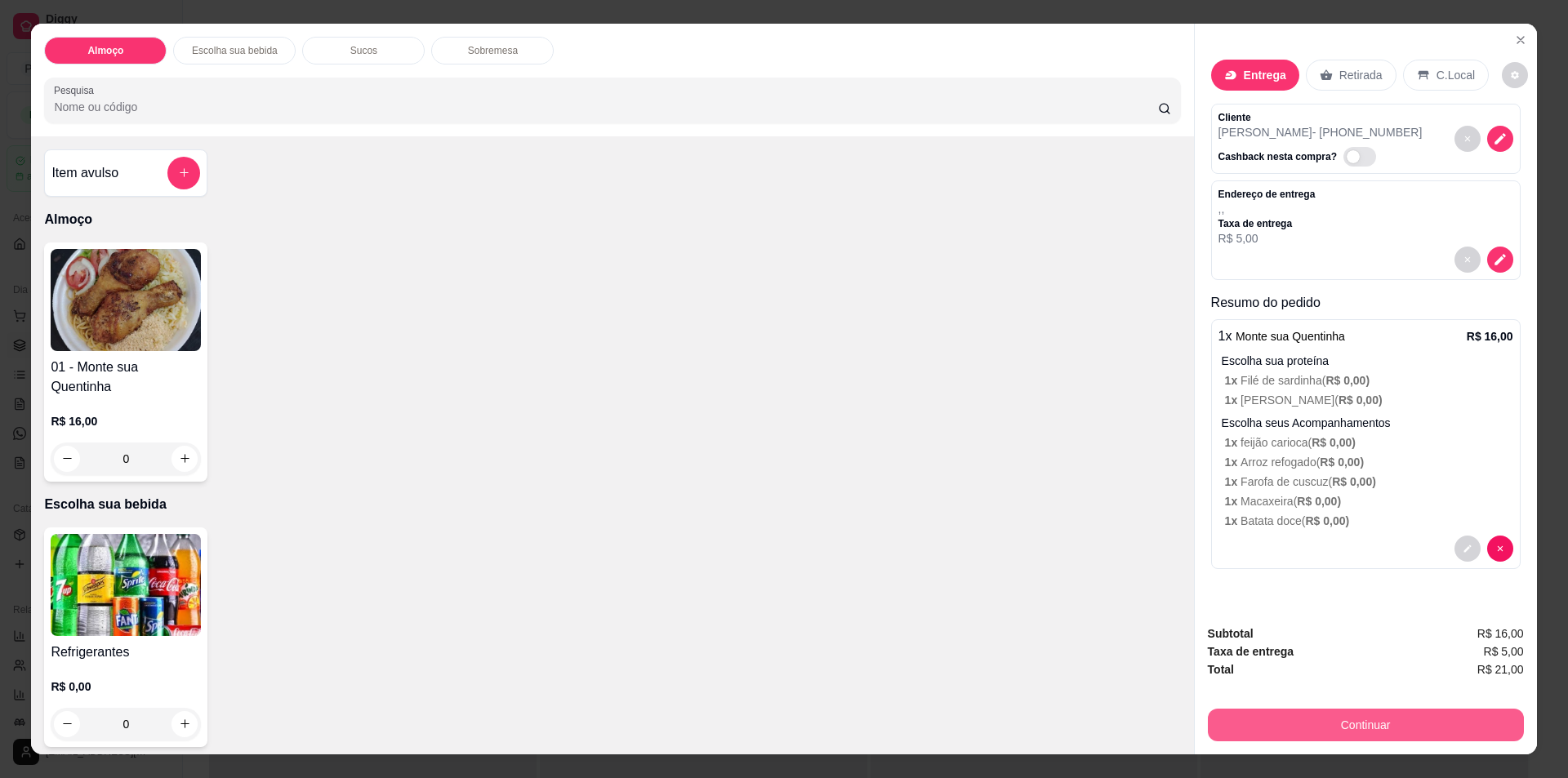
click at [1348, 734] on button "Continuar" at bounding box center [1366, 725] width 316 height 33
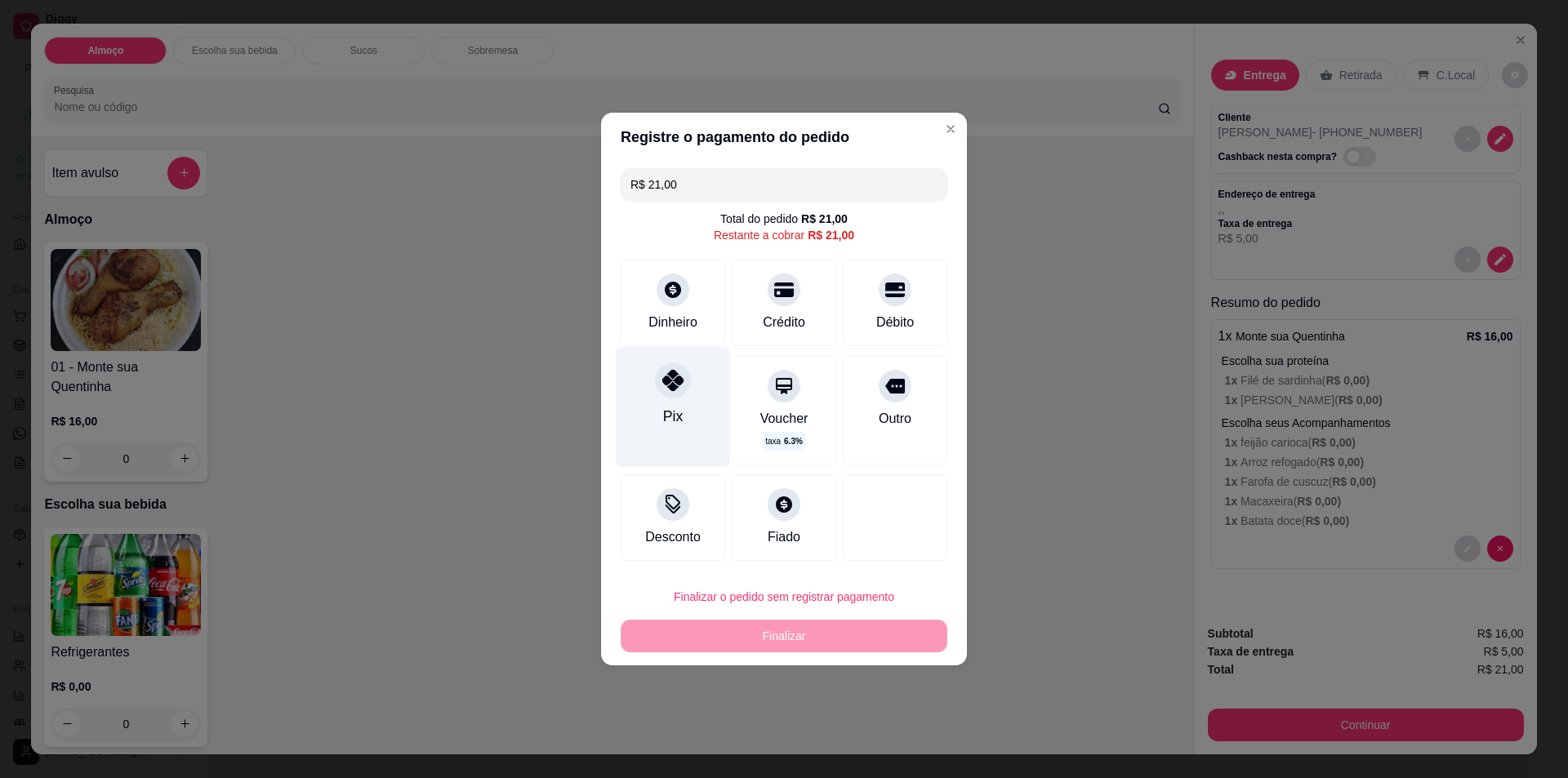
click at [658, 398] on div "Pix" at bounding box center [673, 406] width 115 height 119
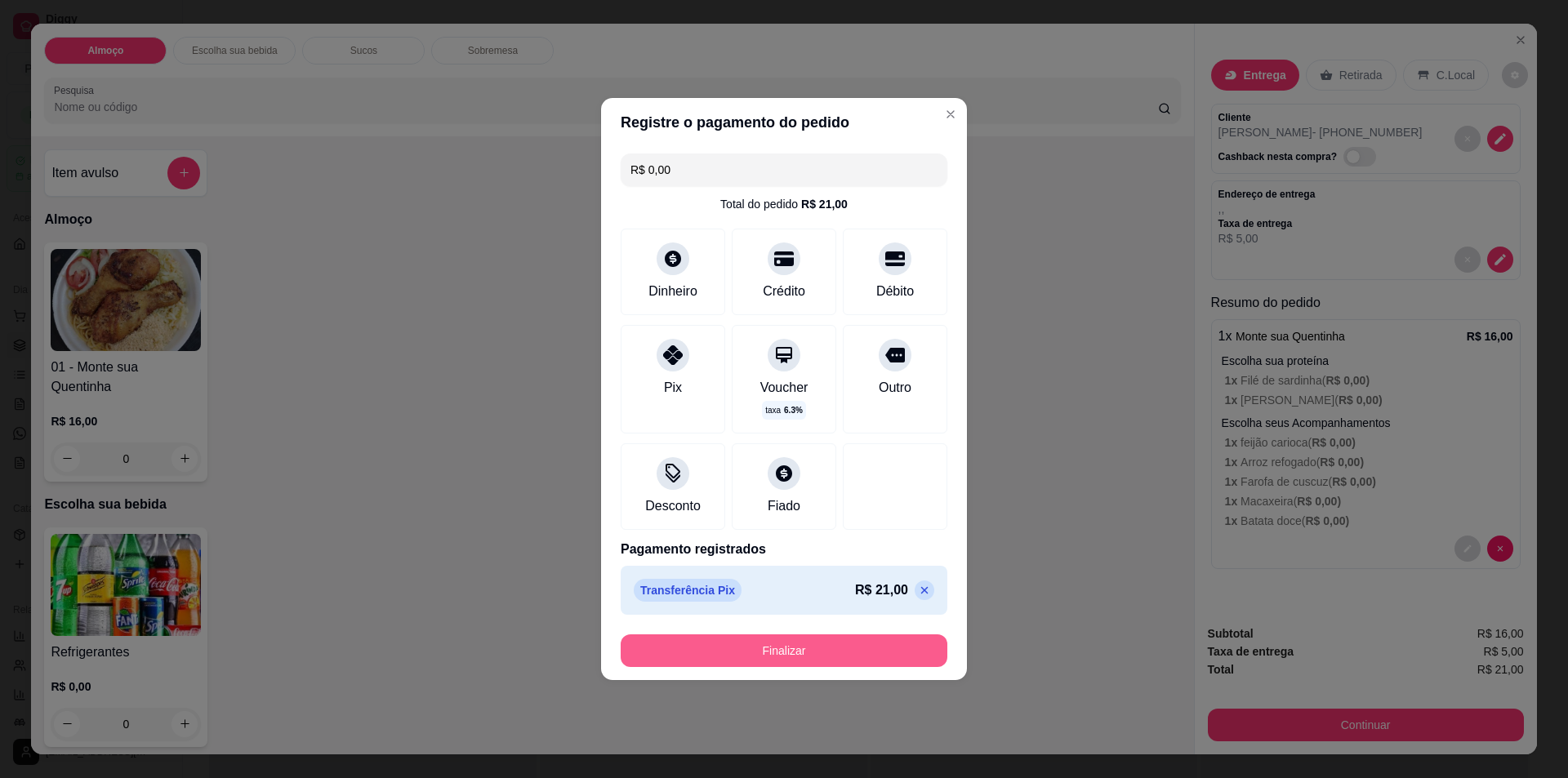
click at [796, 648] on button "Finalizar" at bounding box center [784, 651] width 327 height 33
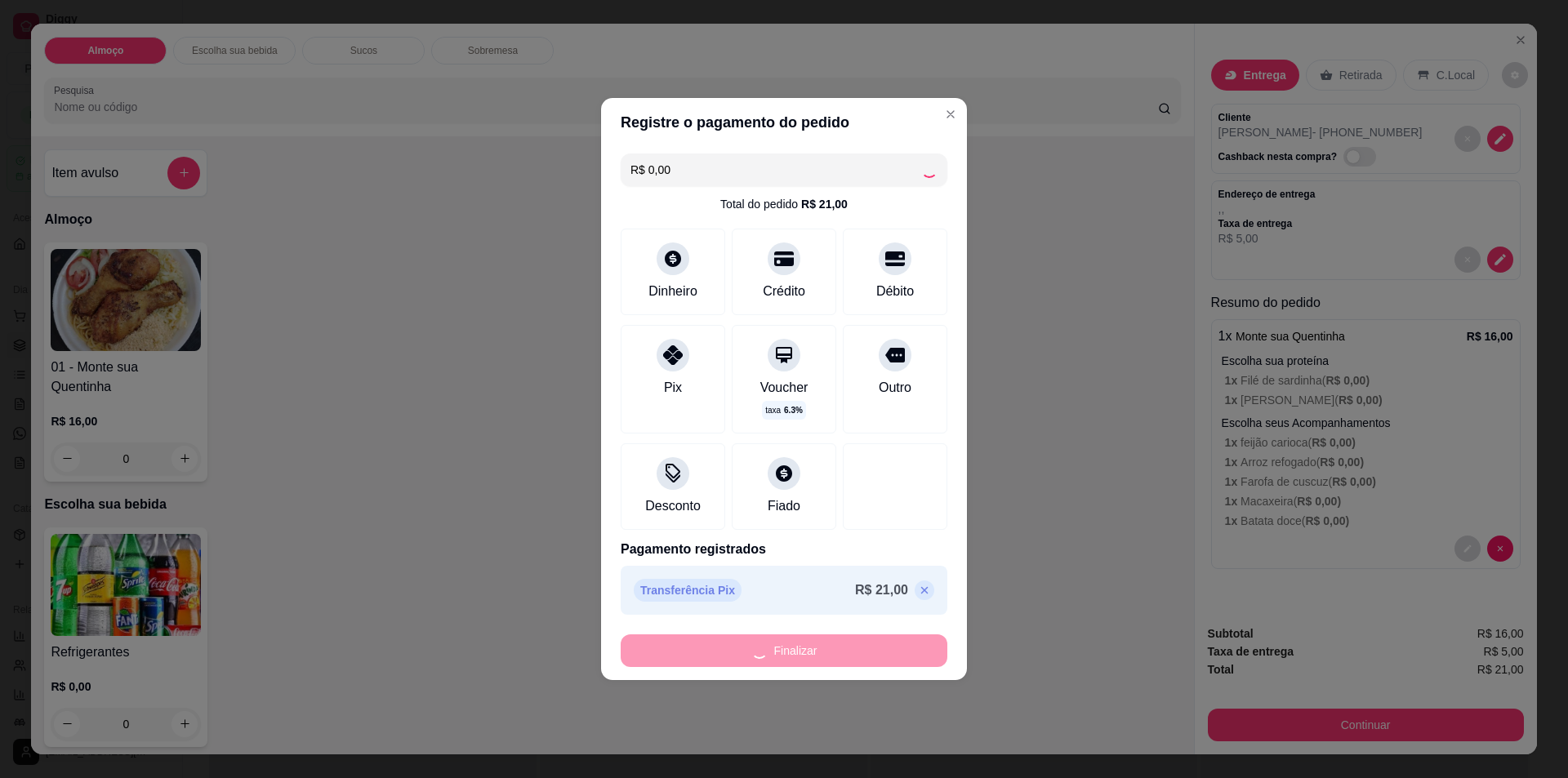
type input "-R$ 21,00"
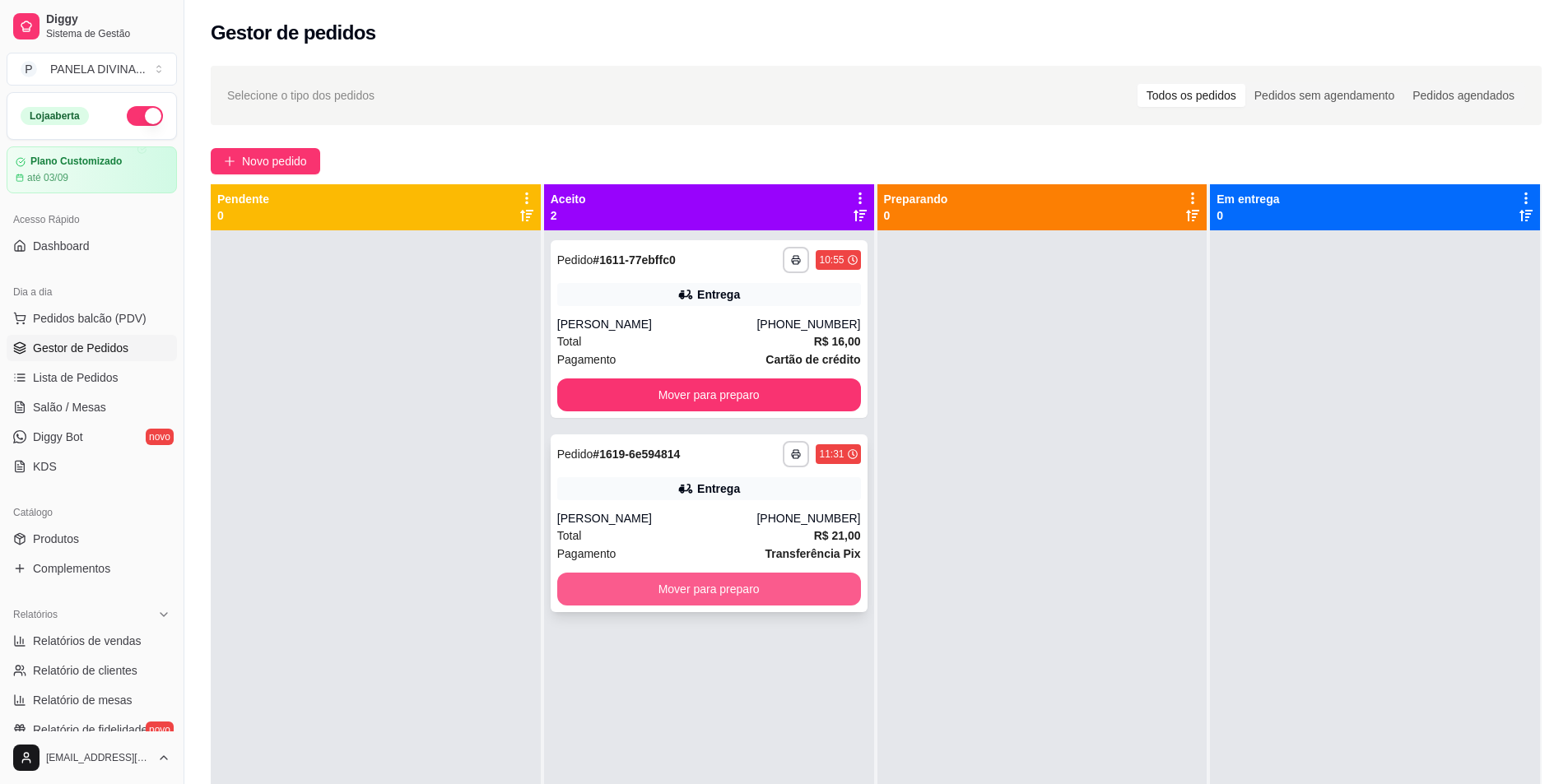
click at [695, 581] on button "Mover para preparo" at bounding box center [709, 589] width 304 height 33
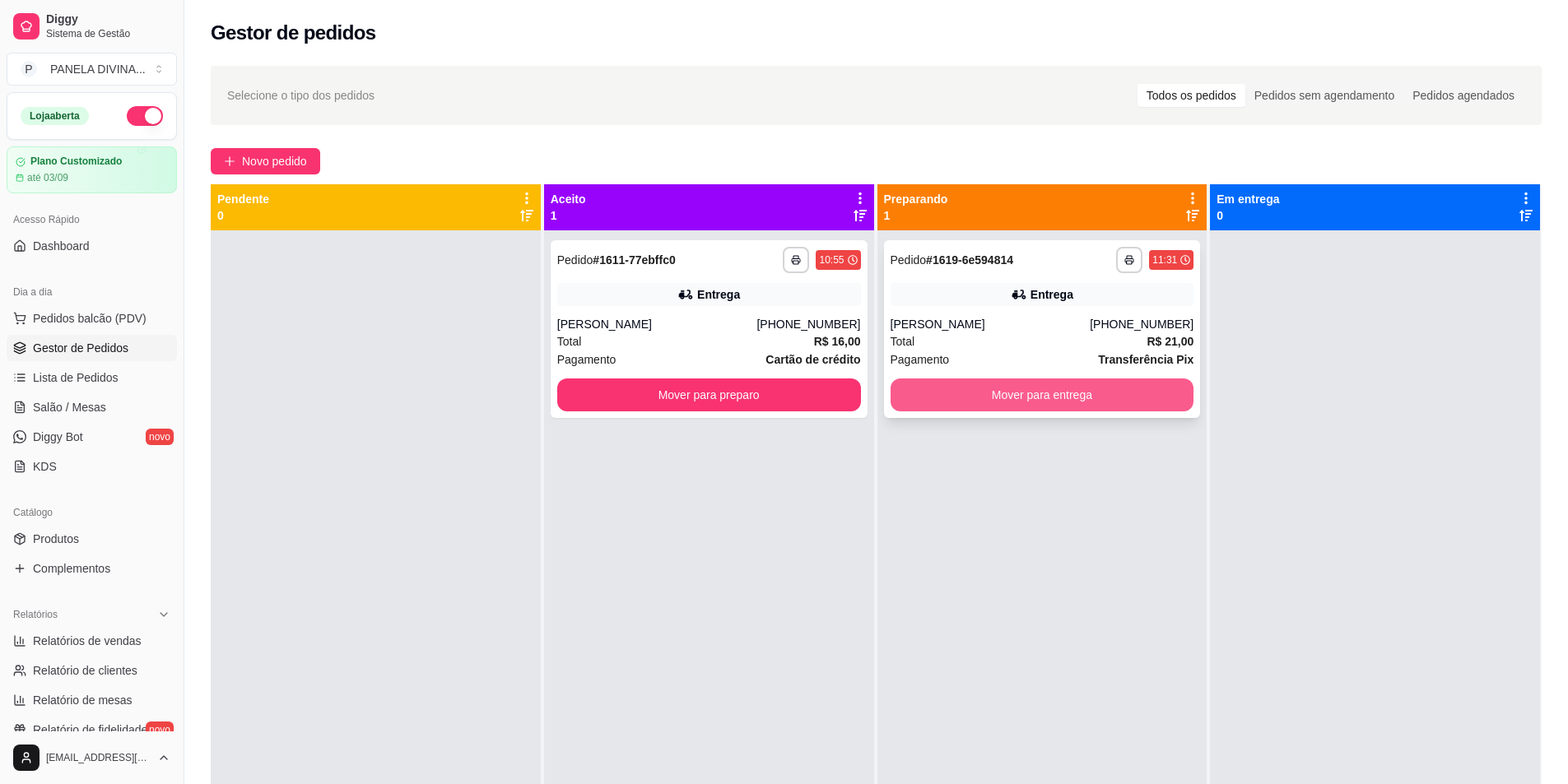
click at [973, 406] on button "Mover para entrega" at bounding box center [1042, 395] width 304 height 33
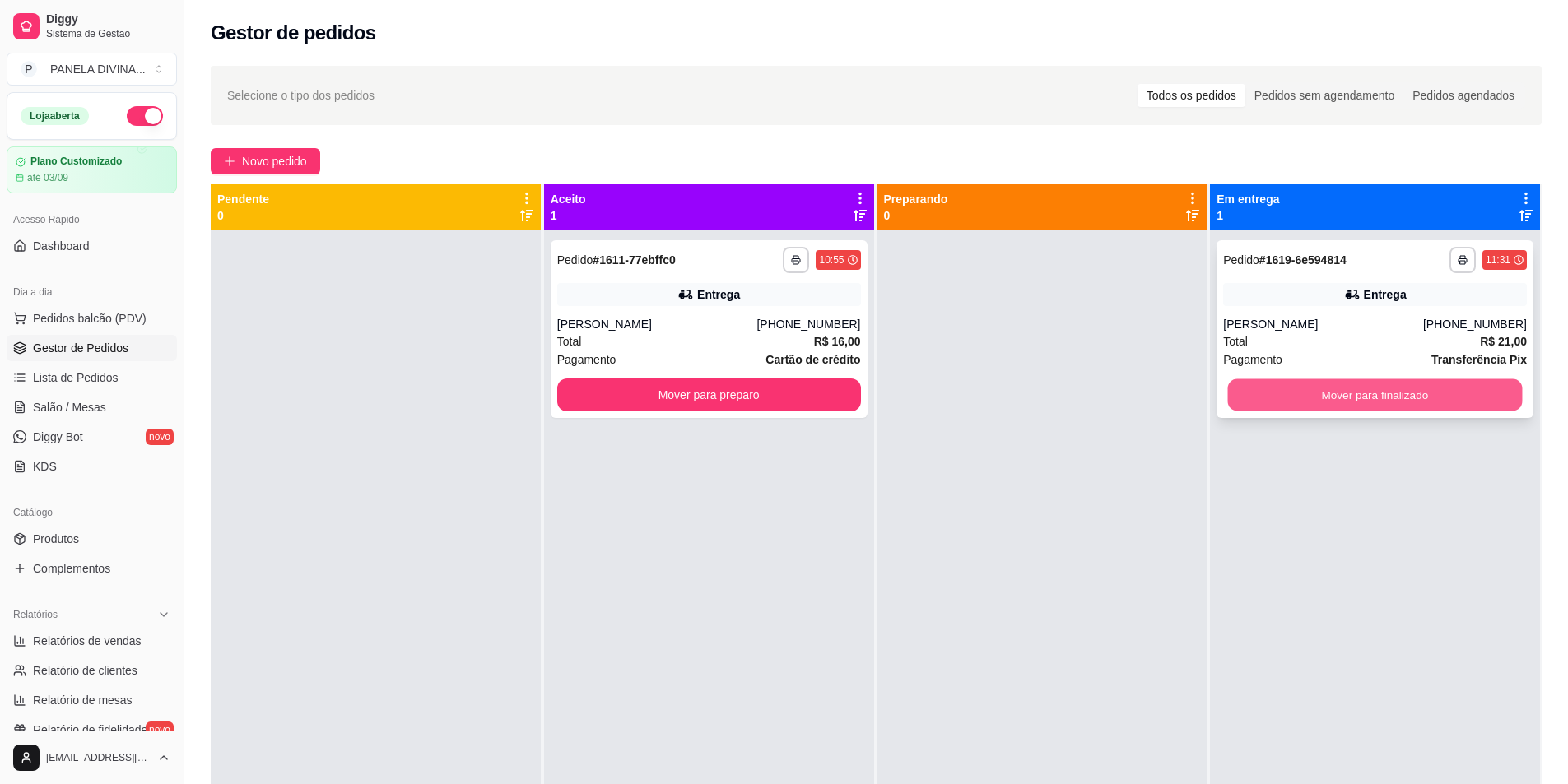
click at [1289, 401] on button "Mover para finalizado" at bounding box center [1376, 395] width 295 height 32
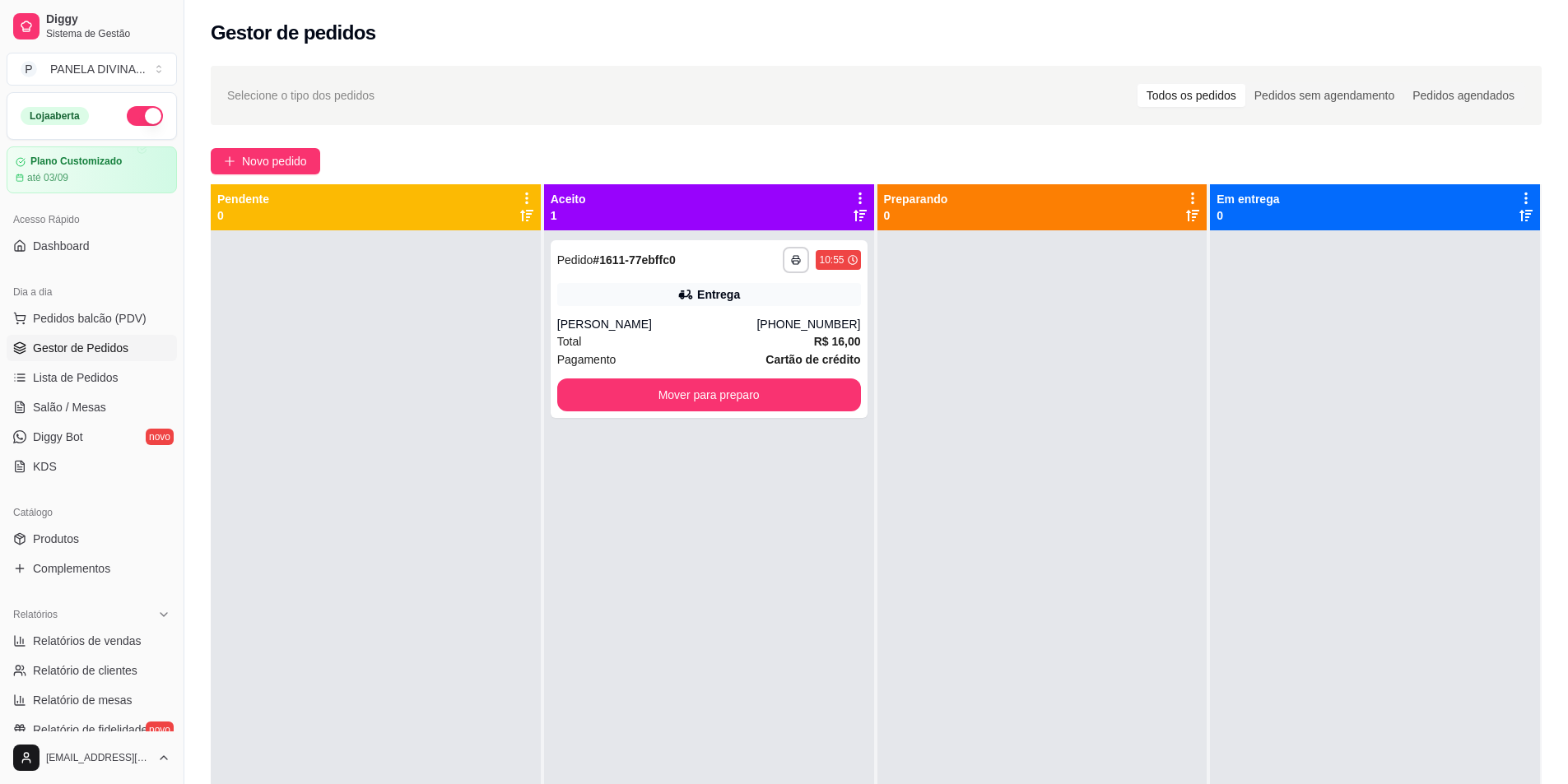
click at [403, 317] on div at bounding box center [375, 622] width 330 height 784
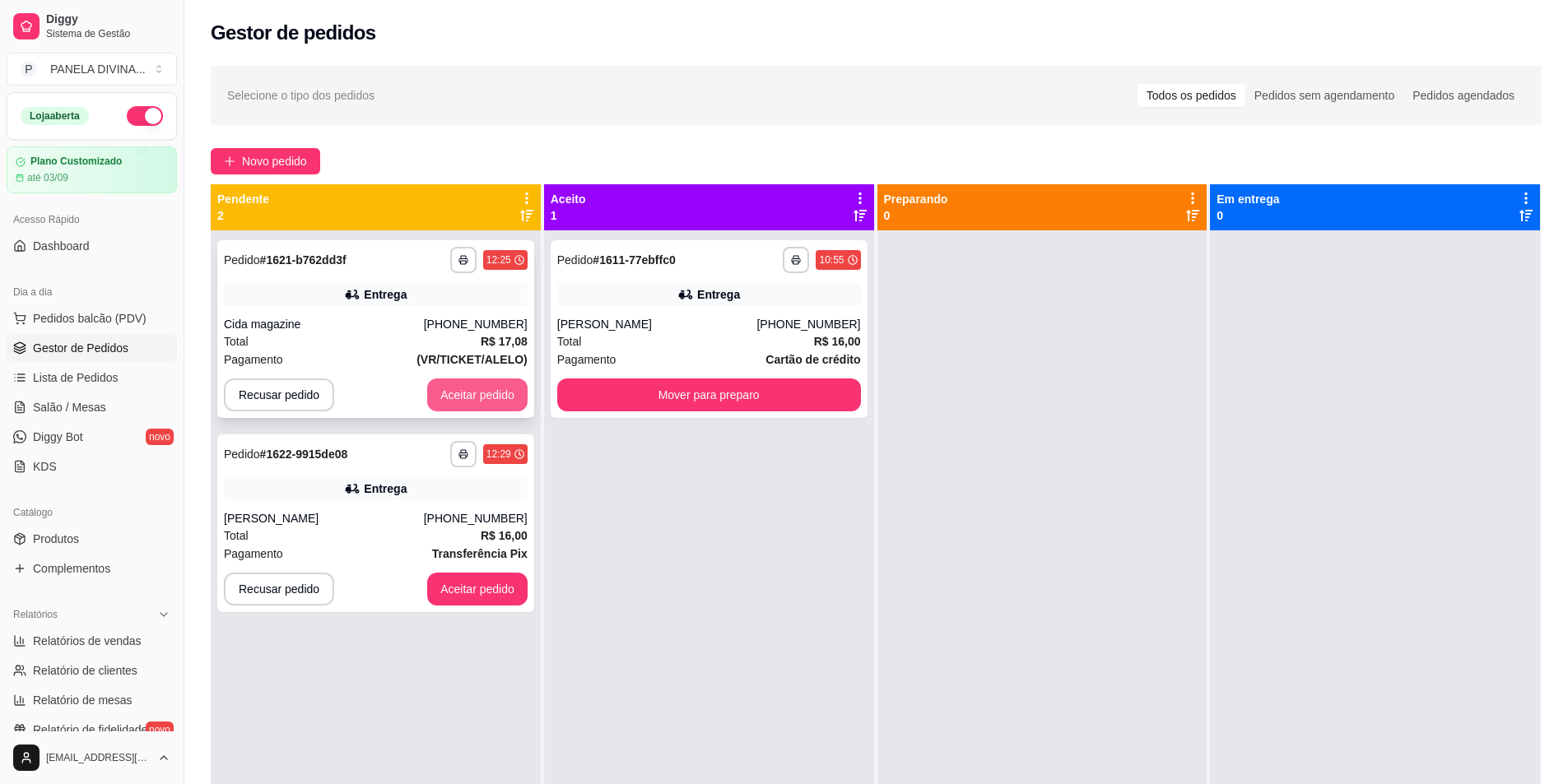
click at [468, 393] on button "Aceitar pedido" at bounding box center [477, 395] width 100 height 33
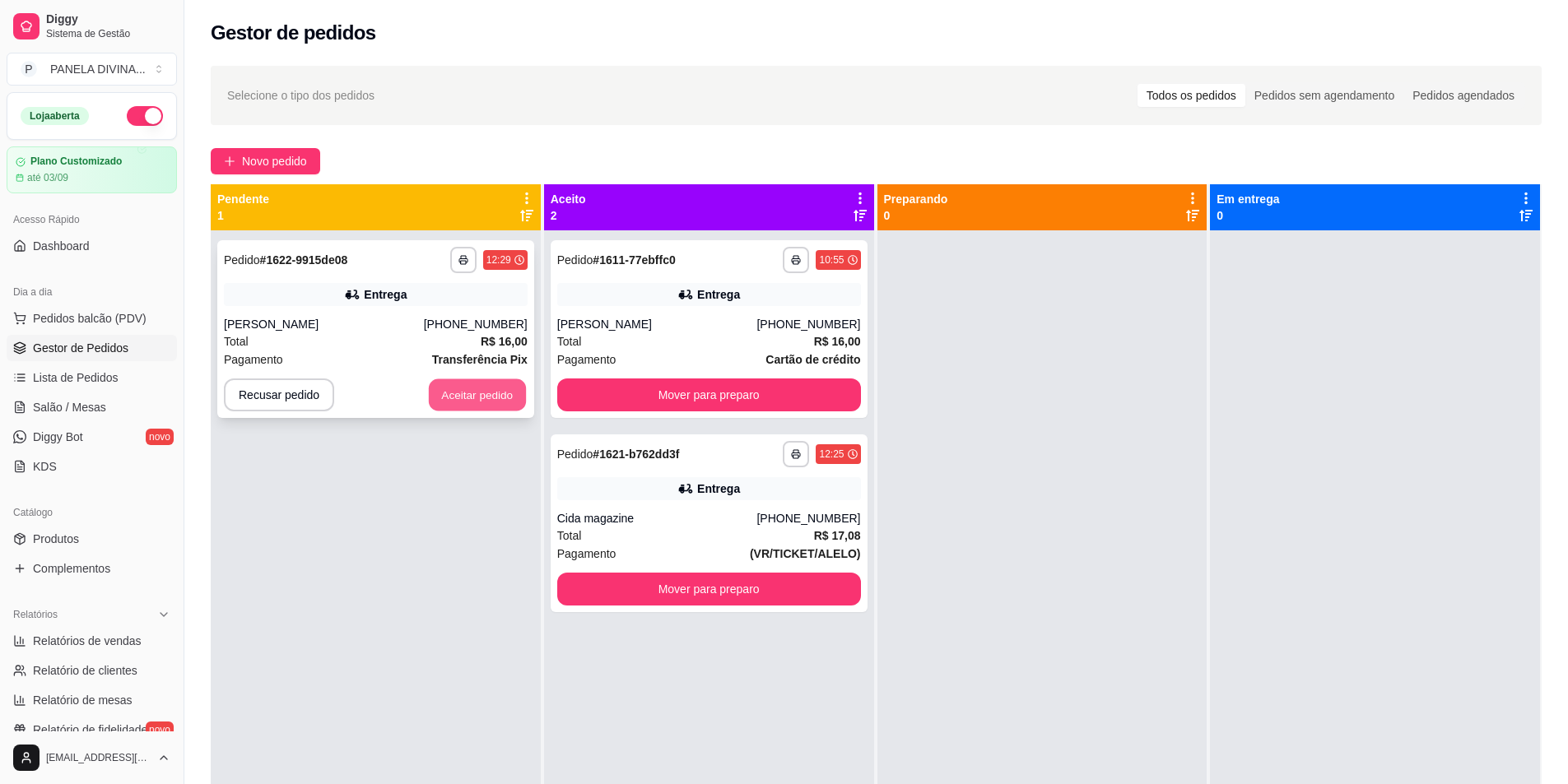
click at [469, 396] on button "Aceitar pedido" at bounding box center [477, 395] width 97 height 32
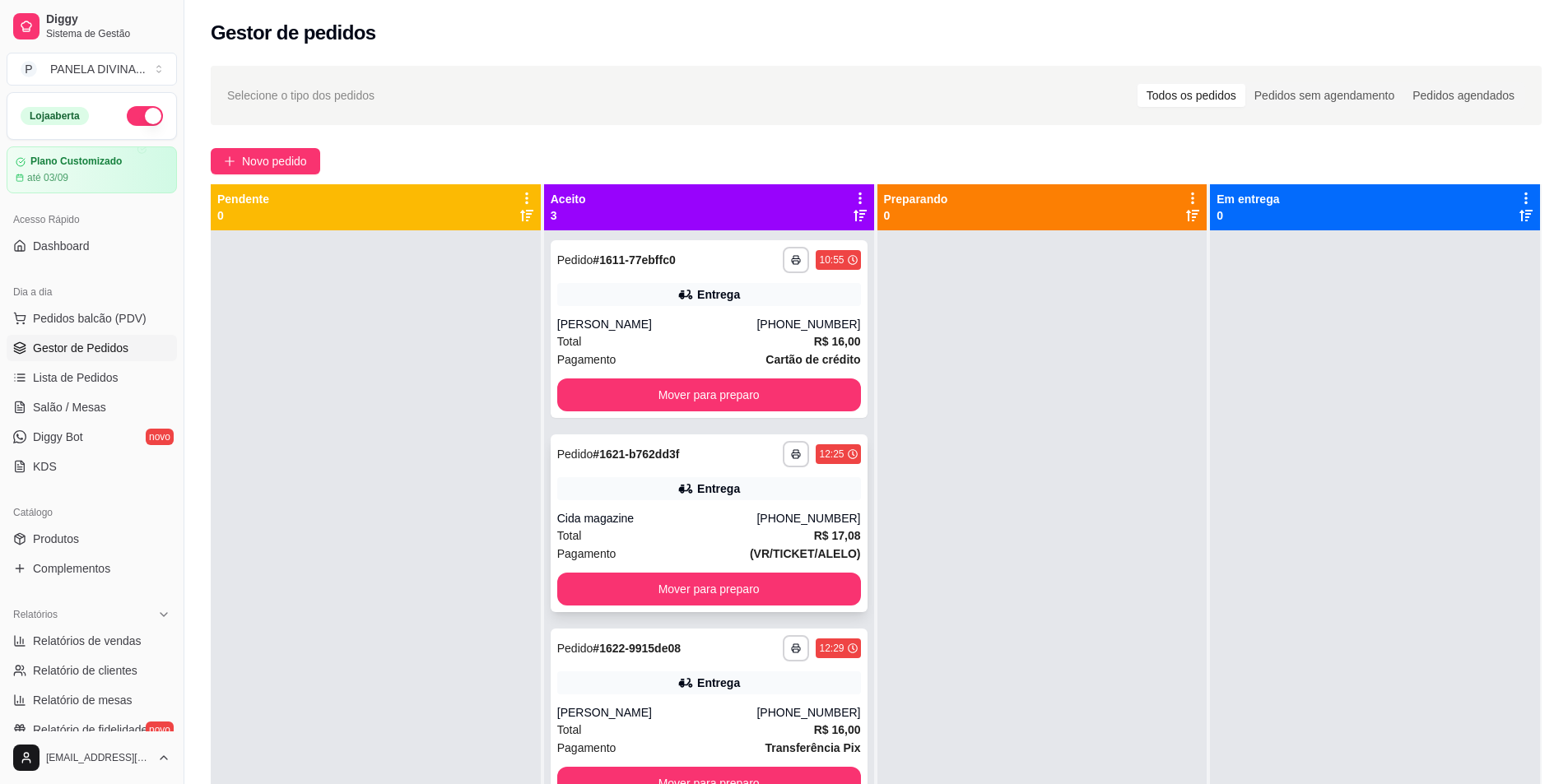
click at [736, 568] on div "**********" at bounding box center [709, 523] width 317 height 178
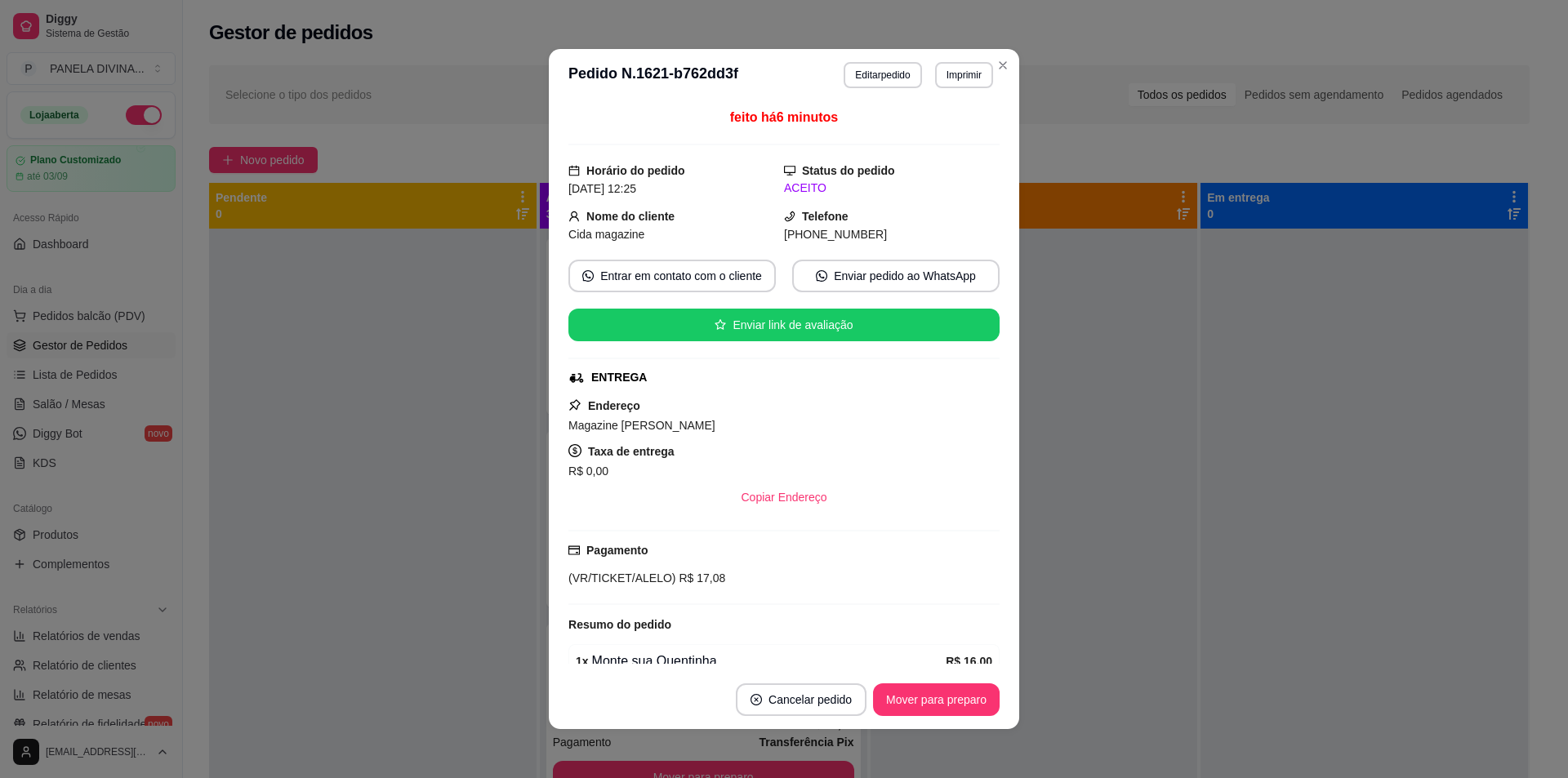
click at [723, 589] on div "Pagamento (VR/TICKET/ALELO) R$ 17,08" at bounding box center [784, 567] width 431 height 75
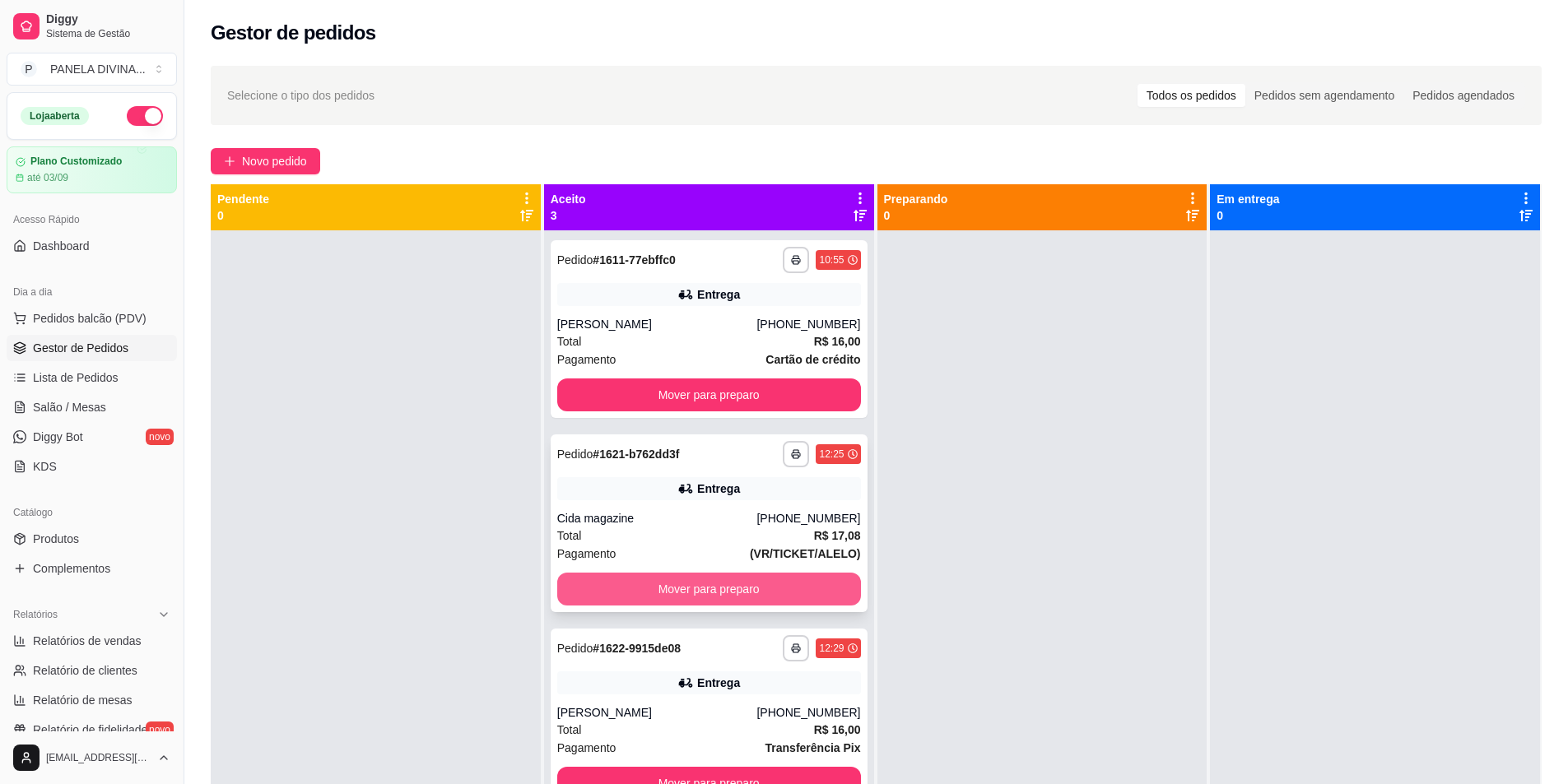
click at [684, 587] on button "Mover para preparo" at bounding box center [709, 589] width 304 height 33
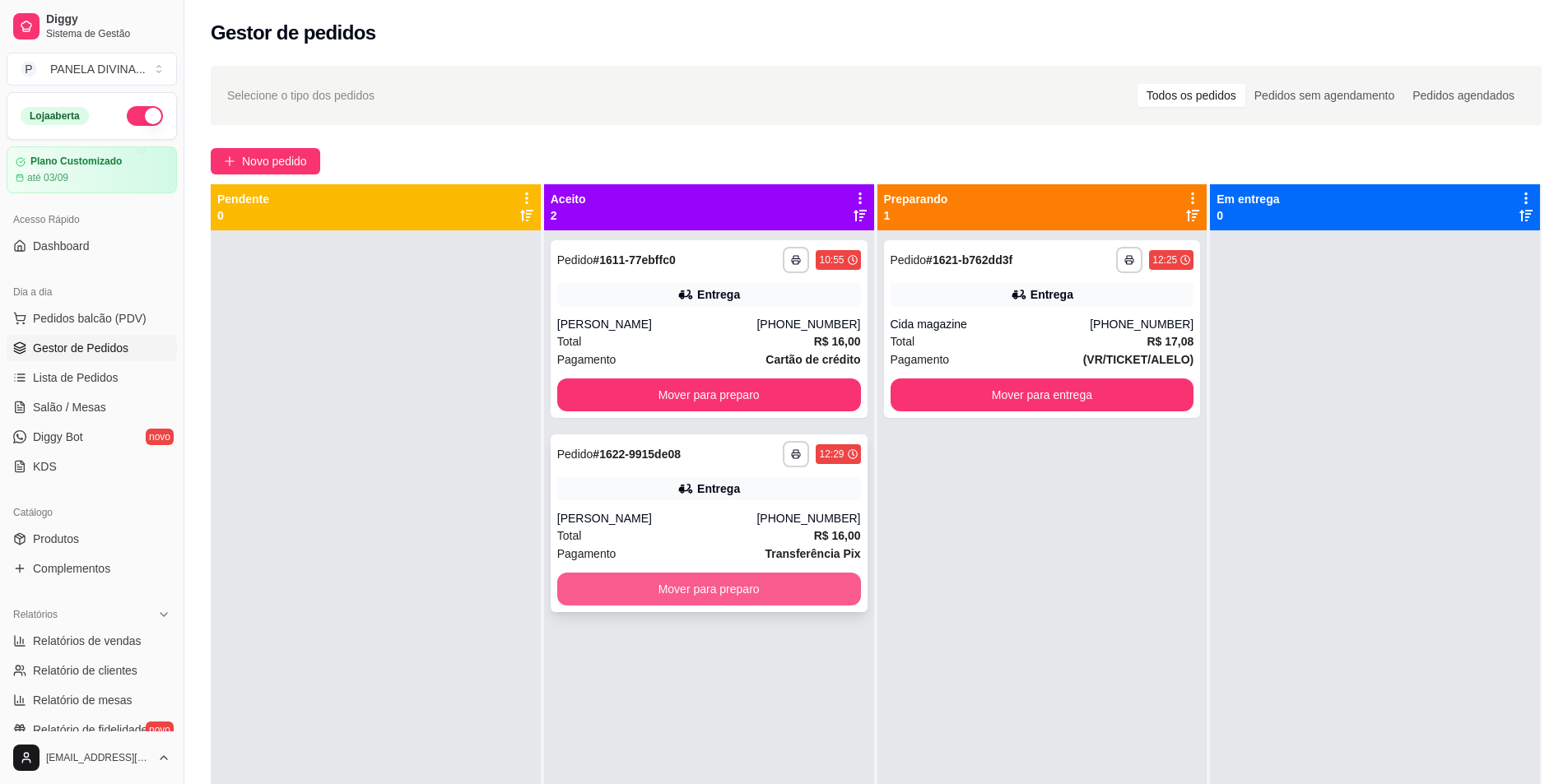
click at [660, 589] on button "Mover para preparo" at bounding box center [709, 589] width 304 height 33
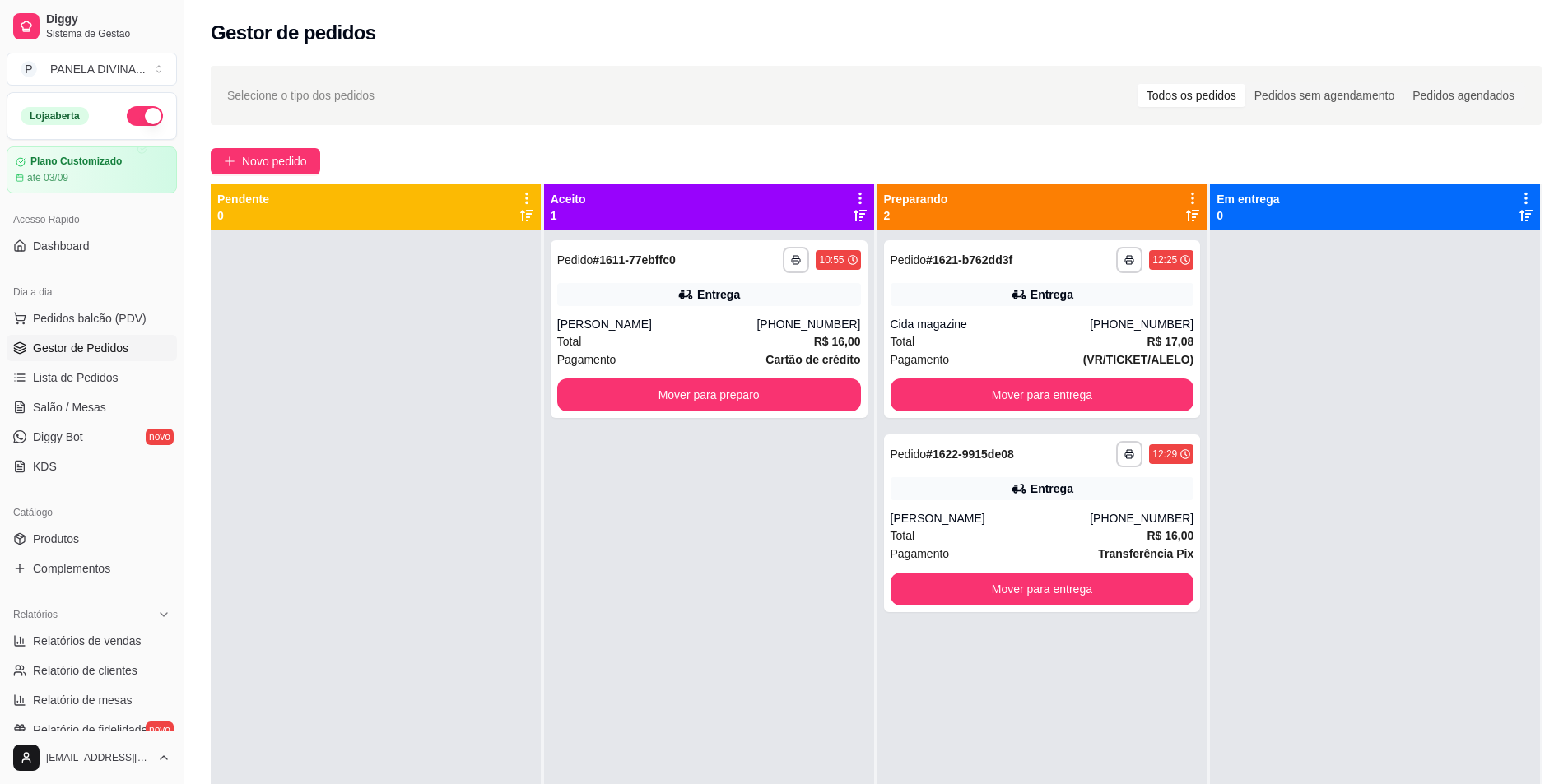
click at [755, 592] on div "**********" at bounding box center [709, 622] width 330 height 784
click at [995, 392] on button "Mover para entrega" at bounding box center [1042, 395] width 304 height 33
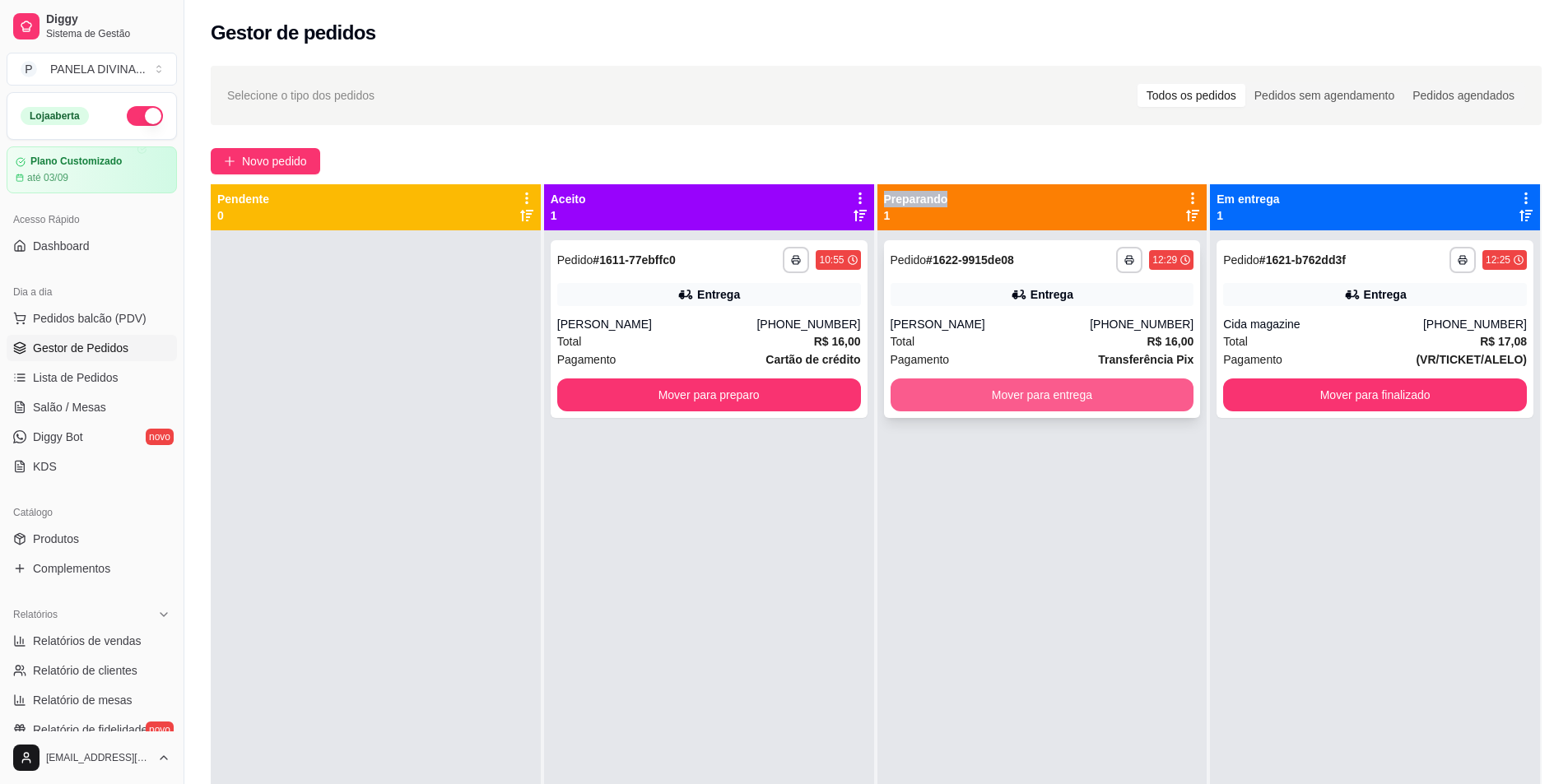
click at [994, 392] on button "Mover para entrega" at bounding box center [1042, 395] width 304 height 33
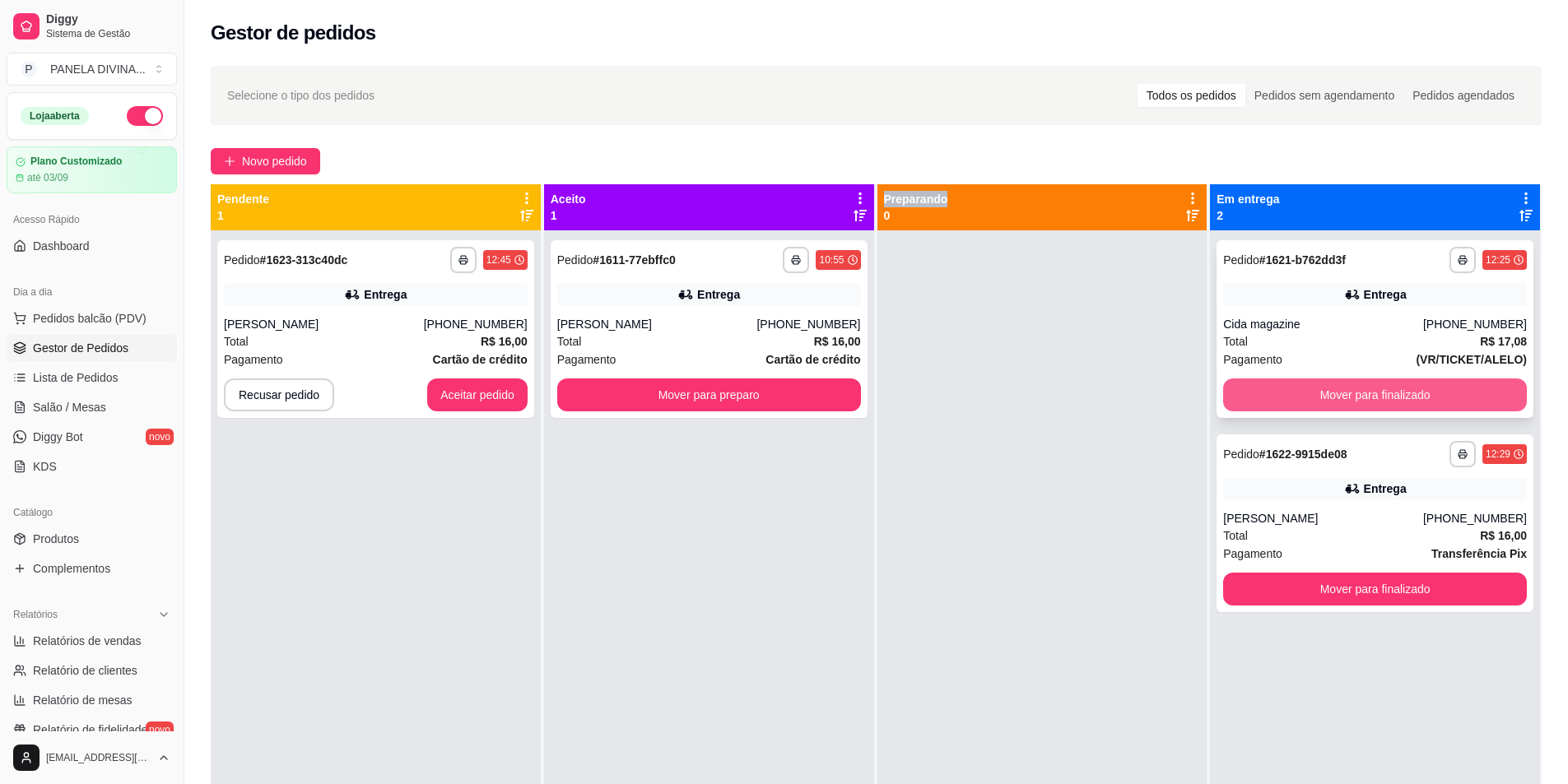
click at [1258, 405] on button "Mover para finalizado" at bounding box center [1375, 395] width 304 height 33
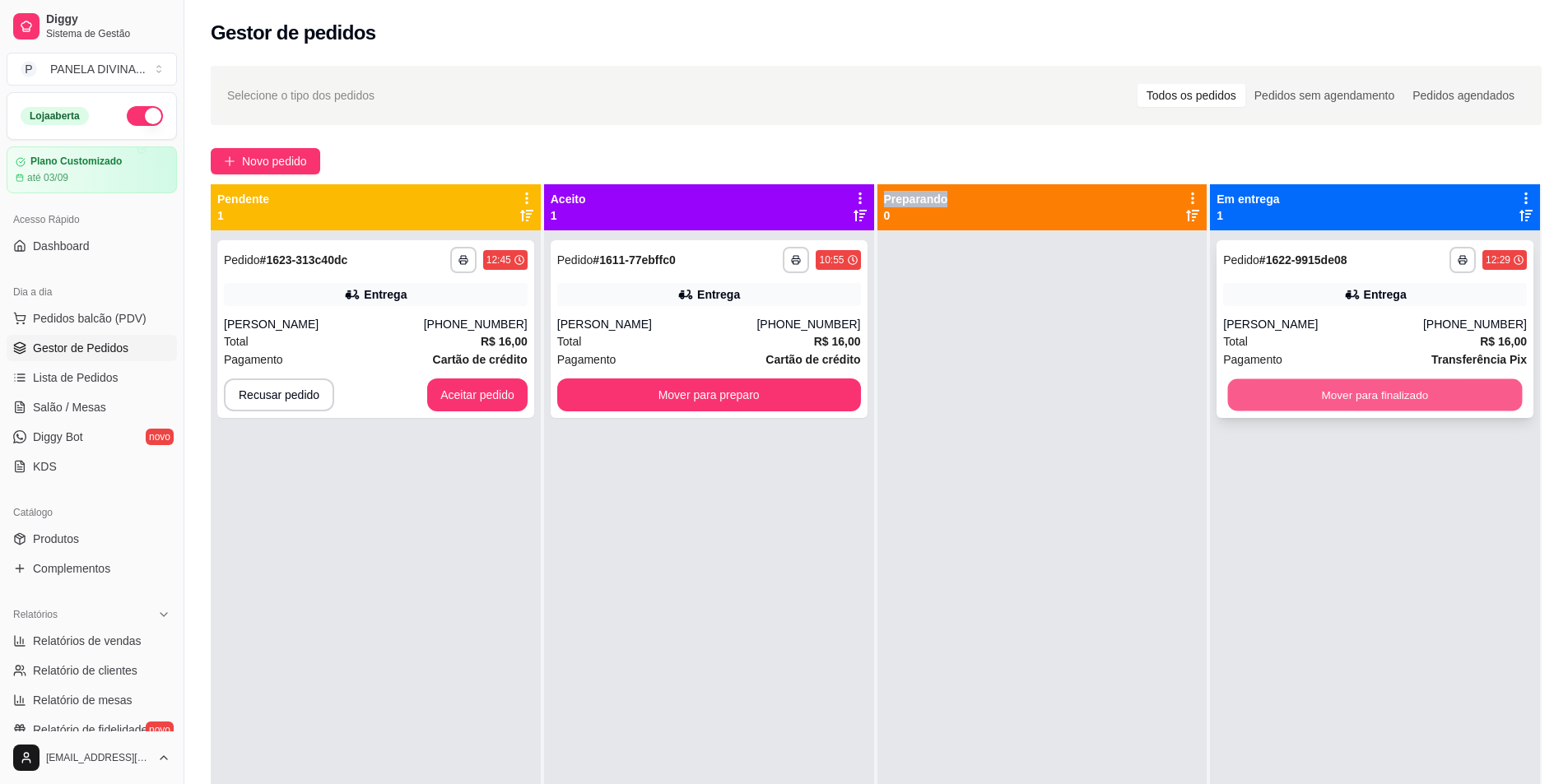
click at [1255, 402] on button "Mover para finalizado" at bounding box center [1376, 395] width 295 height 32
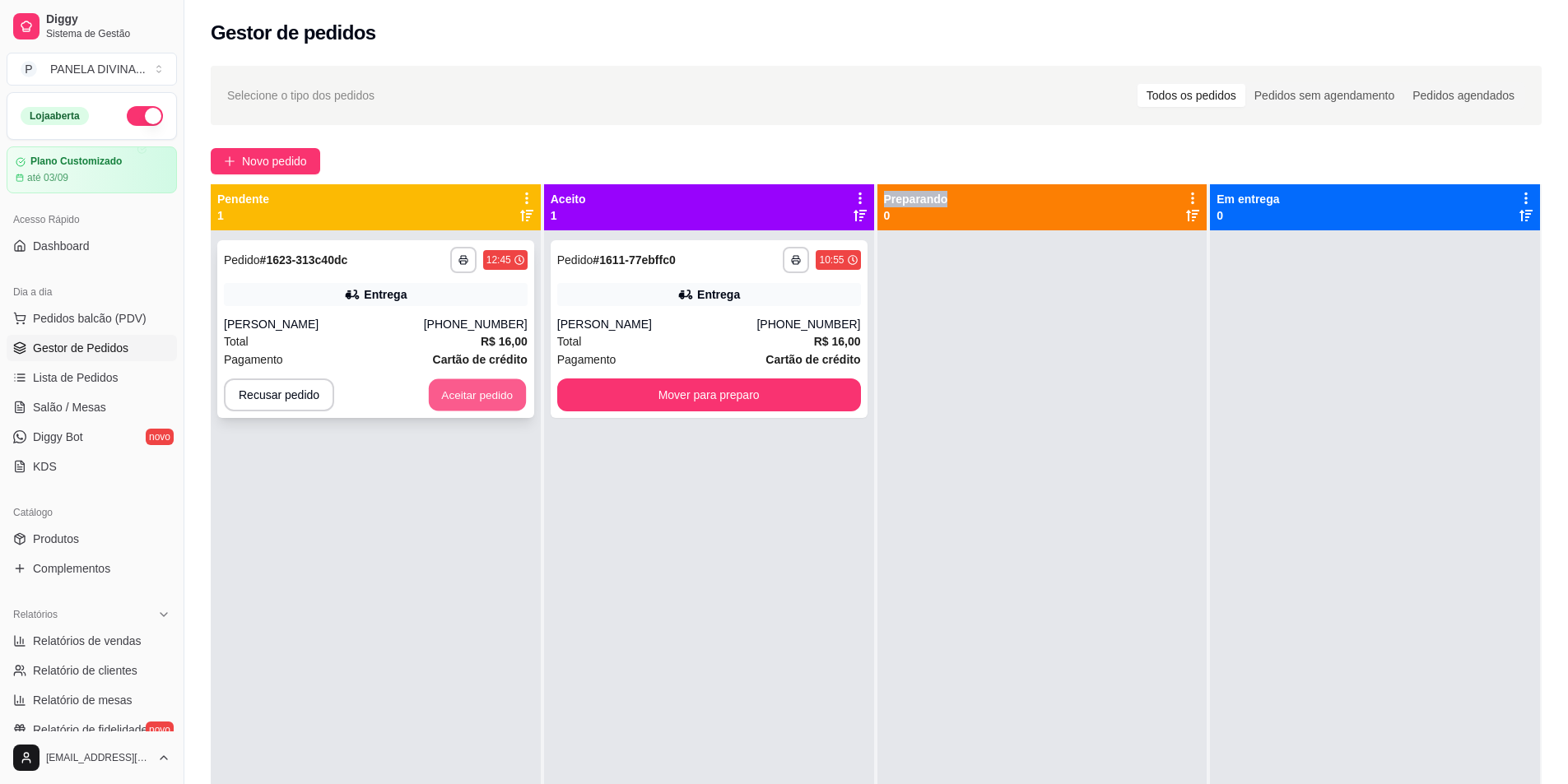
click at [493, 397] on button "Aceitar pedido" at bounding box center [477, 395] width 97 height 32
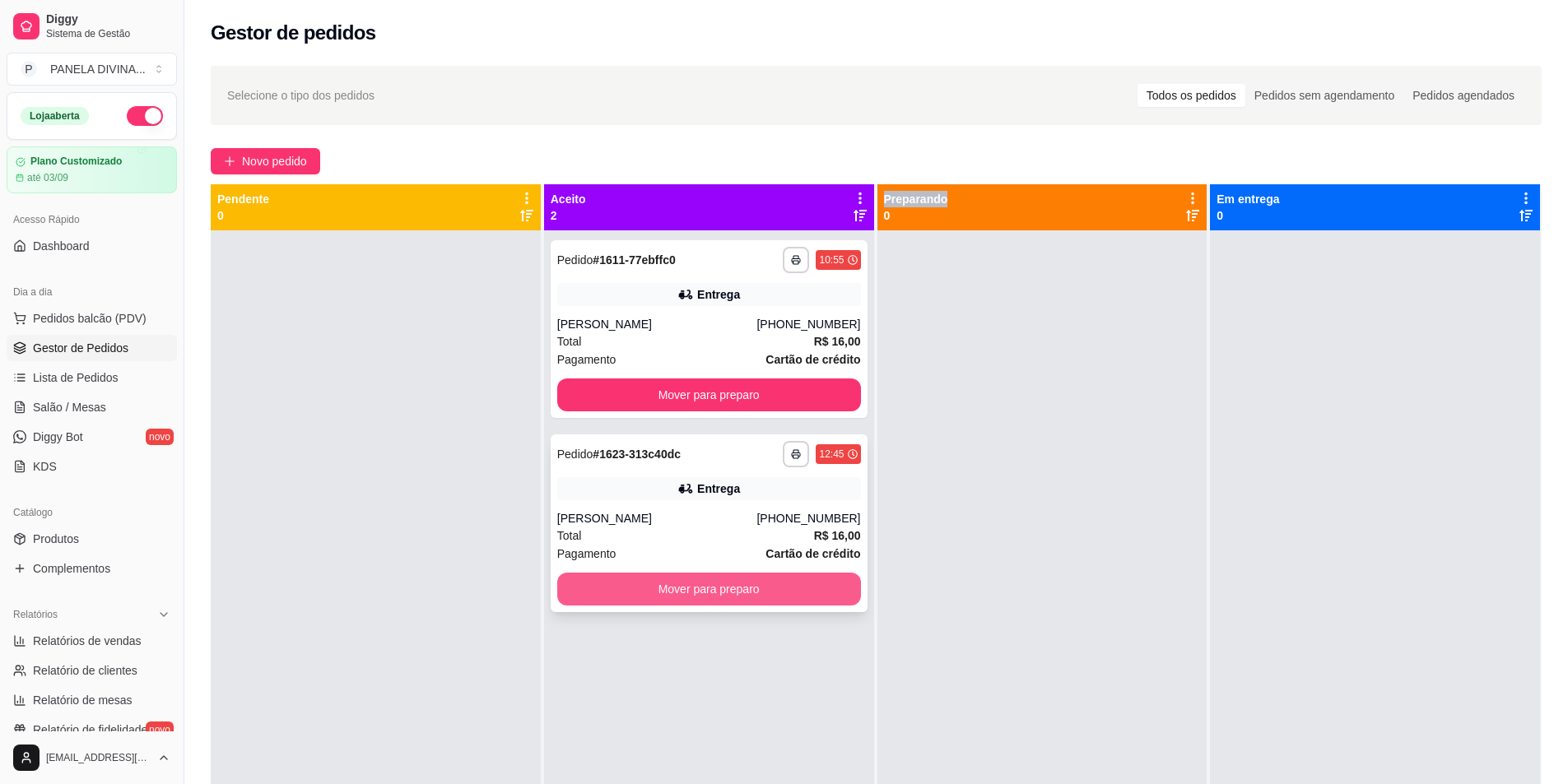
click at [672, 592] on button "Mover para preparo" at bounding box center [709, 589] width 304 height 33
